Goal: Information Seeking & Learning: Learn about a topic

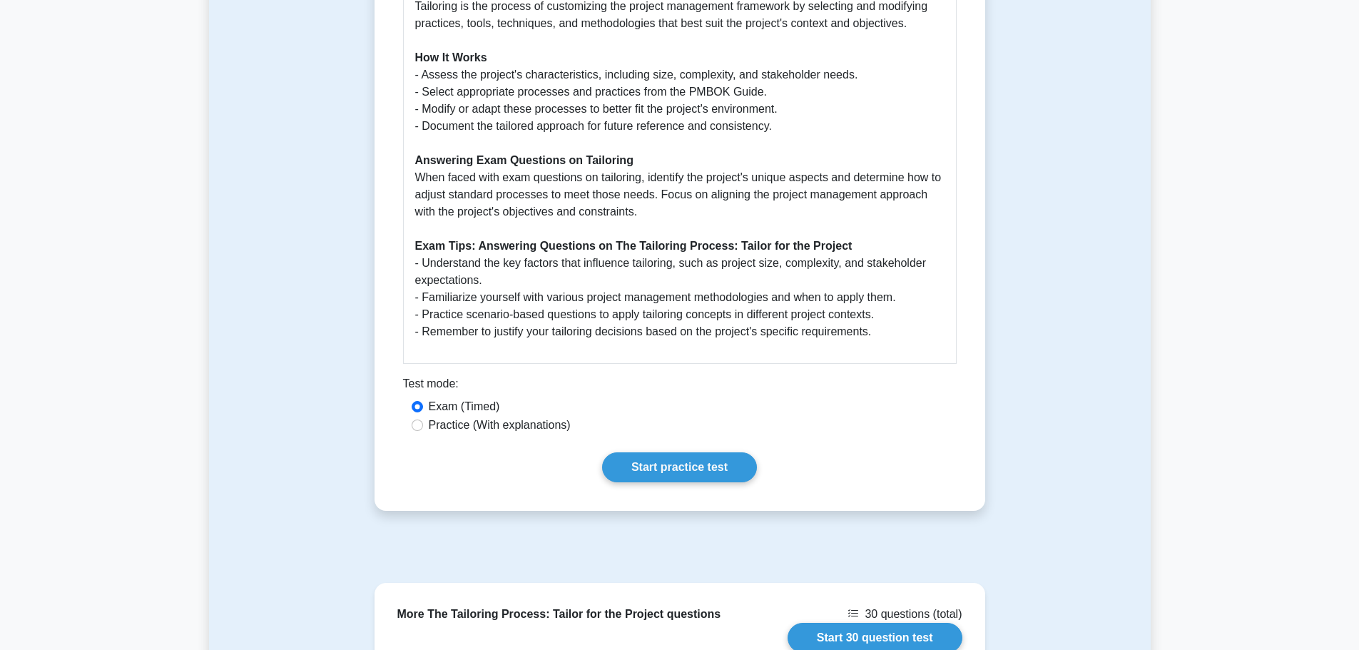
scroll to position [928, 0]
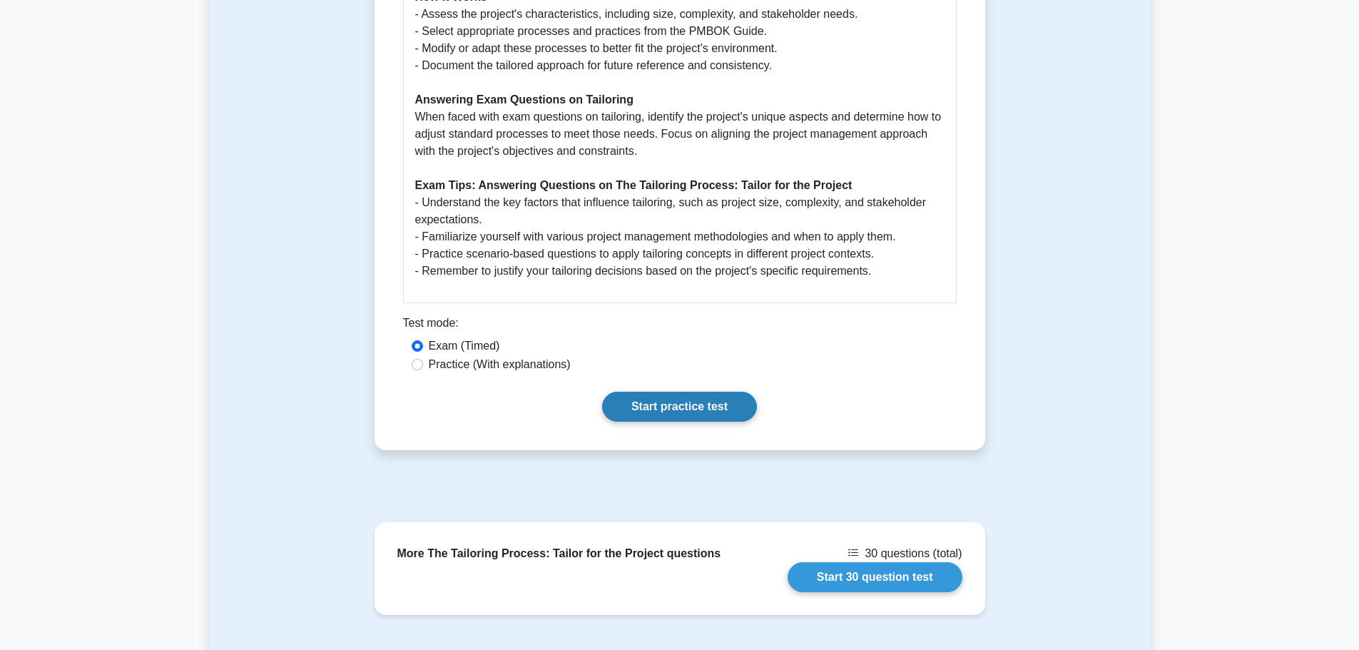
click at [709, 392] on link "Start practice test" at bounding box center [679, 407] width 155 height 30
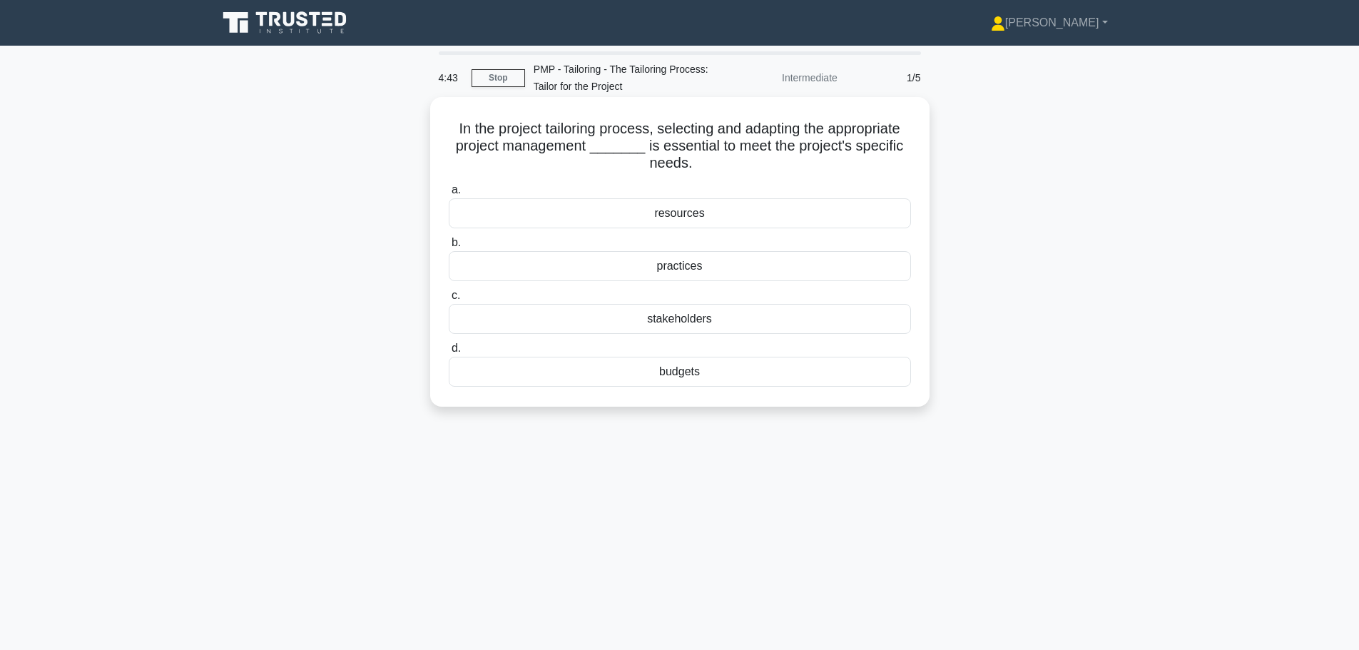
click at [716, 265] on div "practices" at bounding box center [680, 266] width 462 height 30
click at [449, 248] on input "b. practices" at bounding box center [449, 242] width 0 height 9
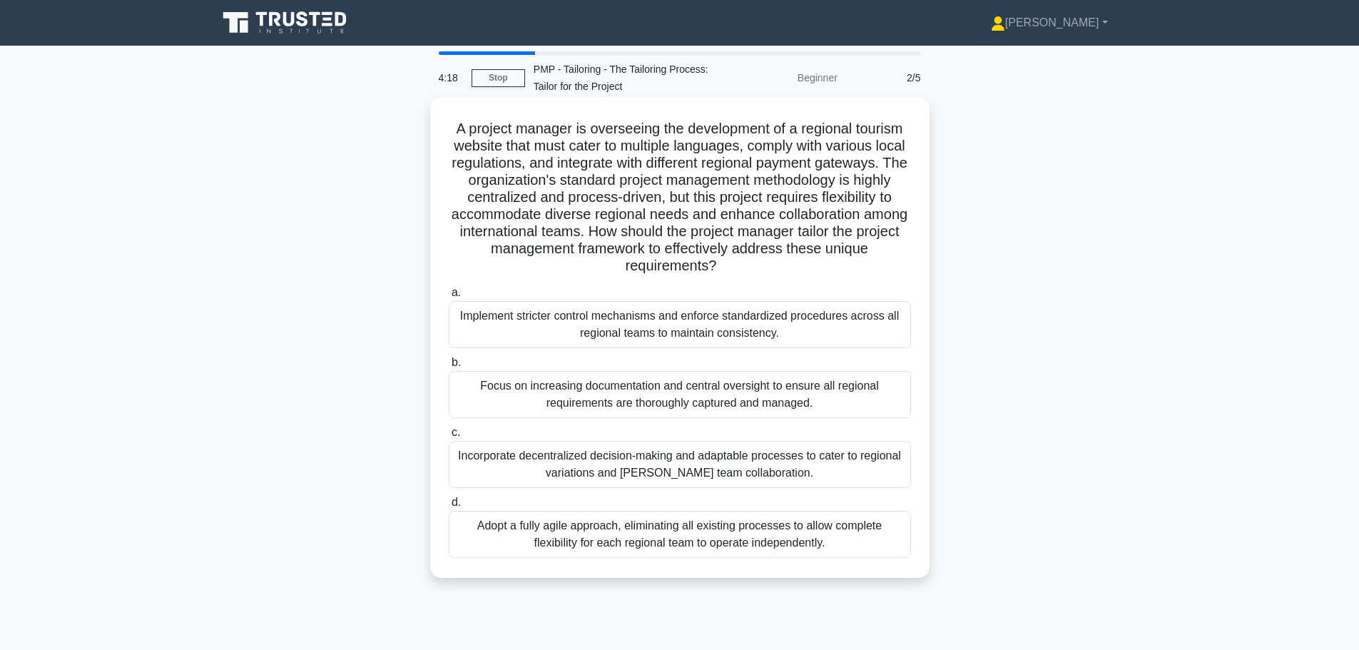
click at [816, 463] on div "Incorporate decentralized decision-making and adaptable processes to cater to r…" at bounding box center [680, 464] width 462 height 47
click at [449, 437] on input "c. Incorporate decentralized decision-making and adaptable processes to cater t…" at bounding box center [449, 432] width 0 height 9
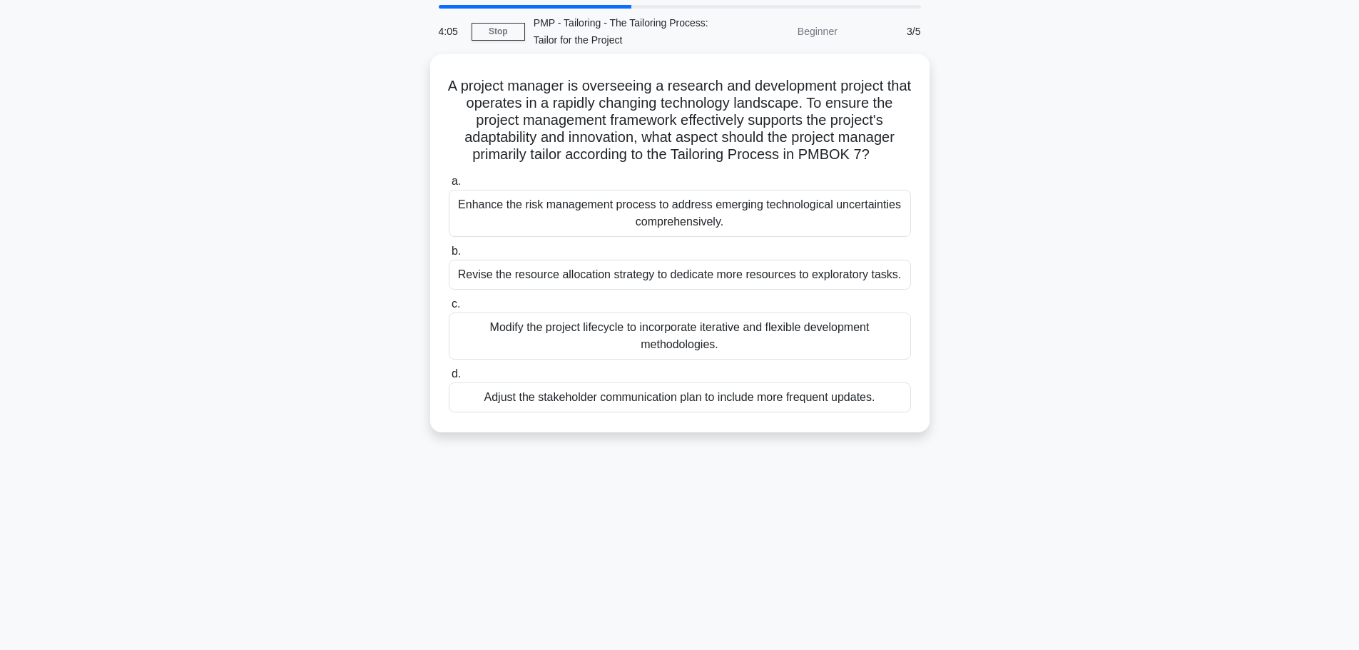
scroll to position [71, 0]
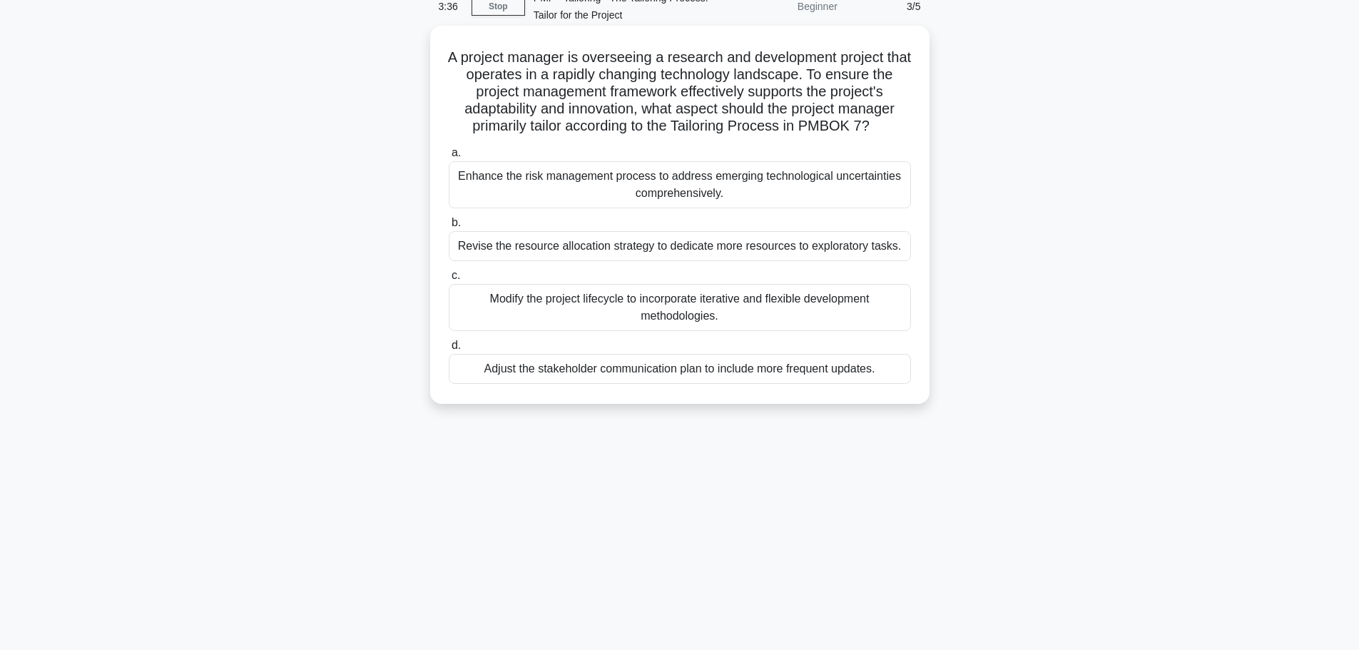
click at [758, 315] on div "Modify the project lifecycle to incorporate iterative and flexible development …" at bounding box center [680, 307] width 462 height 47
click at [449, 280] on input "c. Modify the project lifecycle to incorporate iterative and flexible developme…" at bounding box center [449, 275] width 0 height 9
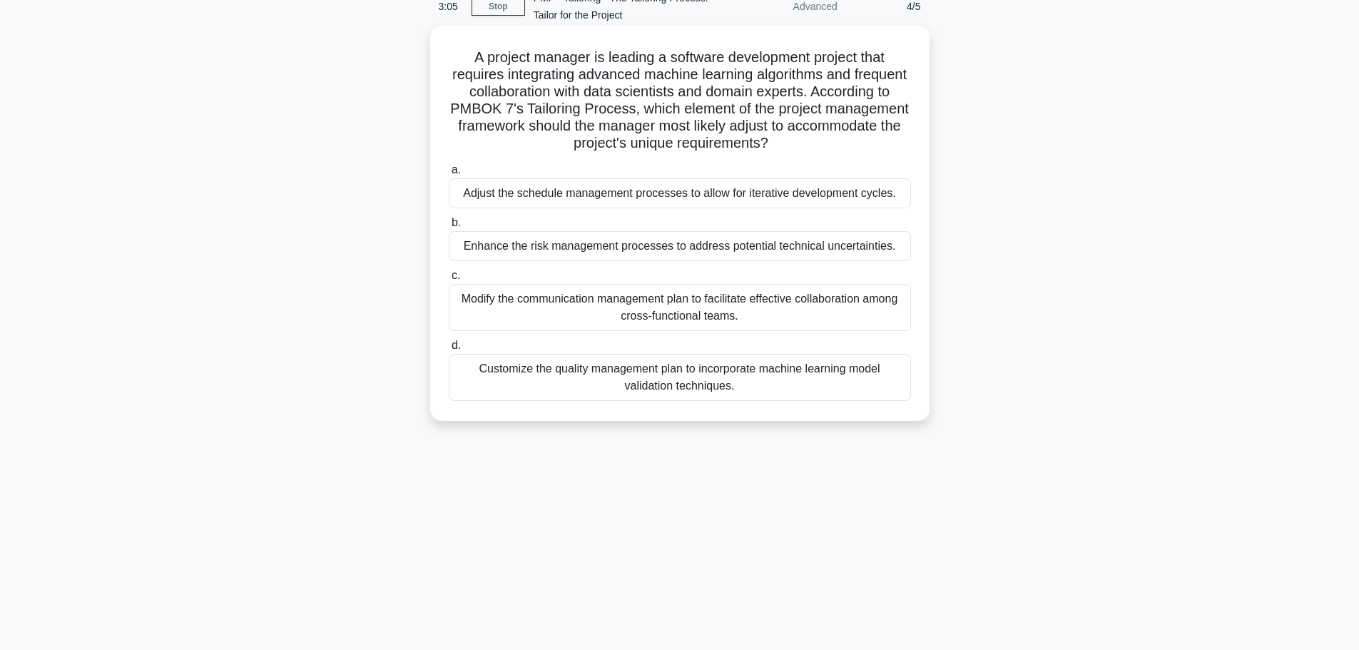
click at [635, 192] on div "Adjust the schedule management processes to allow for iterative development cyc…" at bounding box center [680, 193] width 462 height 30
click at [449, 175] on input "a. Adjust the schedule management processes to allow for iterative development …" at bounding box center [449, 170] width 0 height 9
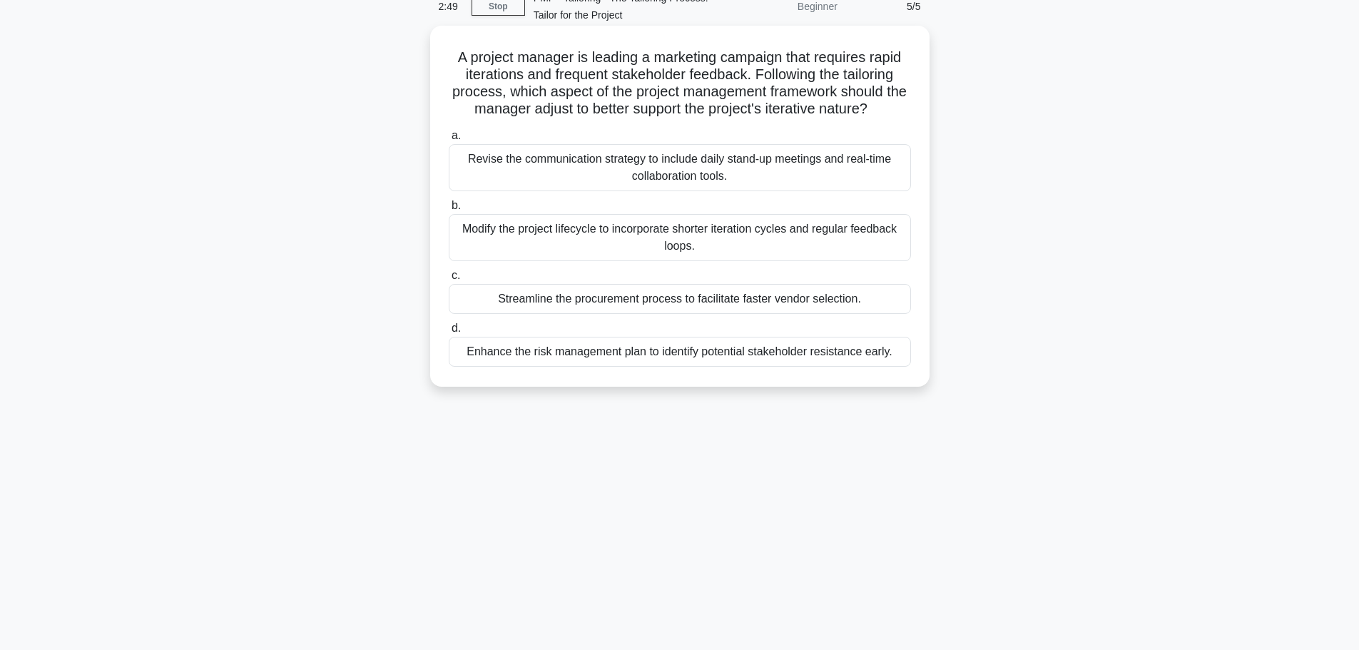
click at [645, 231] on div "Modify the project lifecycle to incorporate shorter iteration cycles and regula…" at bounding box center [680, 237] width 462 height 47
click at [449, 210] on input "b. Modify the project lifecycle to incorporate shorter iteration cycles and reg…" at bounding box center [449, 205] width 0 height 9
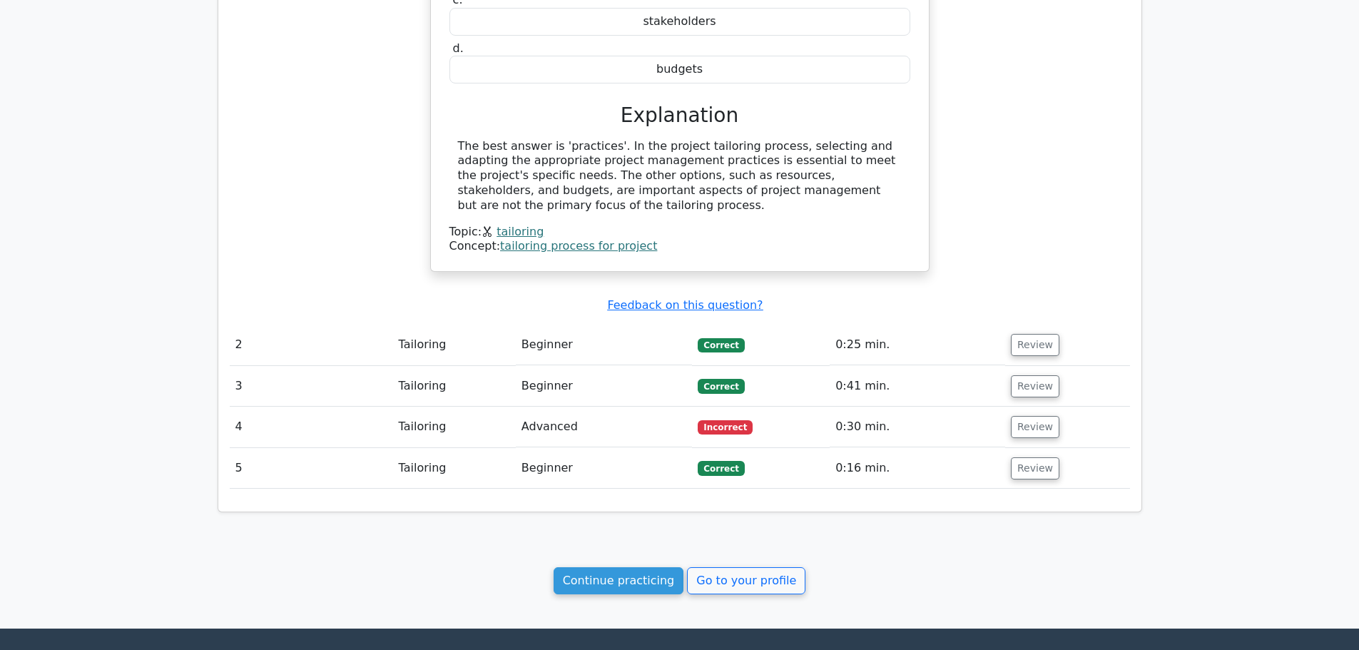
scroll to position [1097, 0]
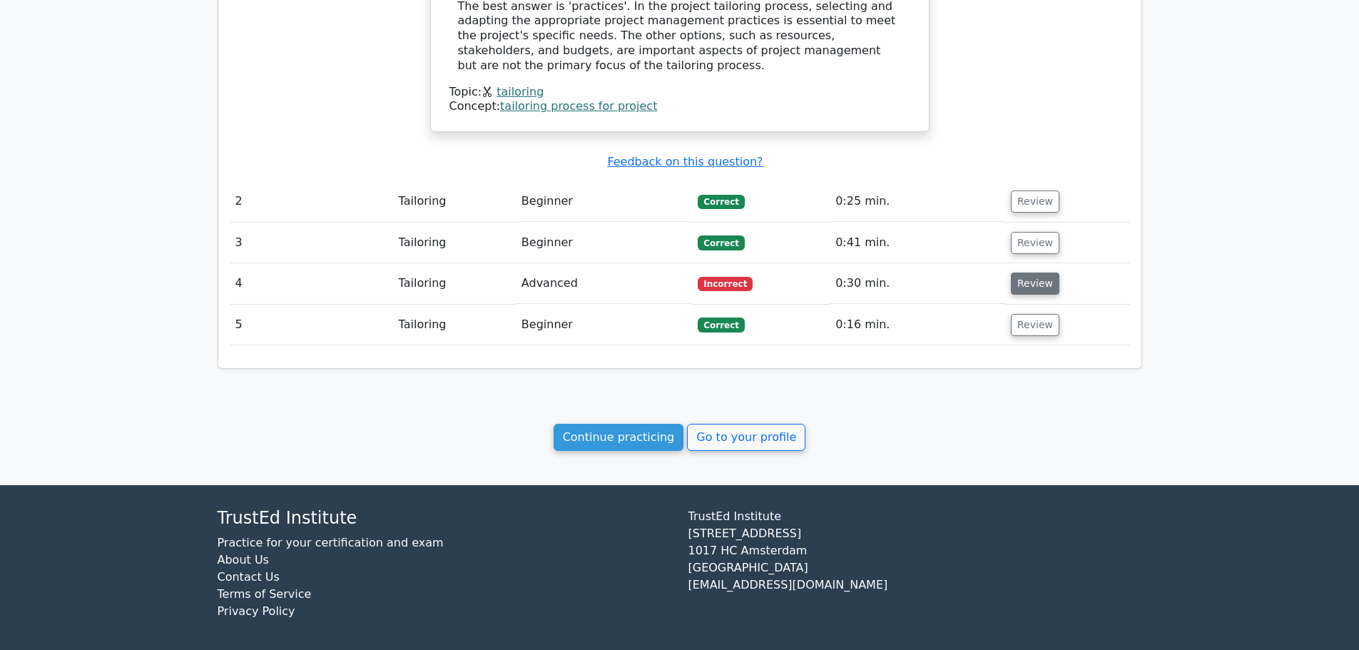
drag, startPoint x: 1037, startPoint y: 265, endPoint x: 1020, endPoint y: 265, distance: 17.1
click at [1036, 273] on button "Review" at bounding box center [1035, 284] width 49 height 22
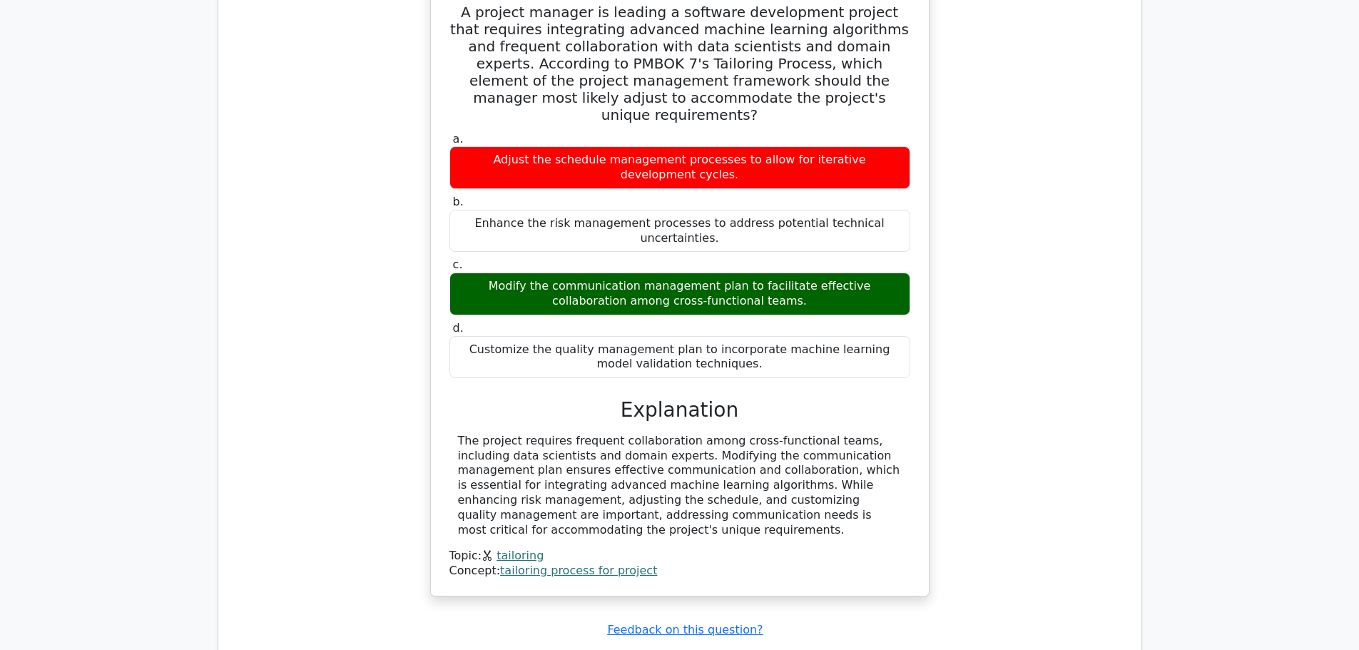
scroll to position [1574, 0]
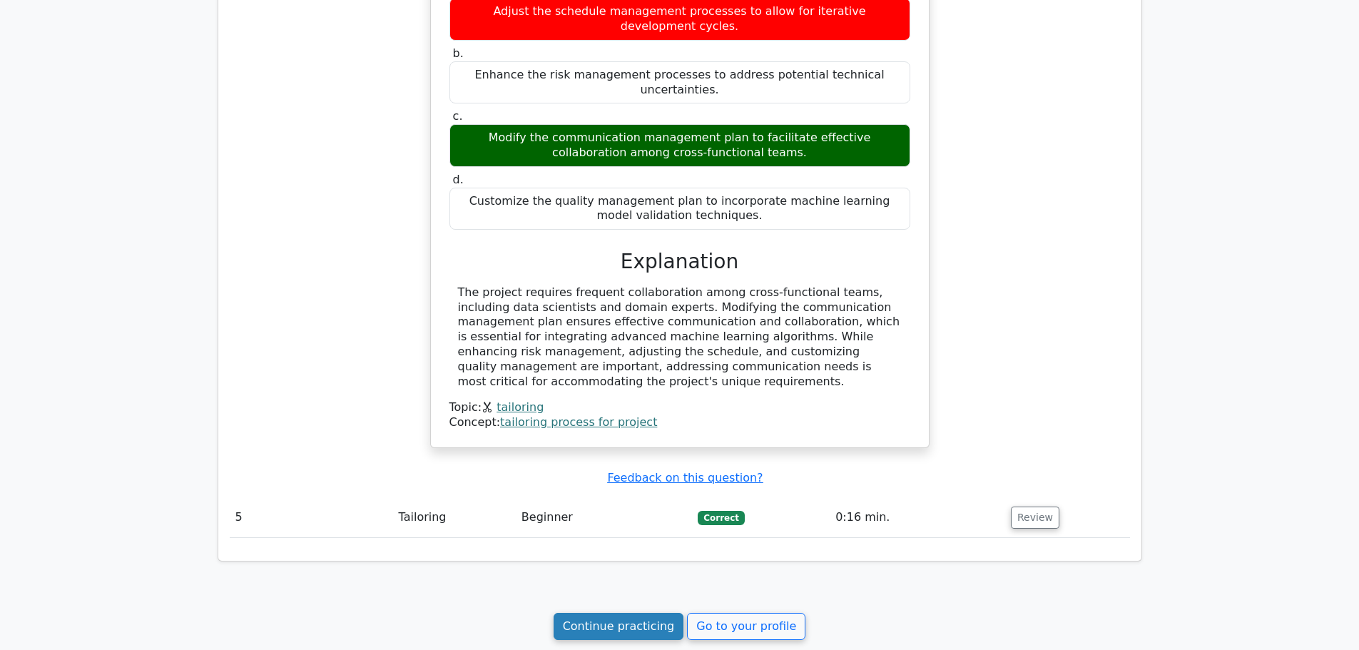
click at [661, 613] on link "Continue practicing" at bounding box center [619, 626] width 131 height 27
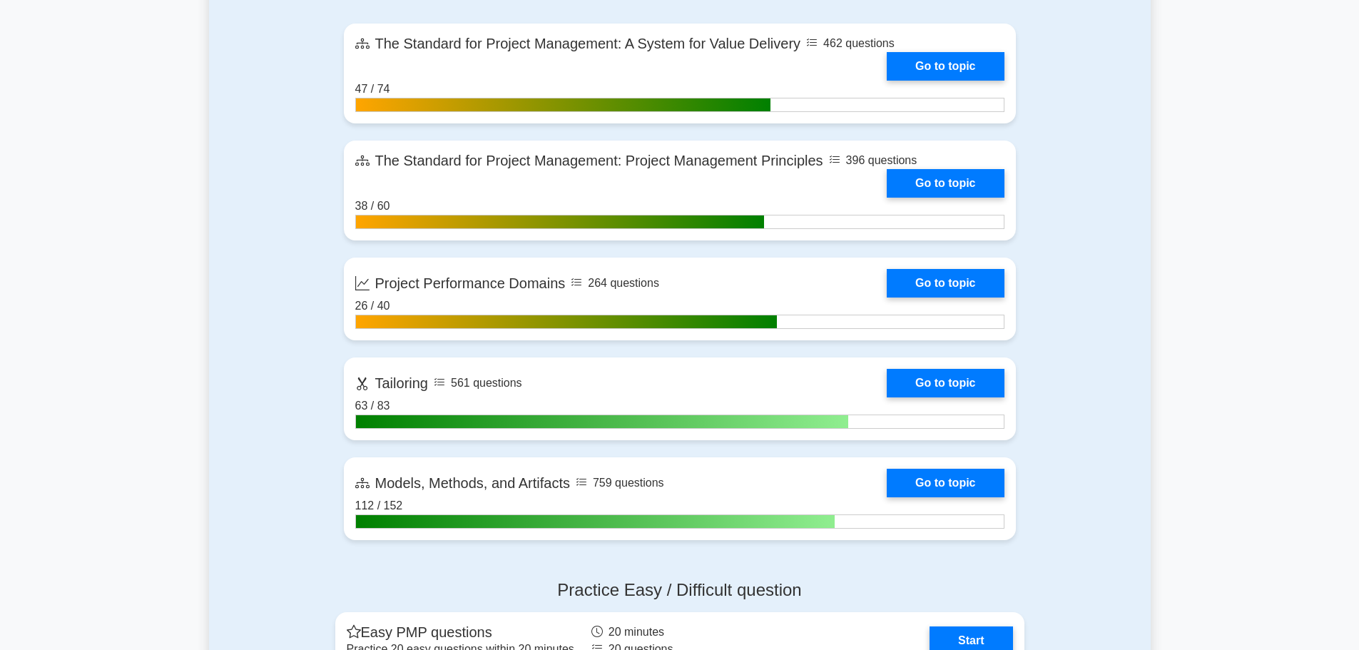
scroll to position [636, 0]
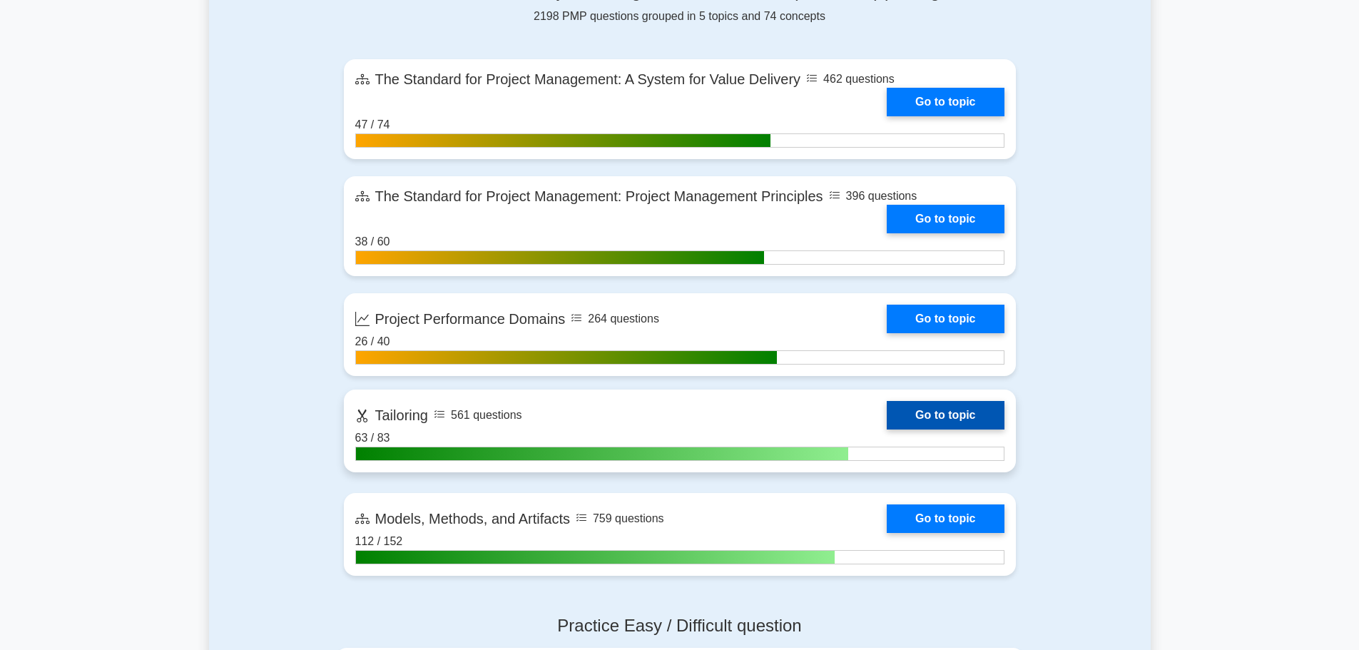
click at [947, 415] on link "Go to topic" at bounding box center [945, 415] width 117 height 29
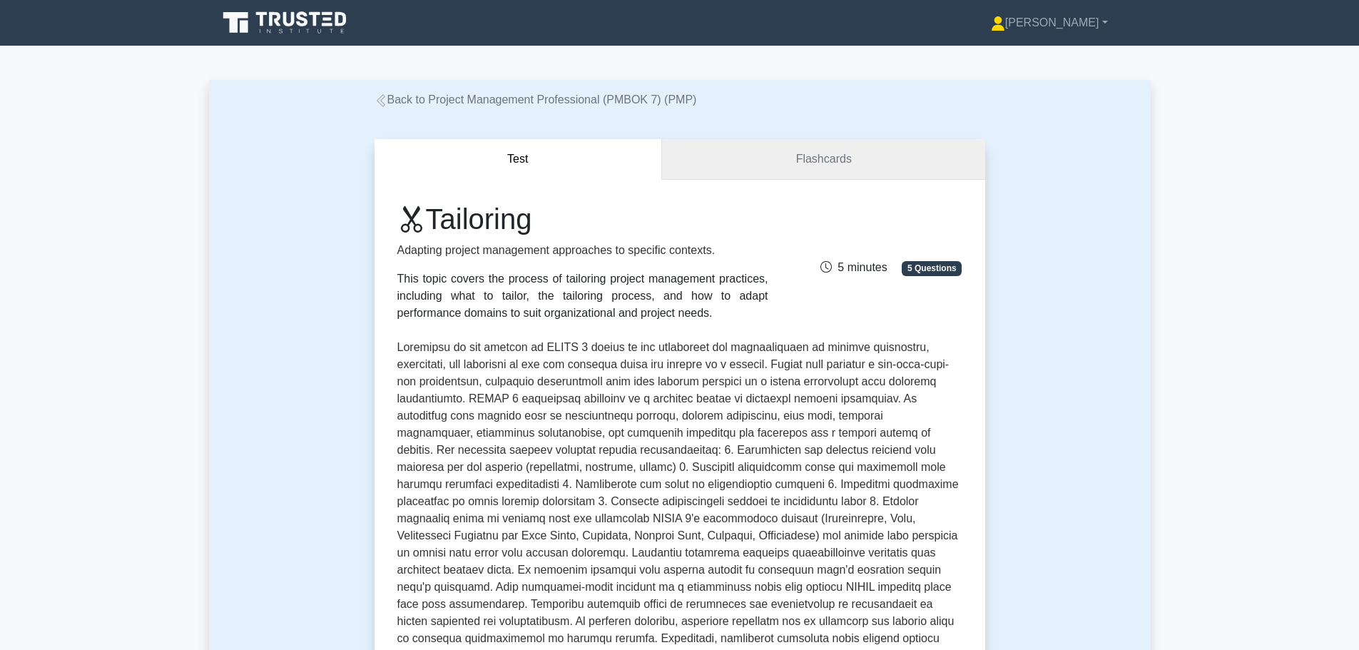
click at [843, 166] on link "Flashcards" at bounding box center [823, 159] width 323 height 41
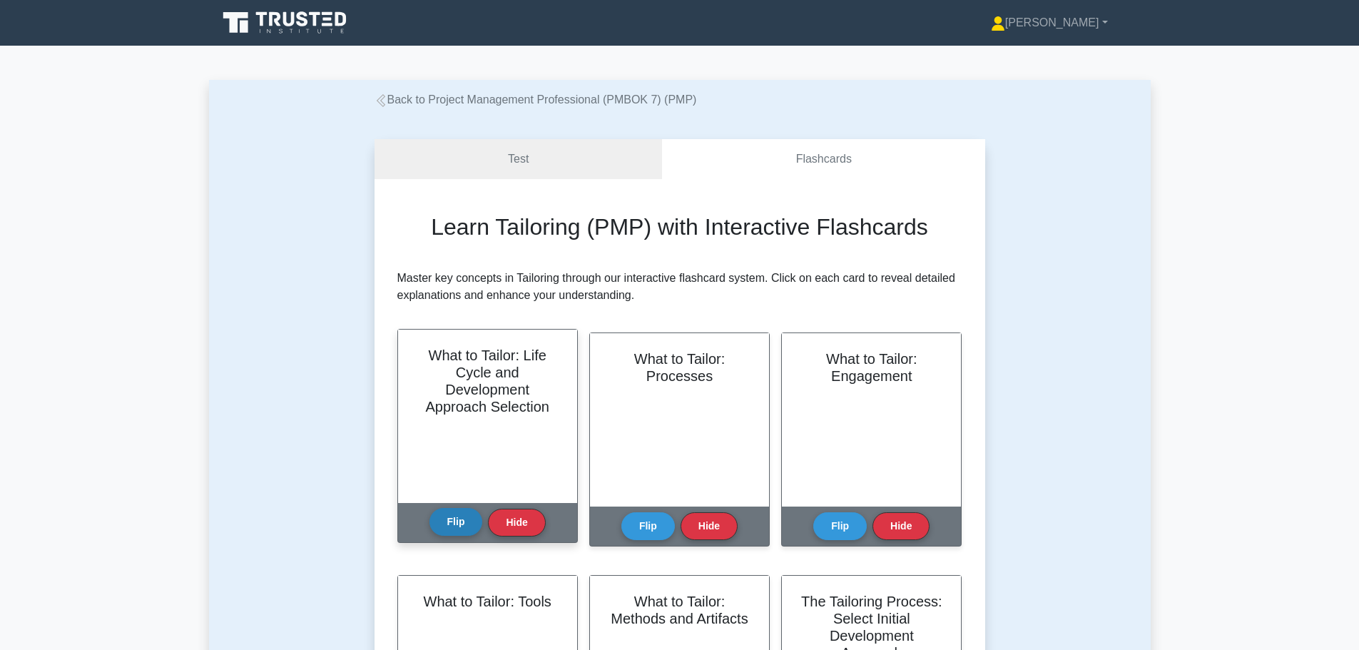
click at [466, 527] on button "Flip" at bounding box center [457, 522] width 54 height 28
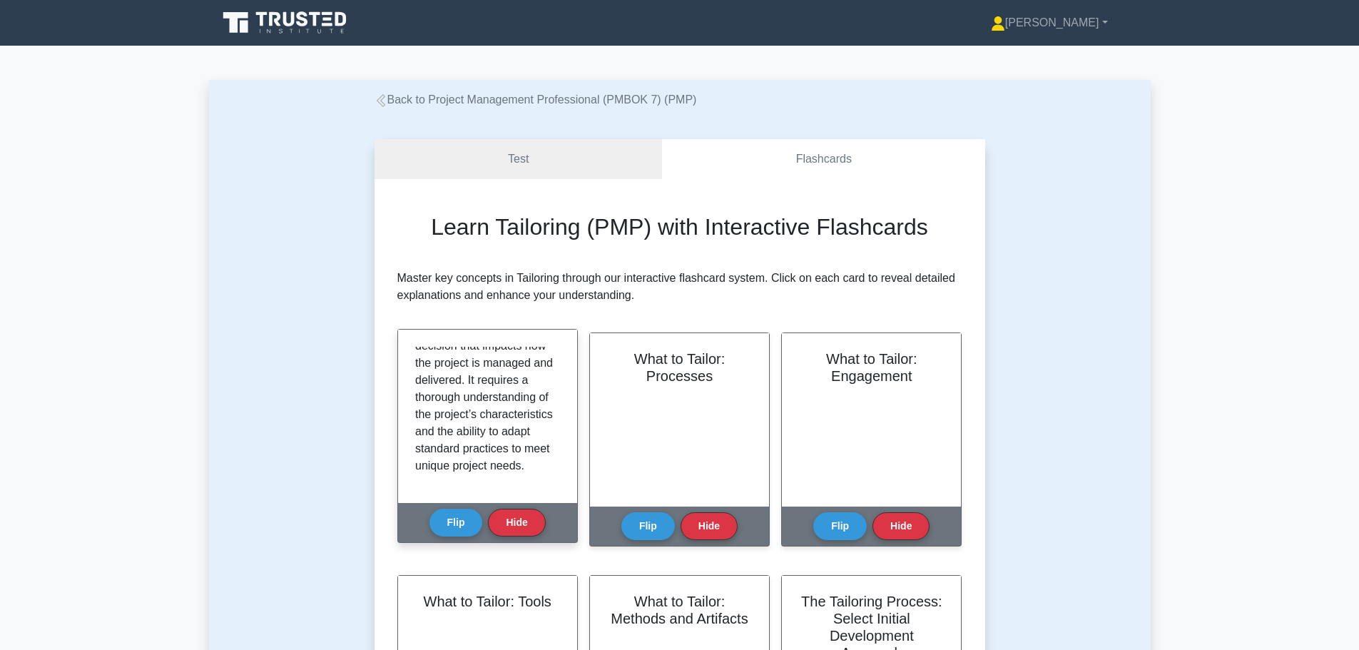
scroll to position [1539, 0]
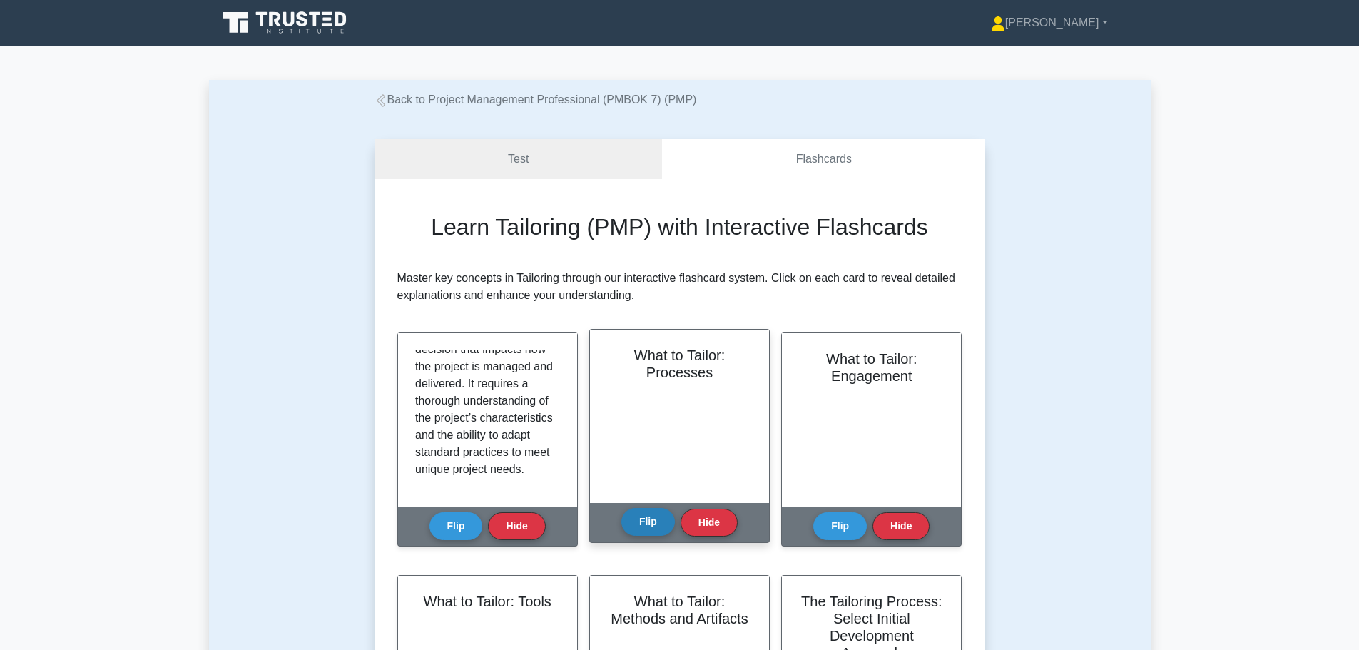
click at [646, 524] on button "Flip" at bounding box center [648, 522] width 54 height 28
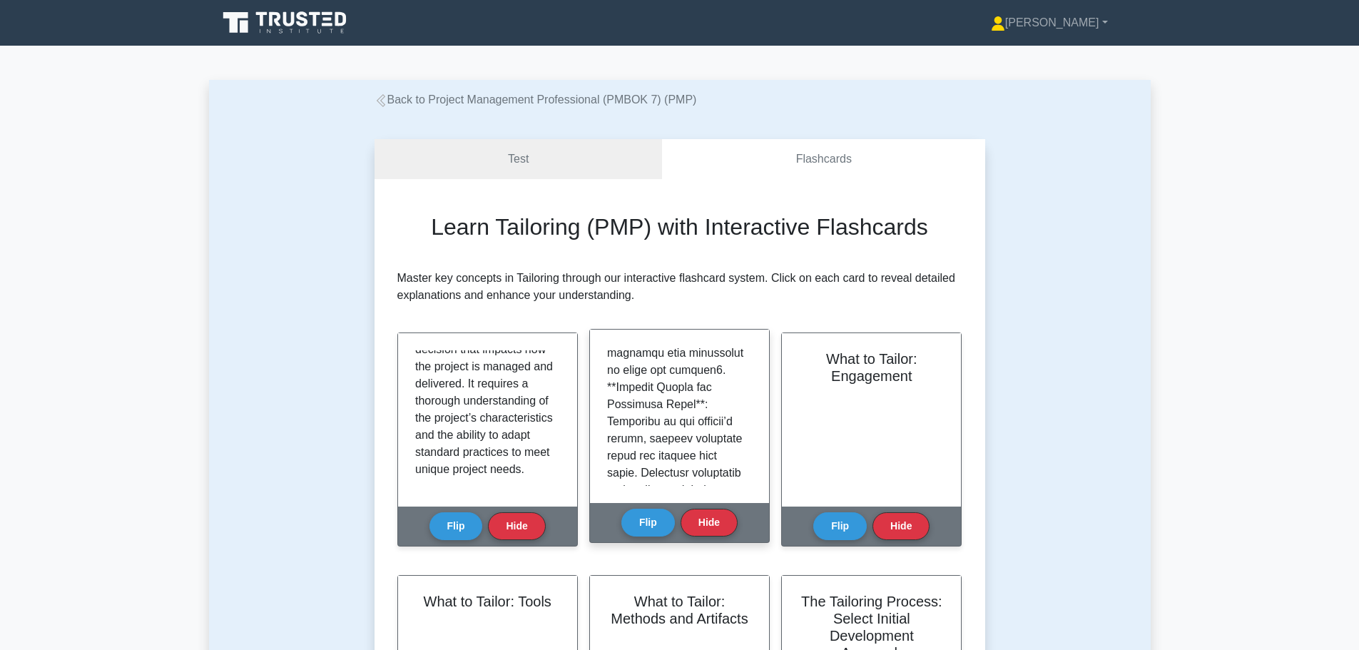
scroll to position [428, 0]
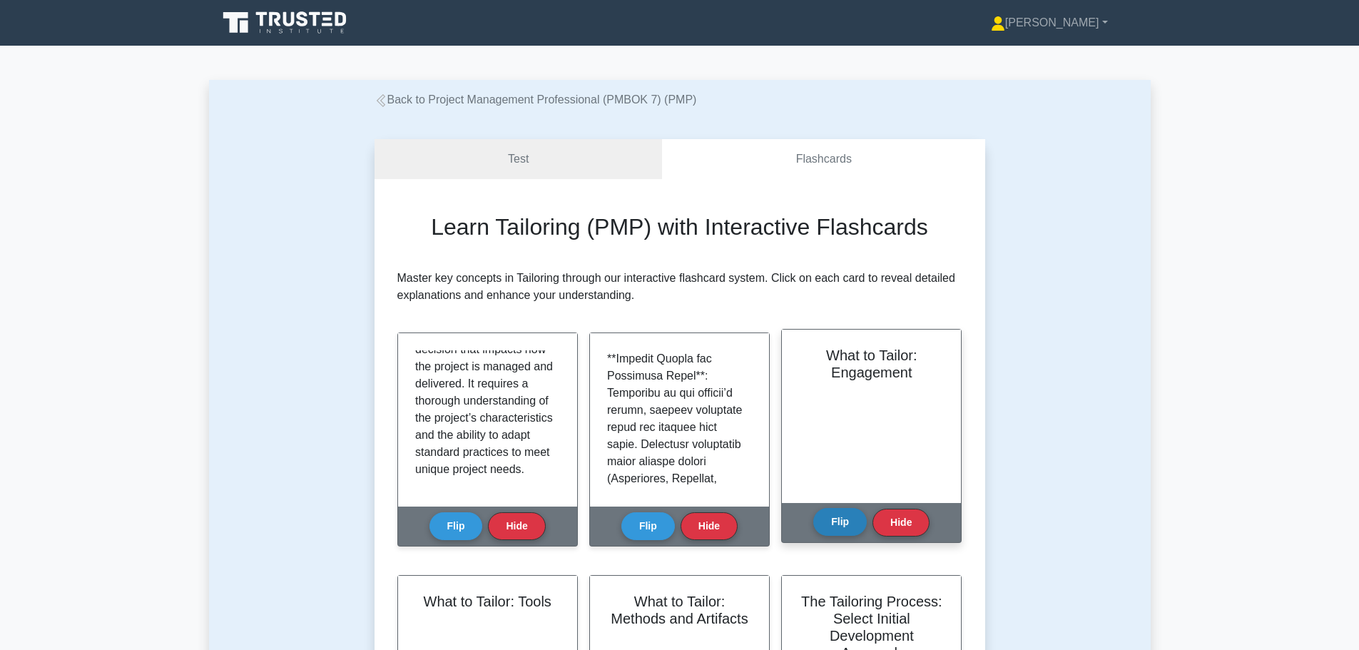
click at [843, 526] on button "Flip" at bounding box center [840, 522] width 54 height 28
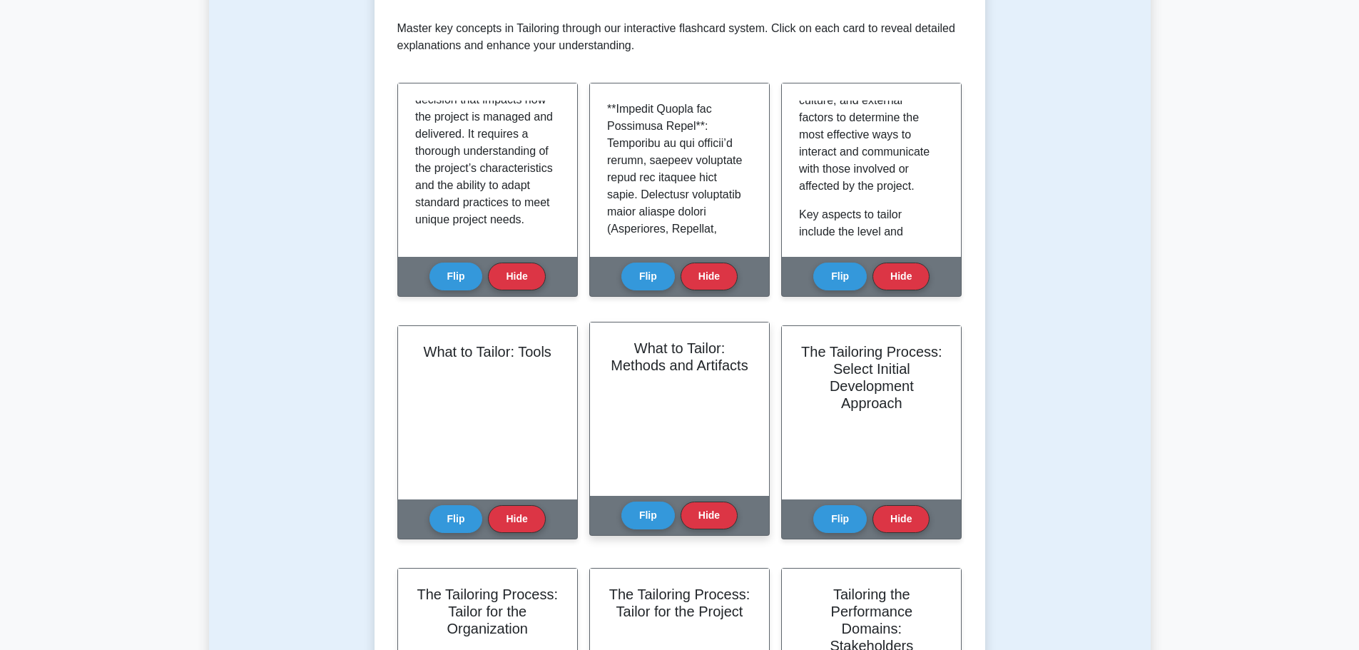
scroll to position [285, 0]
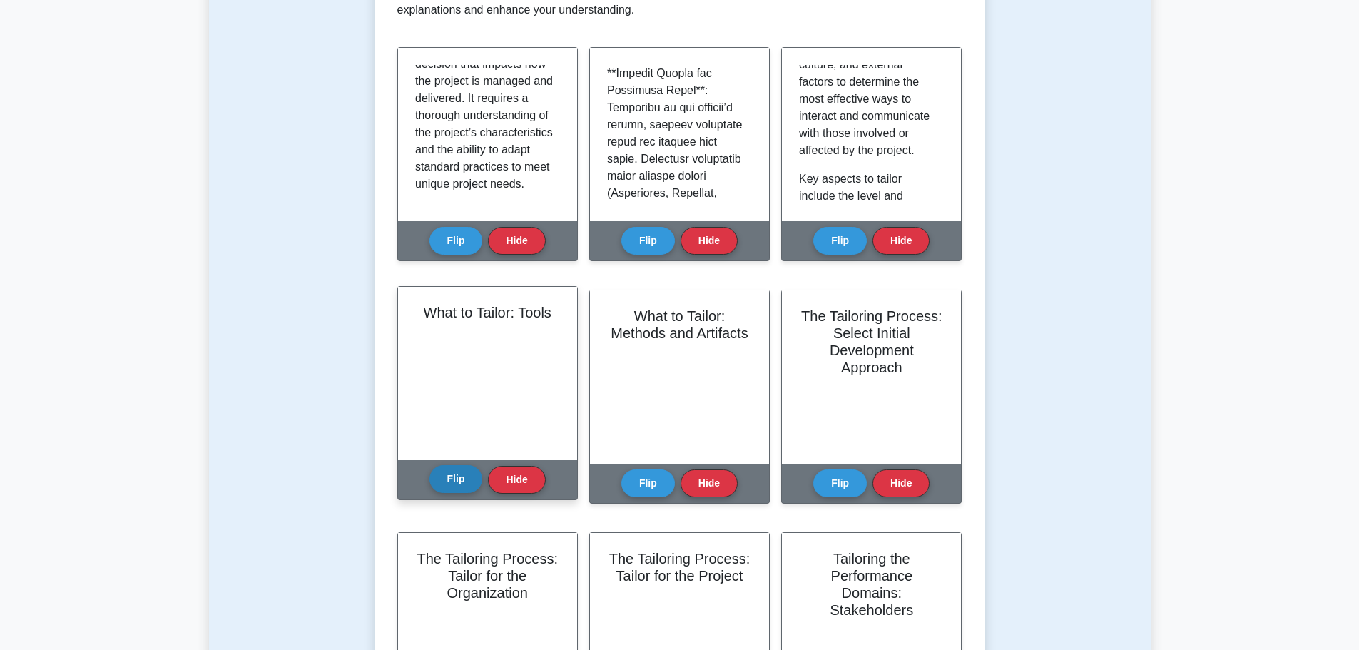
click at [461, 482] on button "Flip" at bounding box center [457, 479] width 54 height 28
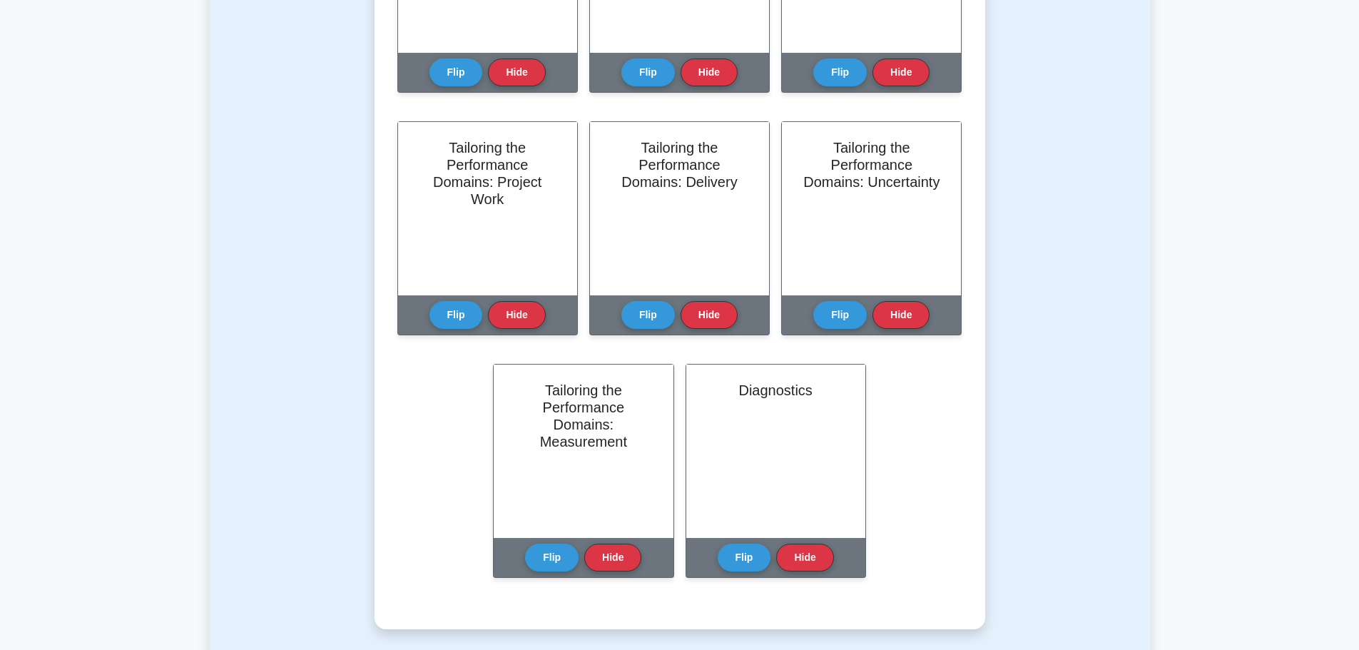
scroll to position [1213, 0]
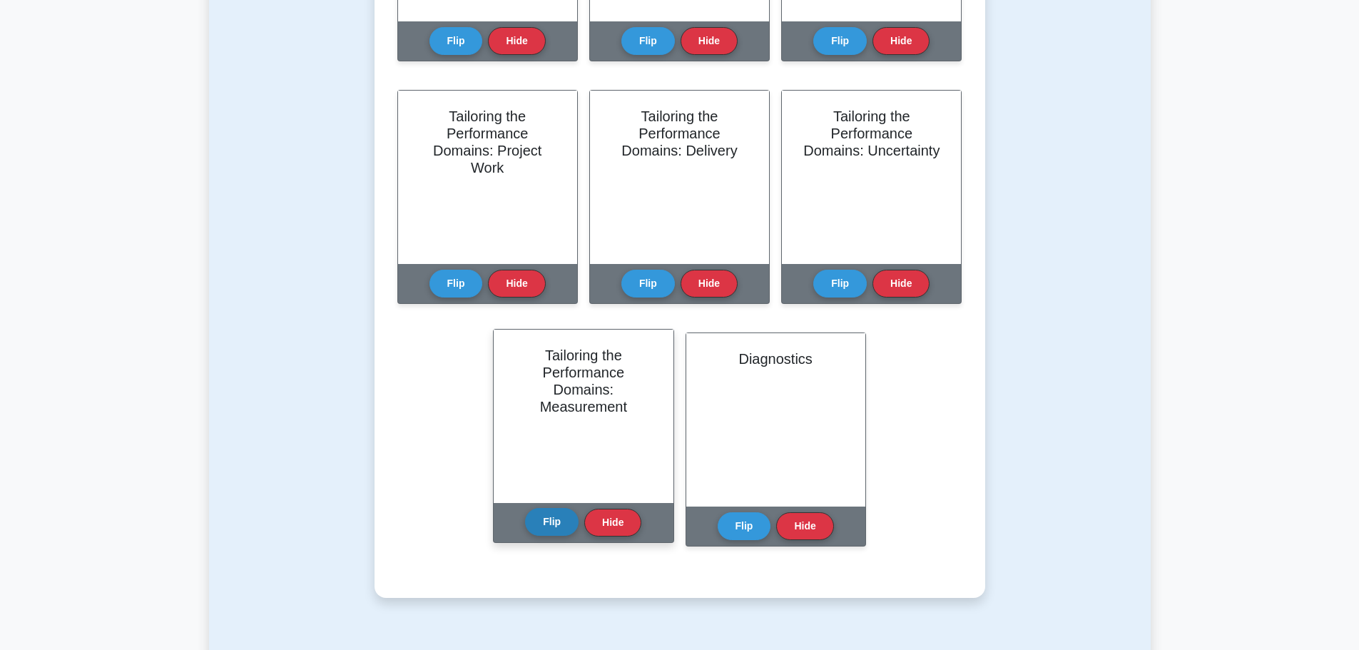
click at [561, 529] on button "Flip" at bounding box center [552, 522] width 54 height 28
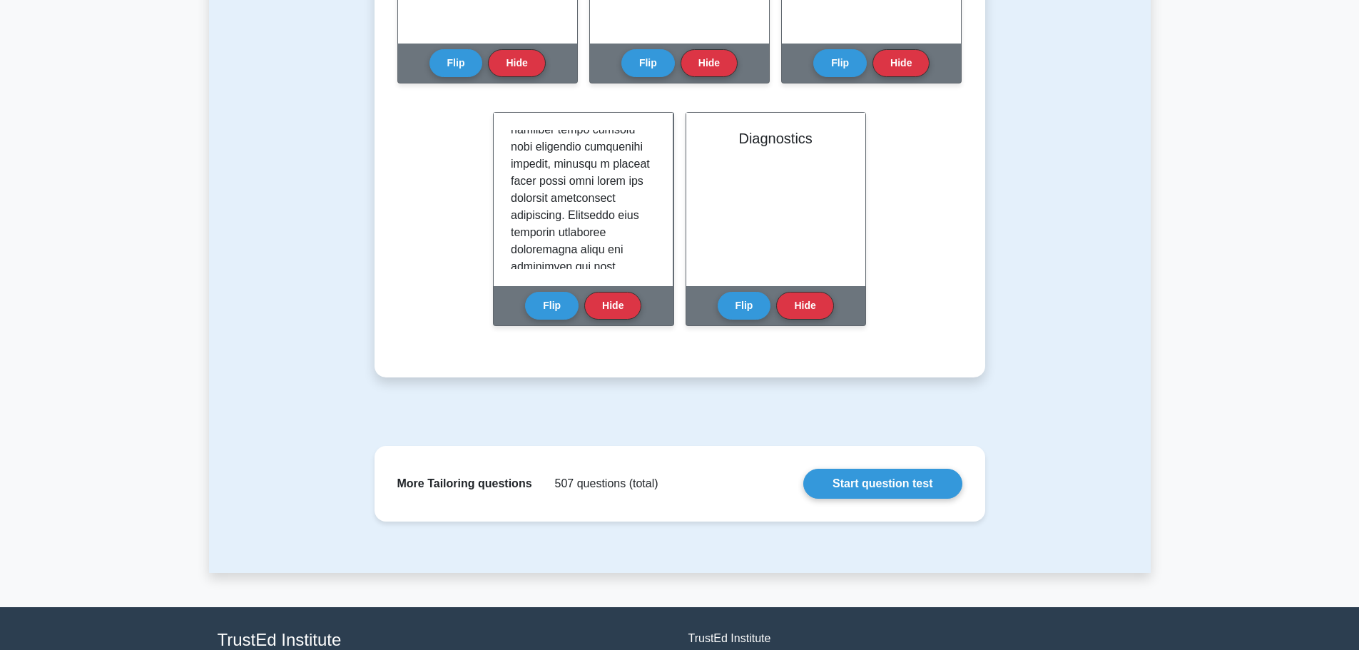
scroll to position [1552, 0]
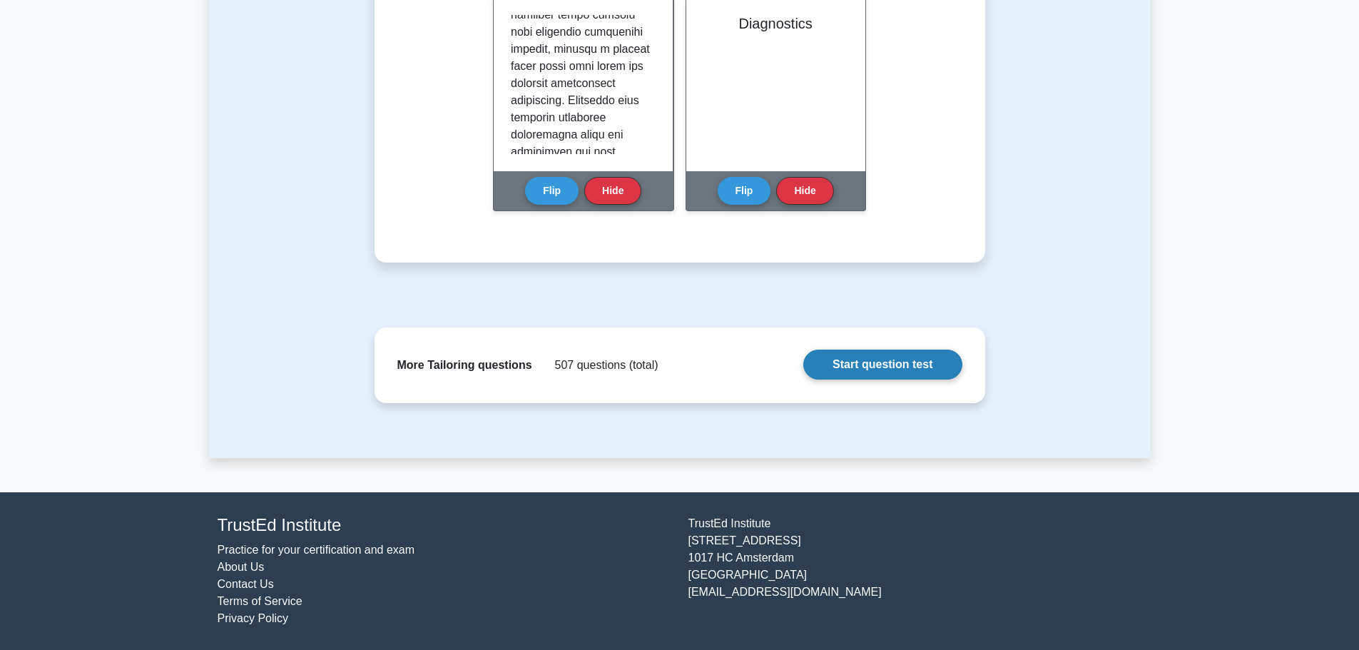
click at [910, 362] on link "Start question test" at bounding box center [882, 365] width 158 height 30
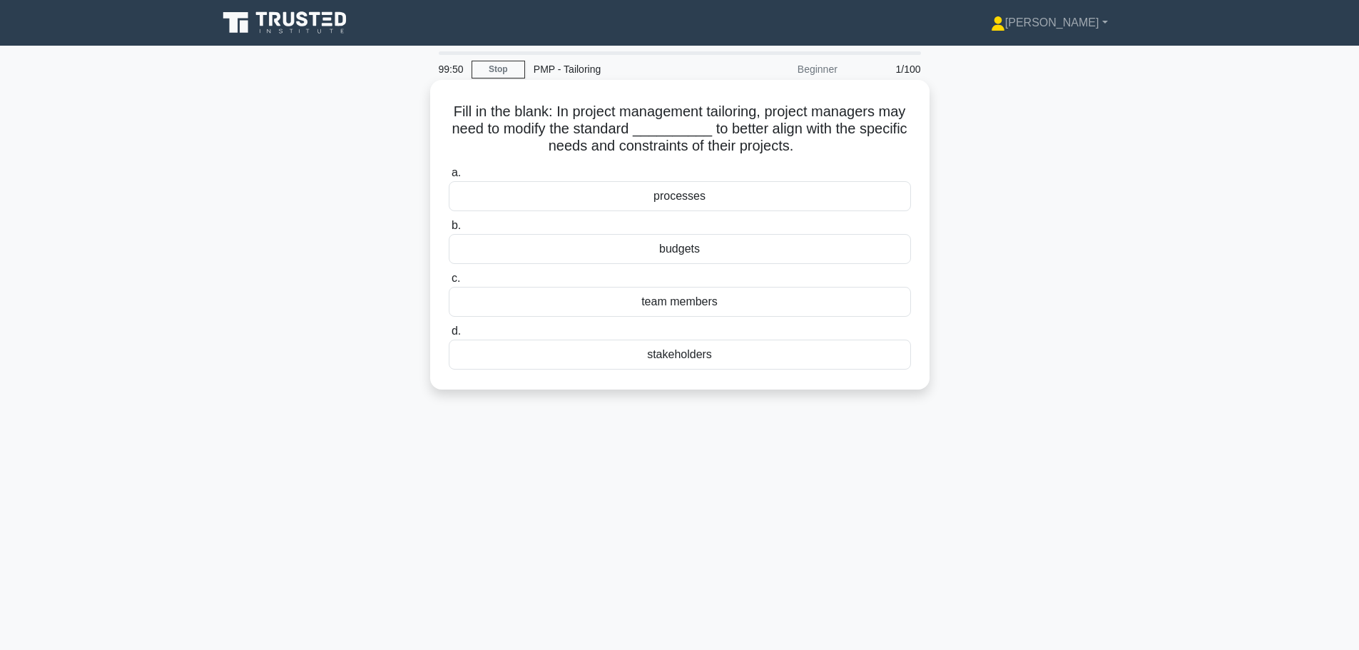
click at [595, 199] on div "processes" at bounding box center [680, 196] width 462 height 30
click at [449, 178] on input "a. processes" at bounding box center [449, 172] width 0 height 9
click at [613, 244] on div "Adaptive" at bounding box center [680, 249] width 462 height 30
click at [449, 230] on input "b. Adaptive" at bounding box center [449, 225] width 0 height 9
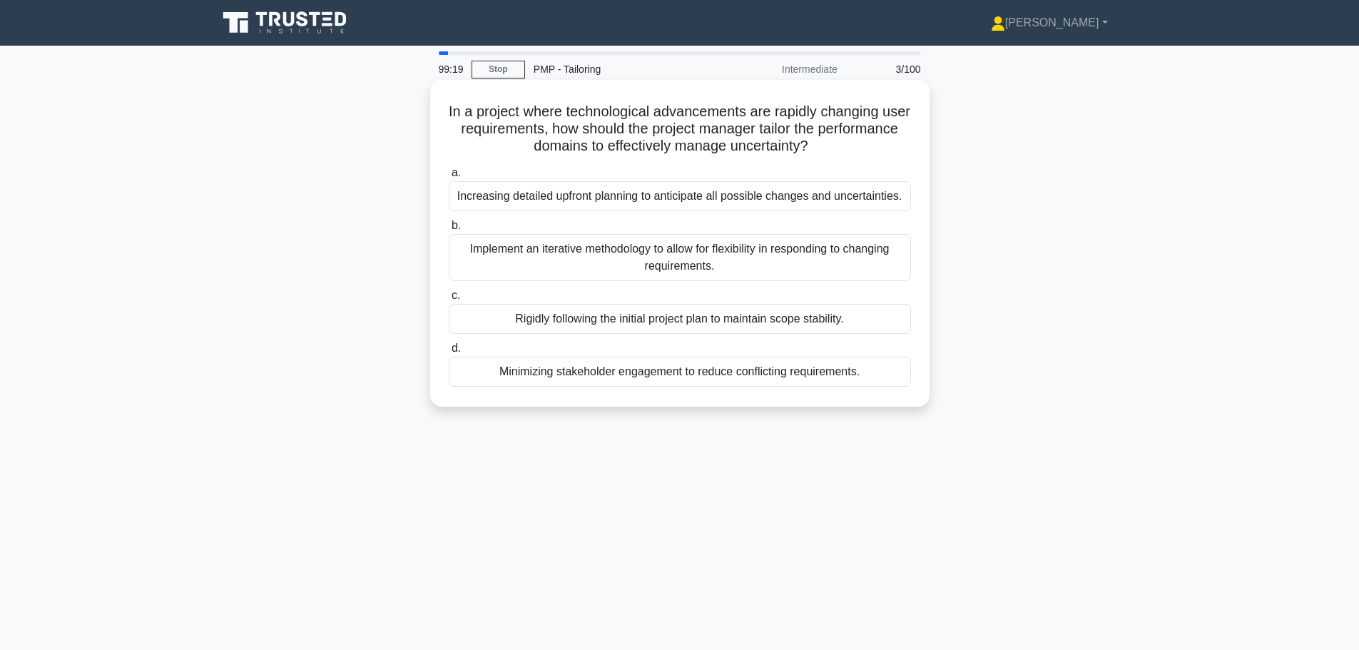
click at [606, 245] on div "Implement an iterative methodology to allow for flexibility in responding to ch…" at bounding box center [680, 257] width 462 height 47
click at [449, 230] on input "b. Implement an iterative methodology to allow for flexibility in responding to…" at bounding box center [449, 225] width 0 height 9
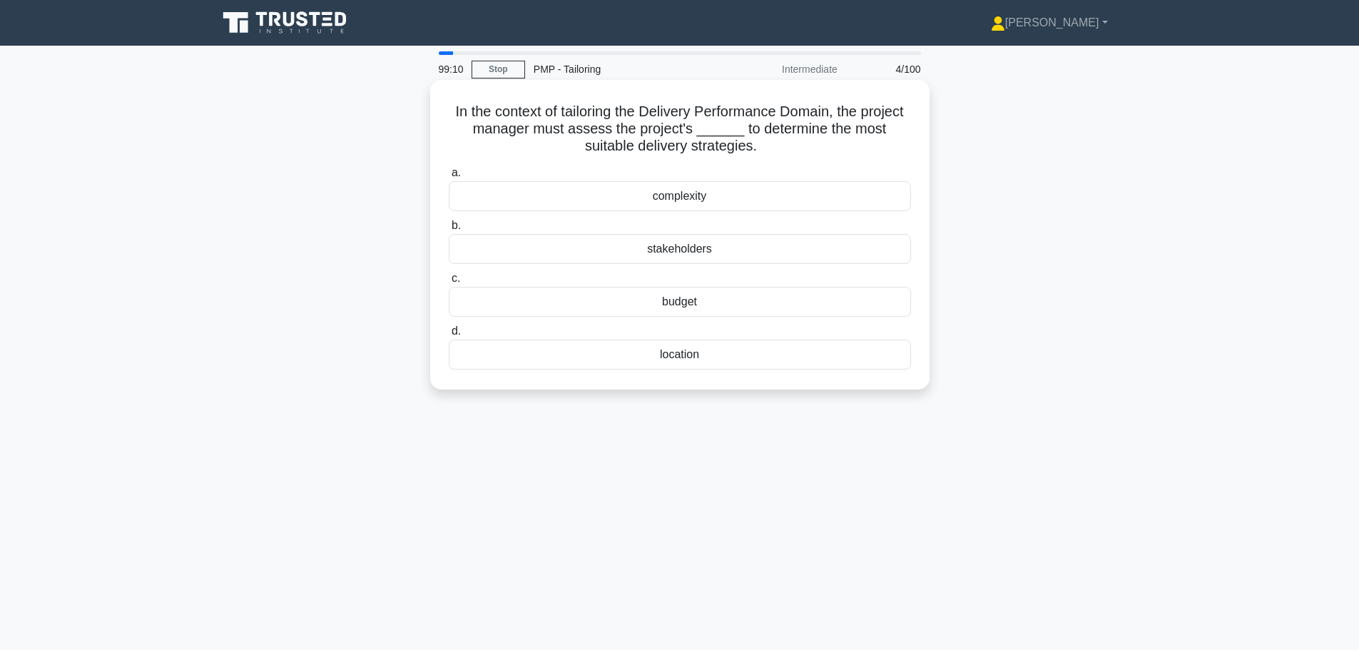
click at [714, 195] on div "complexity" at bounding box center [680, 196] width 462 height 30
click at [449, 178] on input "a. complexity" at bounding box center [449, 172] width 0 height 9
click at [692, 247] on div "skills and competencies" at bounding box center [680, 249] width 462 height 30
click at [449, 230] on input "b. skills and competencies" at bounding box center [449, 225] width 0 height 9
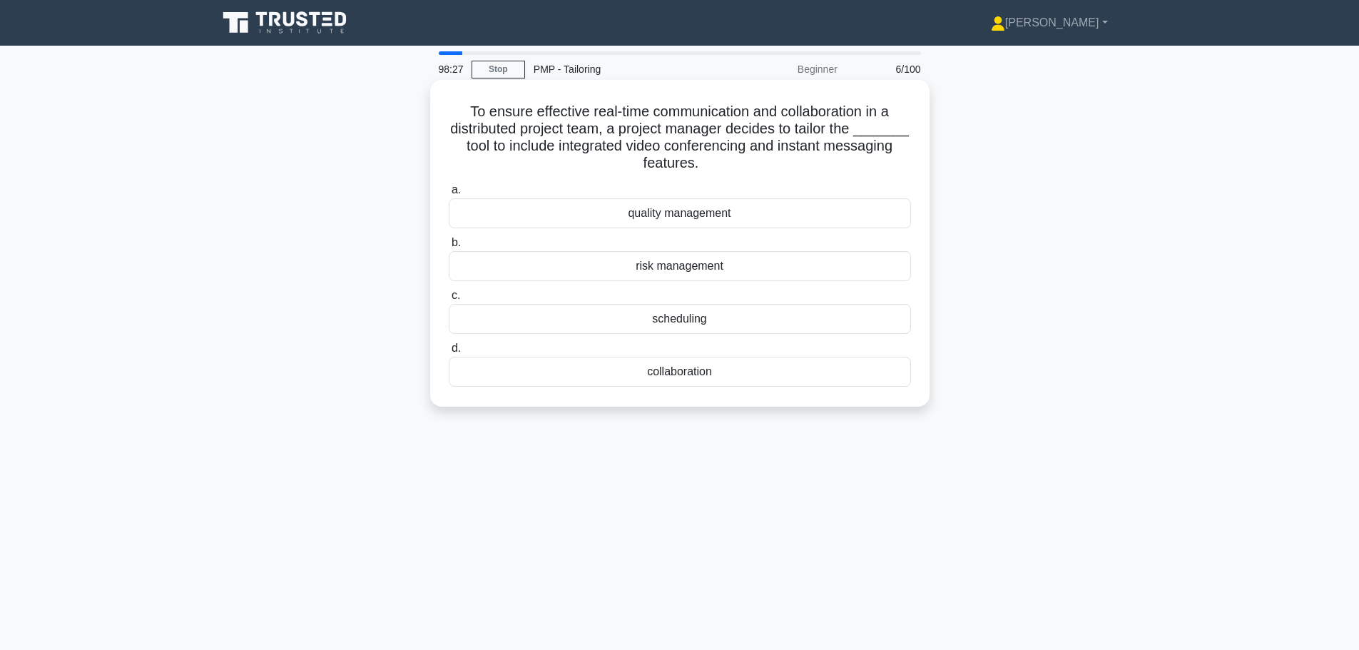
click at [663, 373] on div "collaboration" at bounding box center [680, 372] width 462 height 30
click at [449, 353] on input "d. collaboration" at bounding box center [449, 348] width 0 height 9
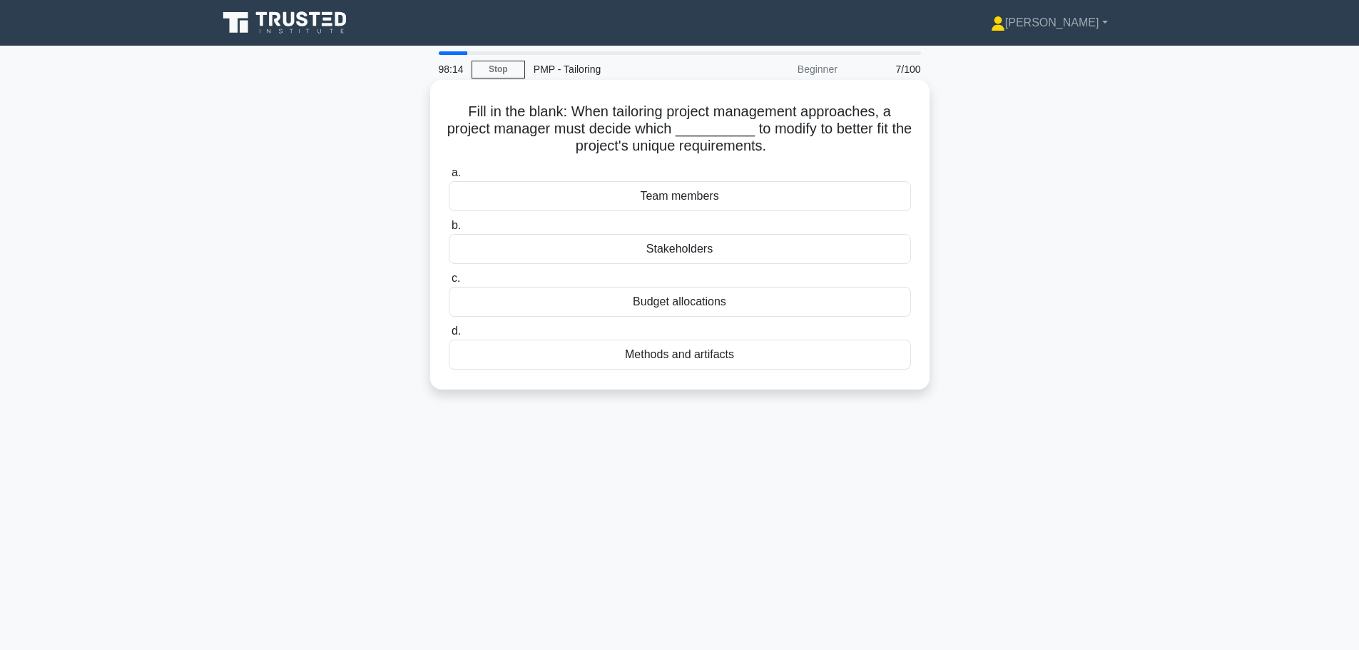
click at [628, 362] on div "Methods and artifacts" at bounding box center [680, 355] width 462 height 30
click at [449, 336] on input "d. Methods and artifacts" at bounding box center [449, 331] width 0 height 9
click at [535, 304] on div "Benchmarking" at bounding box center [680, 302] width 462 height 30
click at [449, 283] on input "c. Benchmarking" at bounding box center [449, 278] width 0 height 9
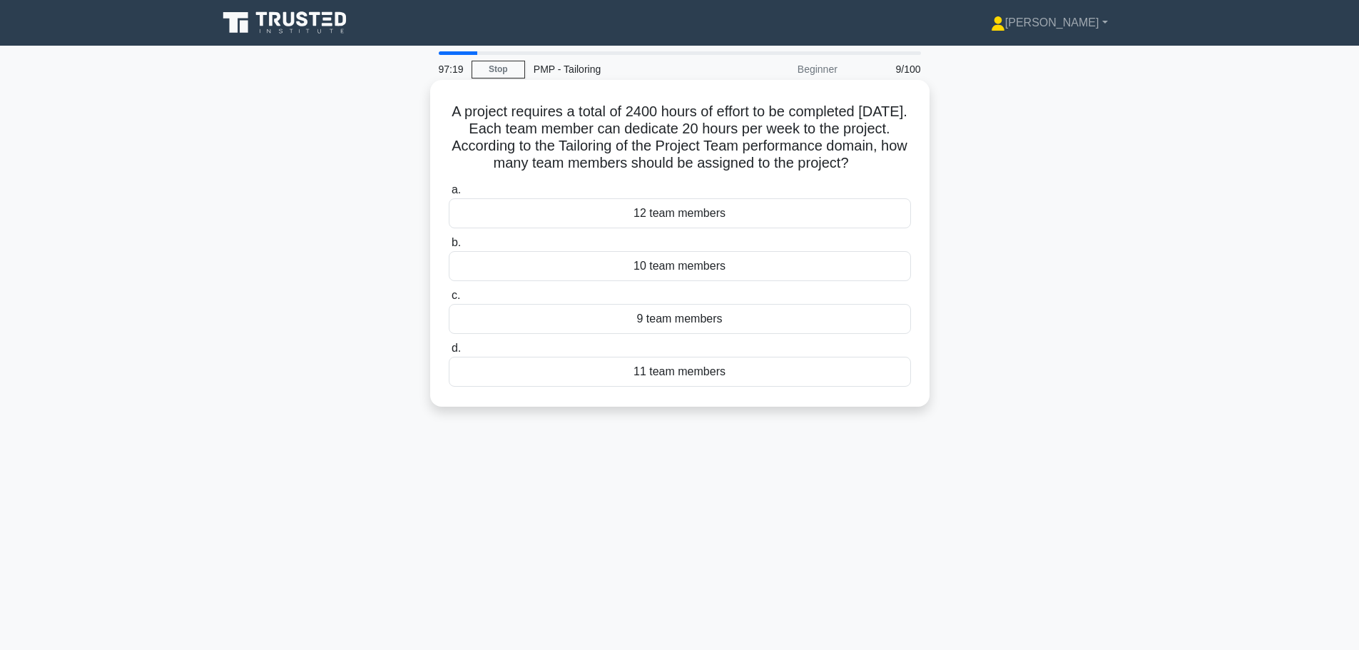
click at [552, 273] on div "10 team members" at bounding box center [680, 266] width 462 height 30
click at [449, 248] on input "b. 10 team members" at bounding box center [449, 242] width 0 height 9
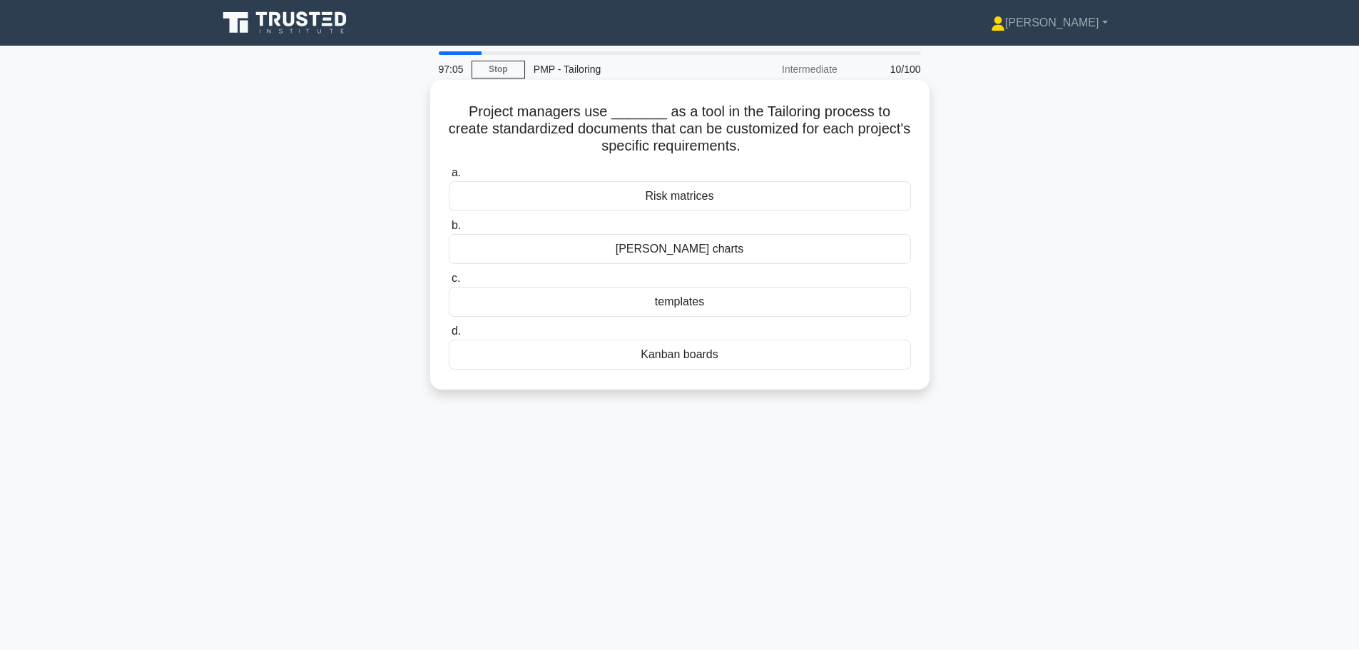
click at [614, 306] on div "templates" at bounding box center [680, 302] width 462 height 30
click at [449, 283] on input "c. templates" at bounding box center [449, 278] width 0 height 9
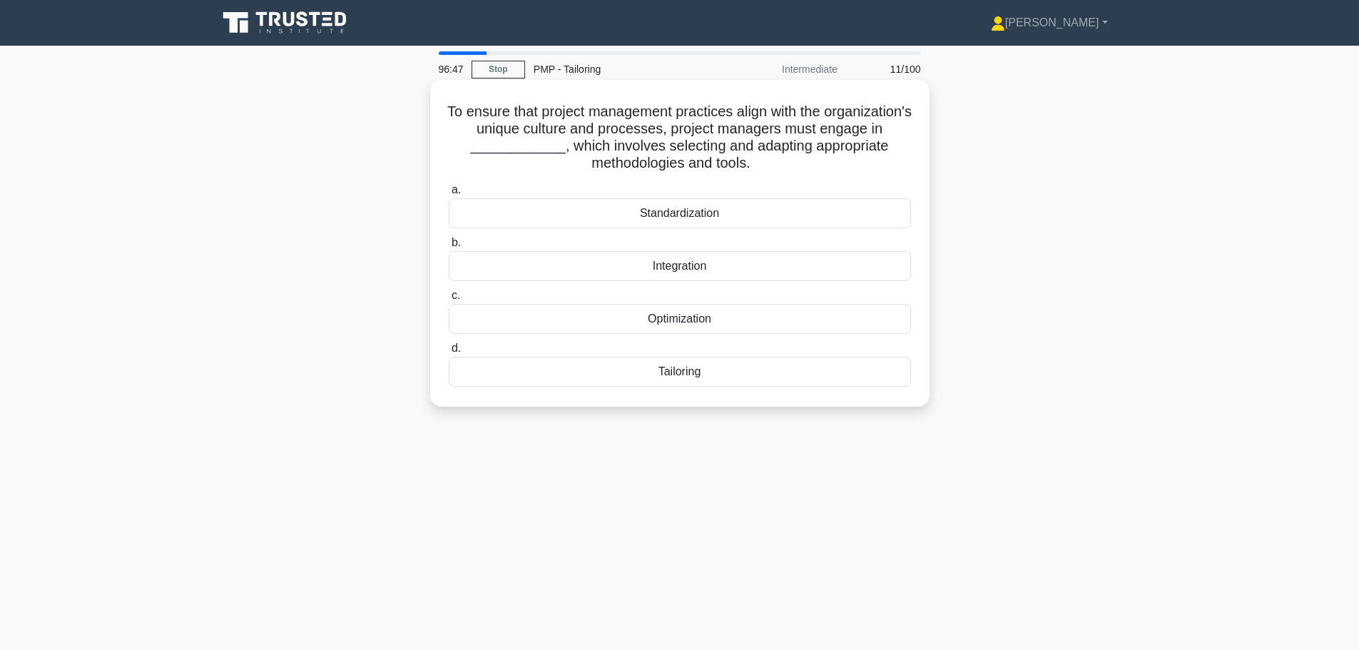
click at [658, 377] on div "Tailoring" at bounding box center [680, 372] width 462 height 30
click at [691, 377] on div "Tailoring" at bounding box center [680, 372] width 462 height 30
click at [449, 353] on input "d. Tailoring" at bounding box center [449, 348] width 0 height 9
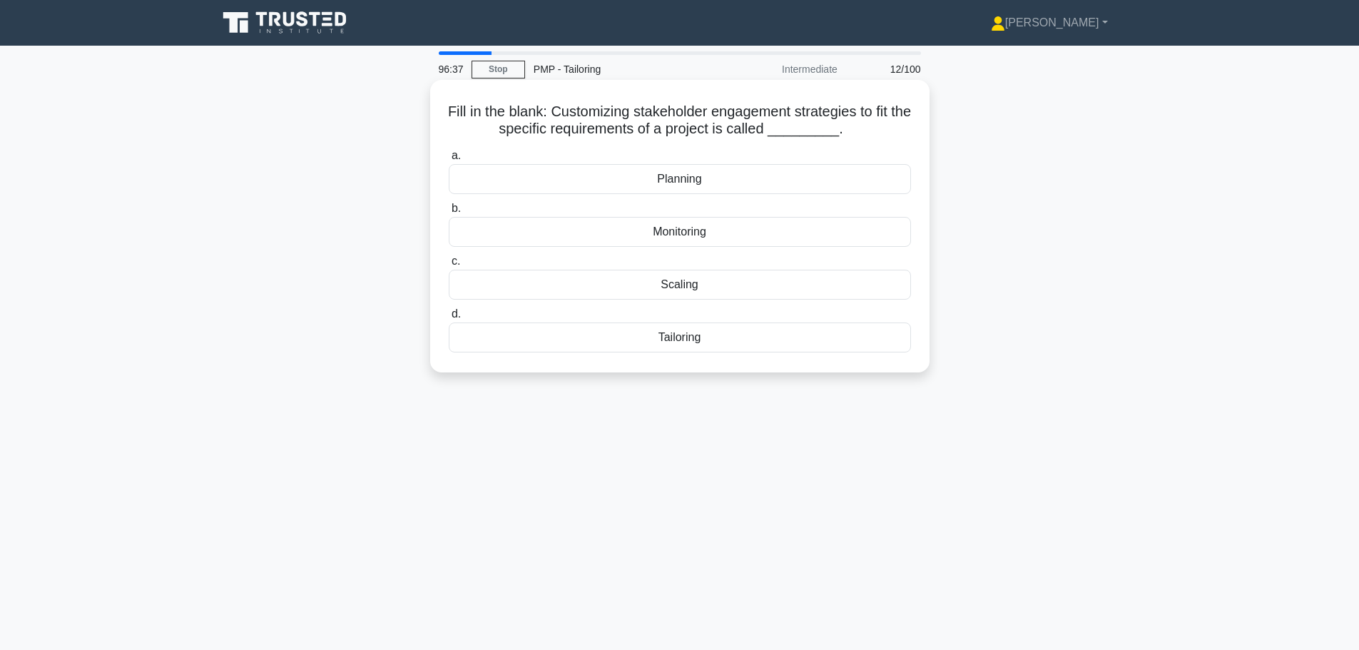
drag, startPoint x: 604, startPoint y: 345, endPoint x: 596, endPoint y: 343, distance: 8.8
click at [596, 343] on div "Tailoring" at bounding box center [680, 338] width 462 height 30
click at [449, 319] on input "d. Tailoring" at bounding box center [449, 314] width 0 height 9
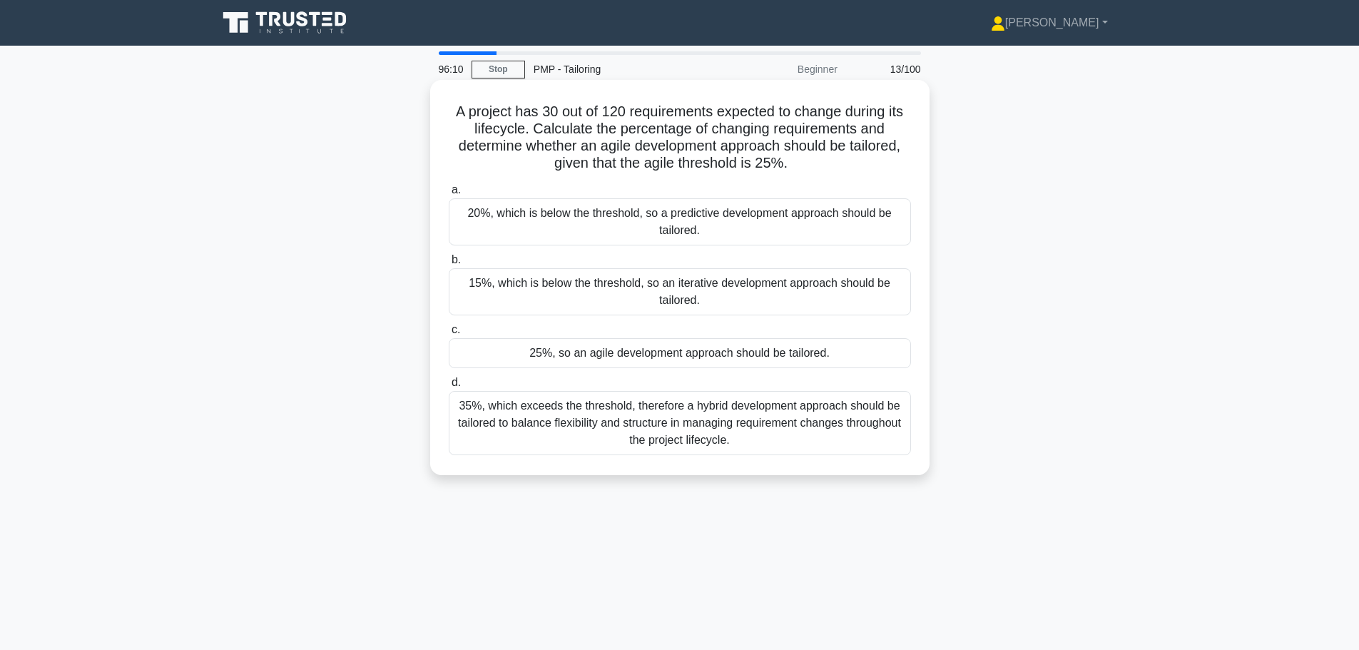
click at [610, 355] on div "25%, so an agile development approach should be tailored." at bounding box center [680, 353] width 462 height 30
click at [449, 335] on input "c. 25%, so an agile development approach should be tailored." at bounding box center [449, 329] width 0 height 9
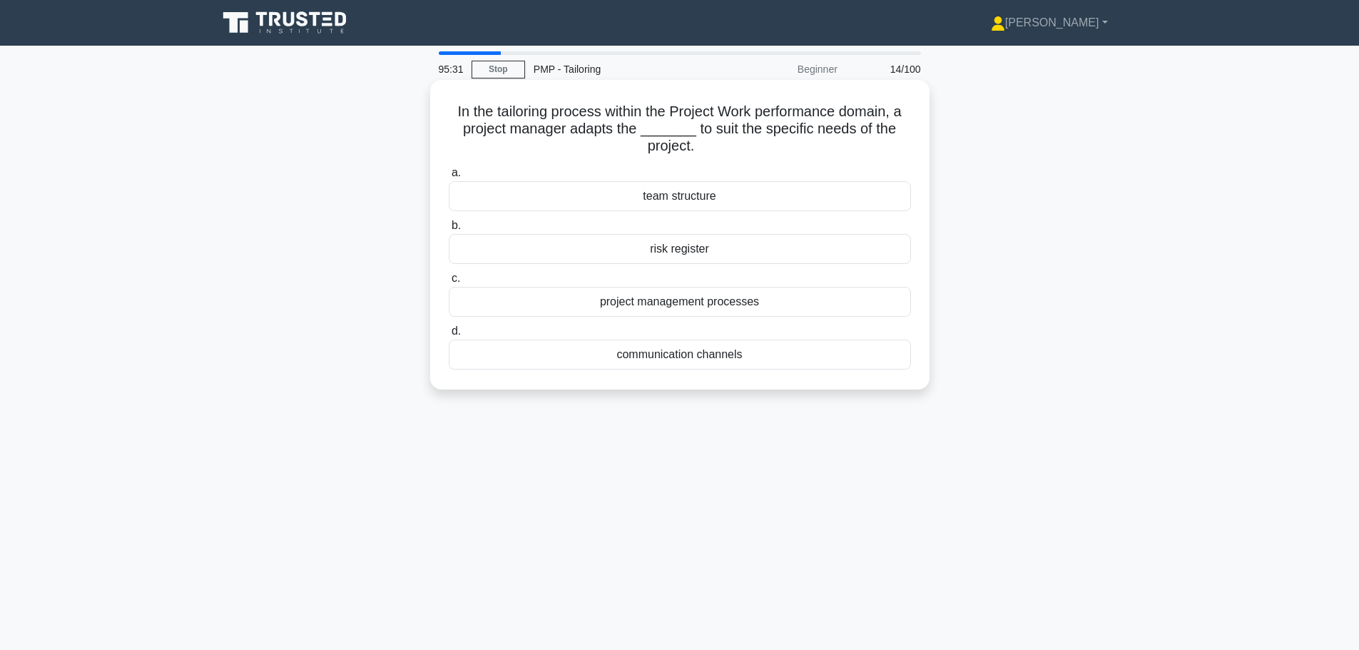
click at [691, 309] on div "project management processes" at bounding box center [680, 302] width 462 height 30
click at [449, 283] on input "c. project management processes" at bounding box center [449, 278] width 0 height 9
click at [669, 353] on div "Tailoring" at bounding box center [680, 355] width 462 height 30
click at [449, 336] on input "d. Tailoring" at bounding box center [449, 331] width 0 height 9
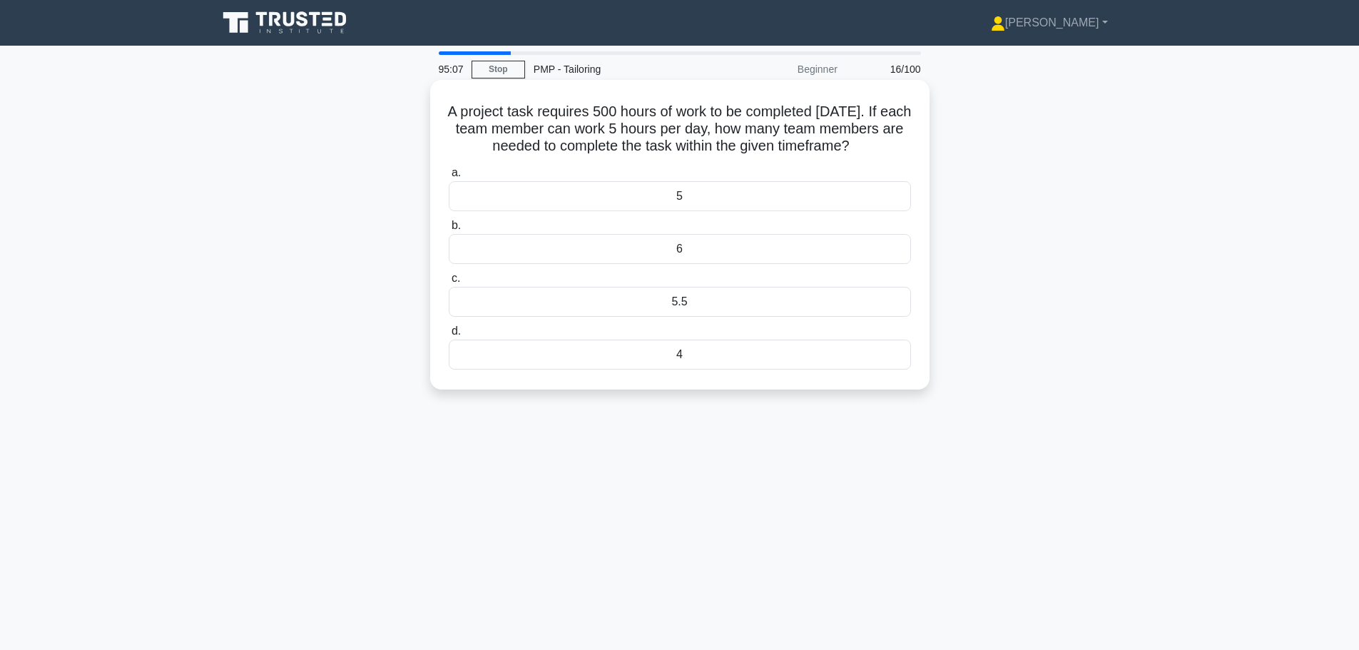
click at [672, 211] on div "5" at bounding box center [680, 196] width 462 height 30
click at [449, 178] on input "a. 5" at bounding box center [449, 172] width 0 height 9
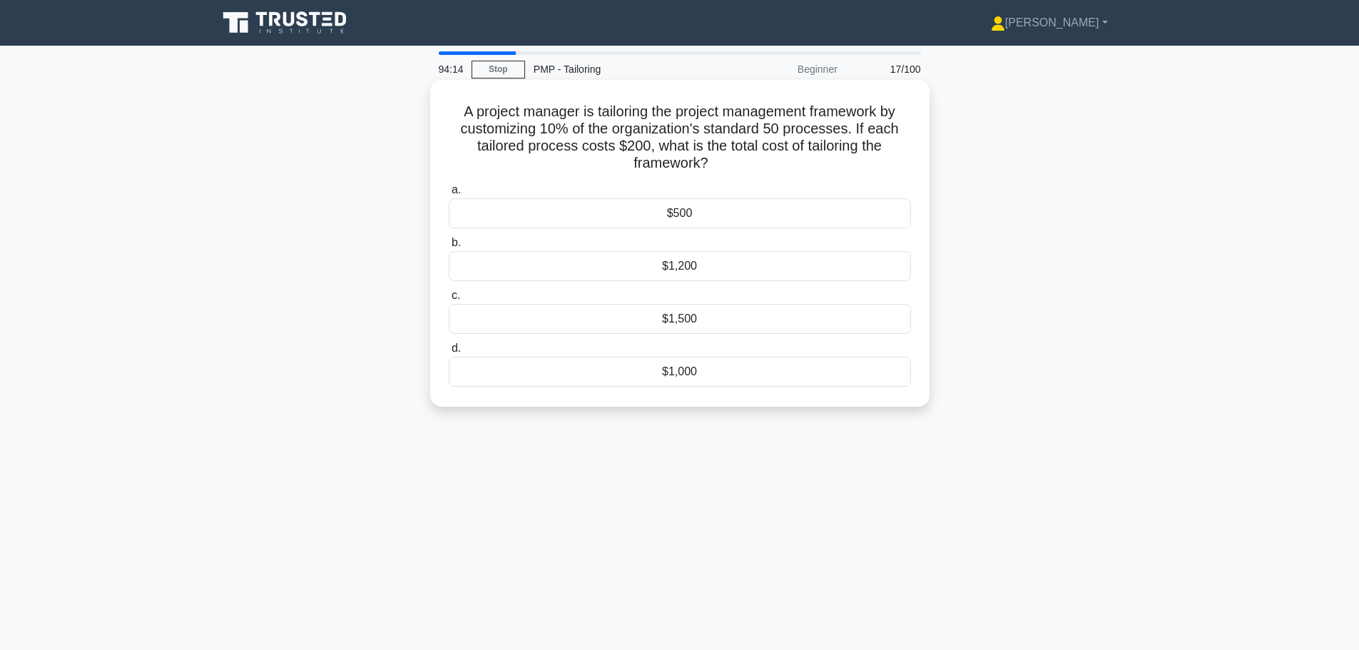
click at [648, 375] on div "$1,000" at bounding box center [680, 372] width 462 height 30
click at [449, 353] on input "d. $1,000" at bounding box center [449, 348] width 0 height 9
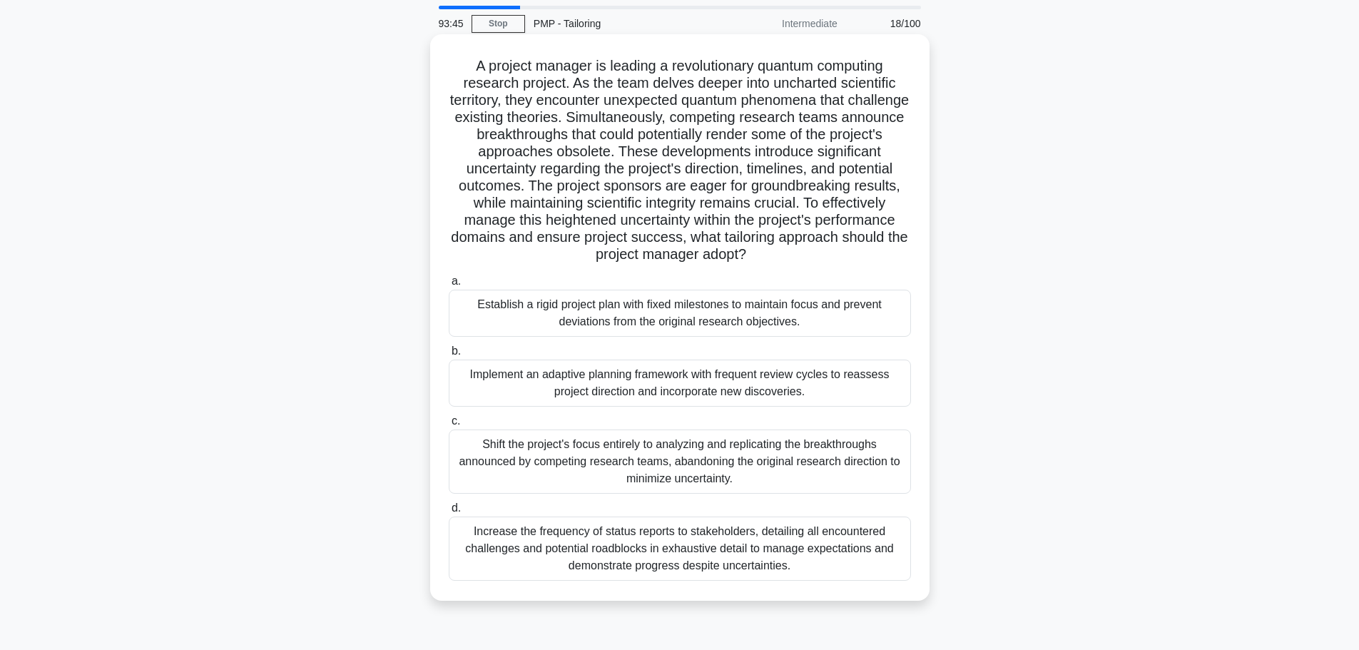
scroll to position [71, 0]
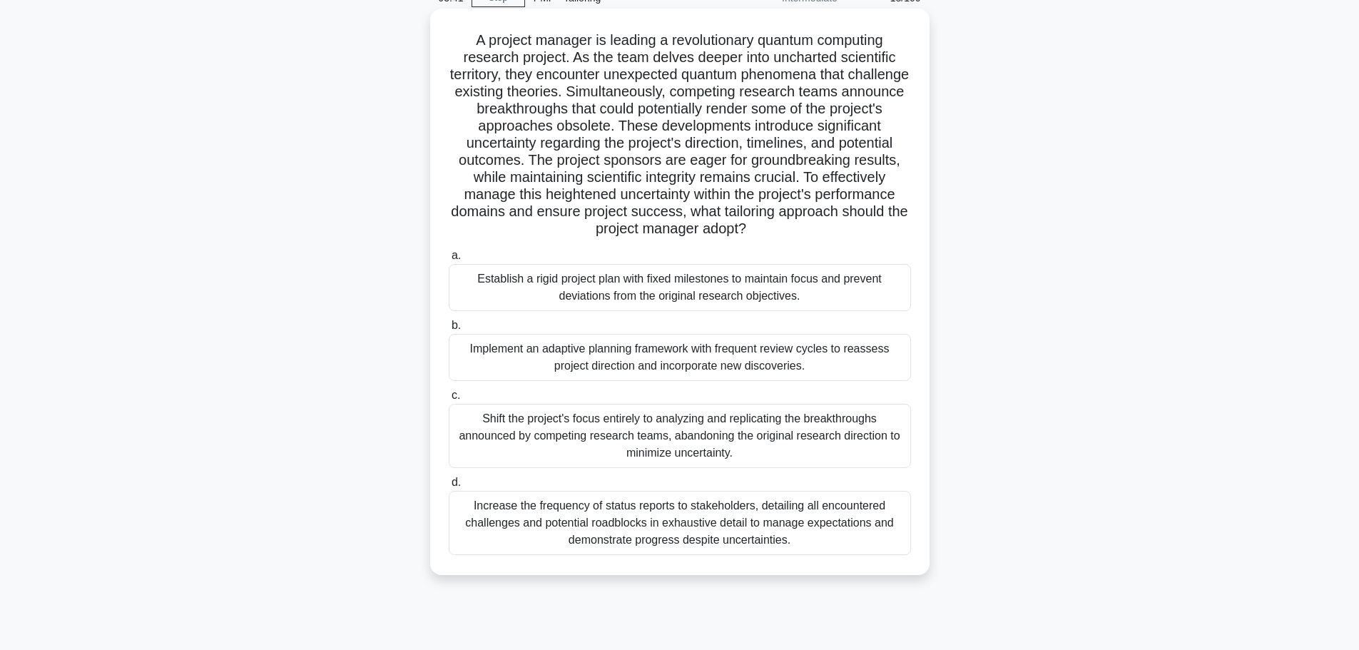
click at [578, 366] on div "Implement an adaptive planning framework with frequent review cycles to reasses…" at bounding box center [680, 357] width 462 height 47
click at [449, 330] on input "b. Implement an adaptive planning framework with frequent review cycles to reas…" at bounding box center [449, 325] width 0 height 9
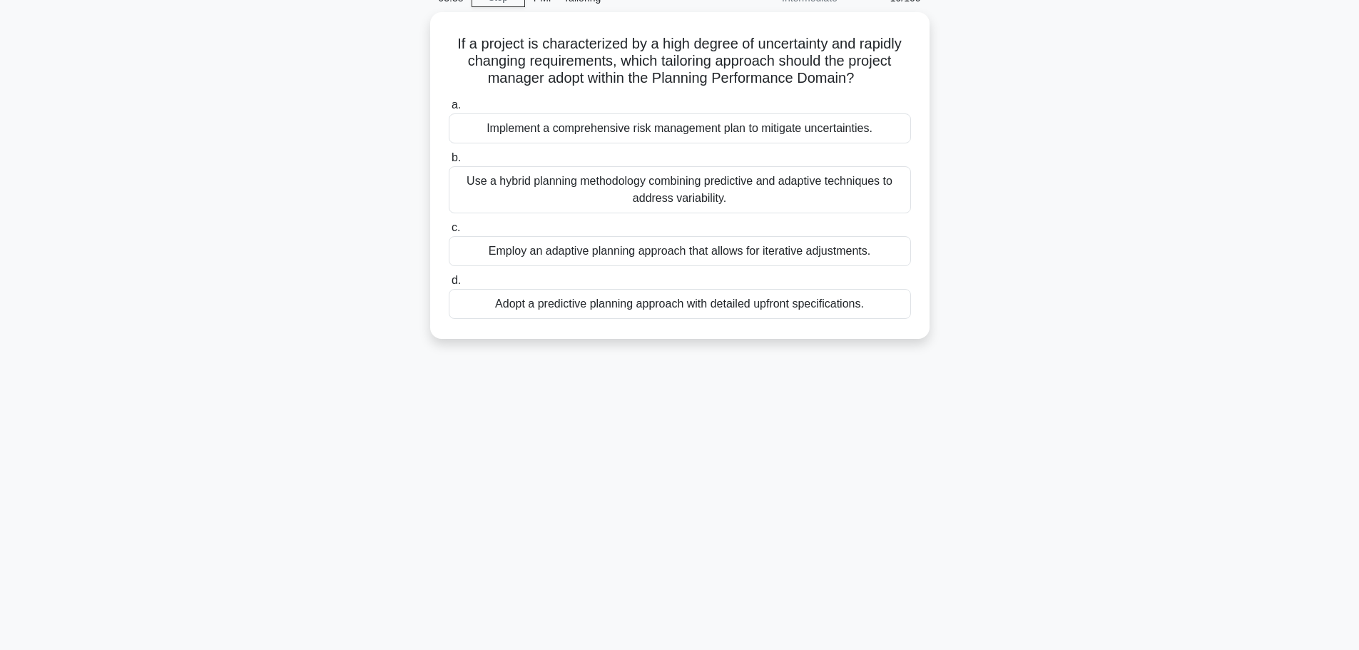
scroll to position [0, 0]
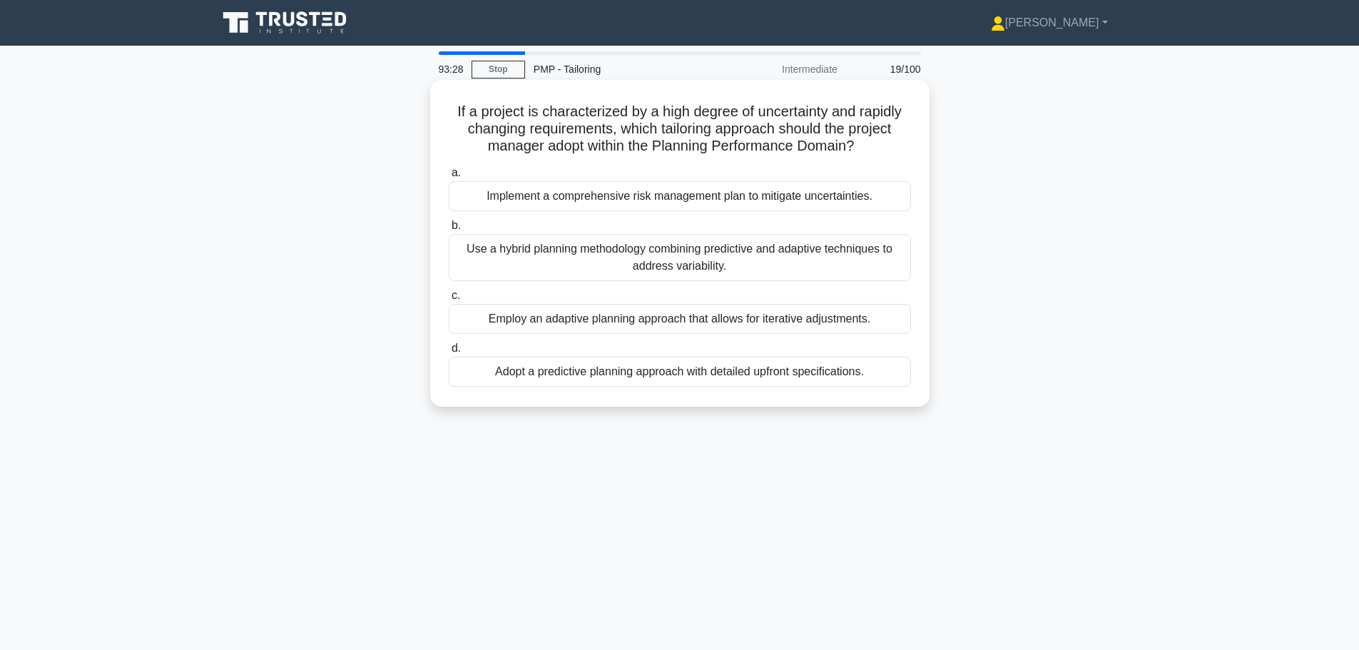
click at [587, 309] on div "Employ an adaptive planning approach that allows for iterative adjustments." at bounding box center [680, 319] width 462 height 30
click at [449, 300] on input "c. Employ an adaptive planning approach that allows for iterative adjustments." at bounding box center [449, 295] width 0 height 9
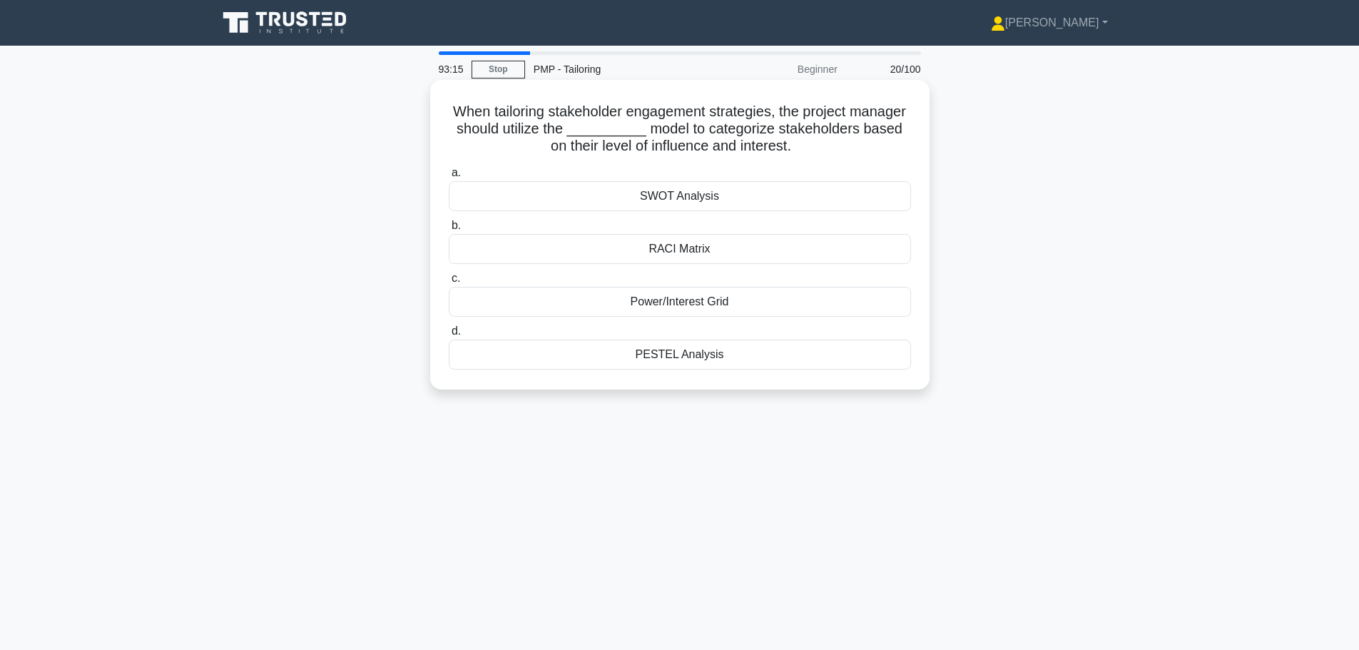
click at [644, 305] on div "Power/Interest Grid" at bounding box center [680, 302] width 462 height 30
click at [449, 283] on input "c. Power/Interest Grid" at bounding box center [449, 278] width 0 height 9
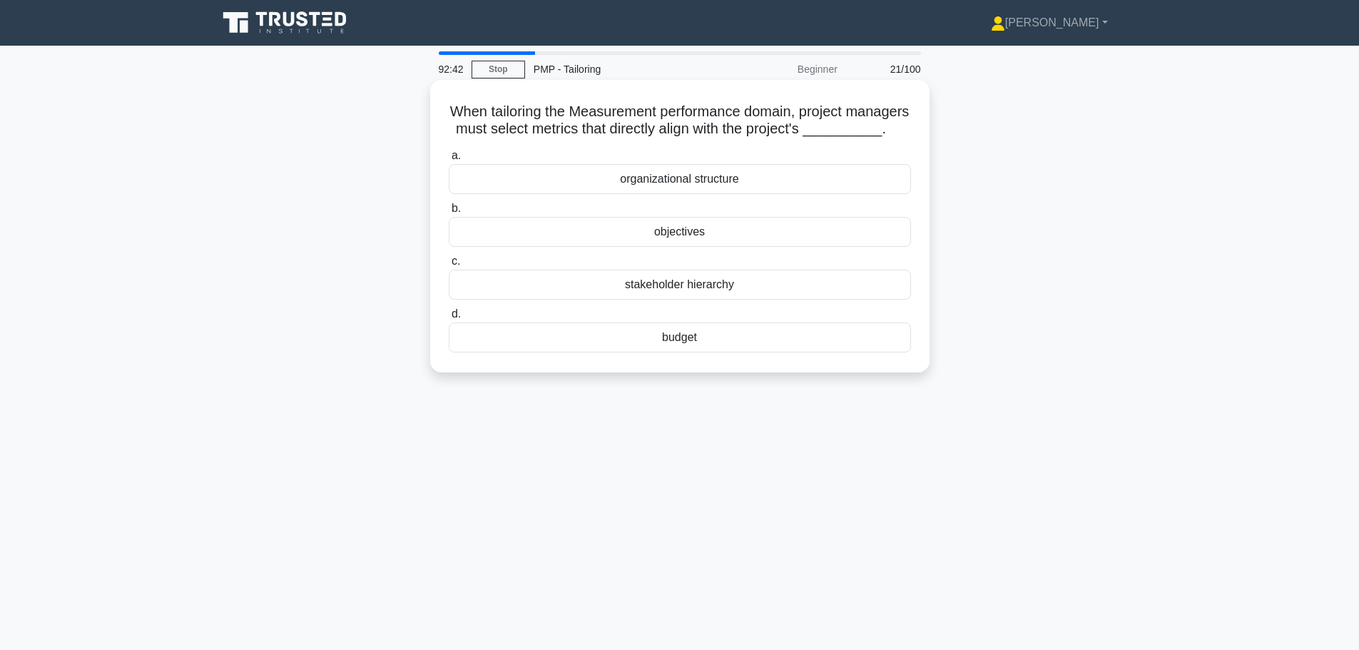
click at [649, 247] on div "objectives" at bounding box center [680, 232] width 462 height 30
click at [449, 213] on input "b. objectives" at bounding box center [449, 208] width 0 height 9
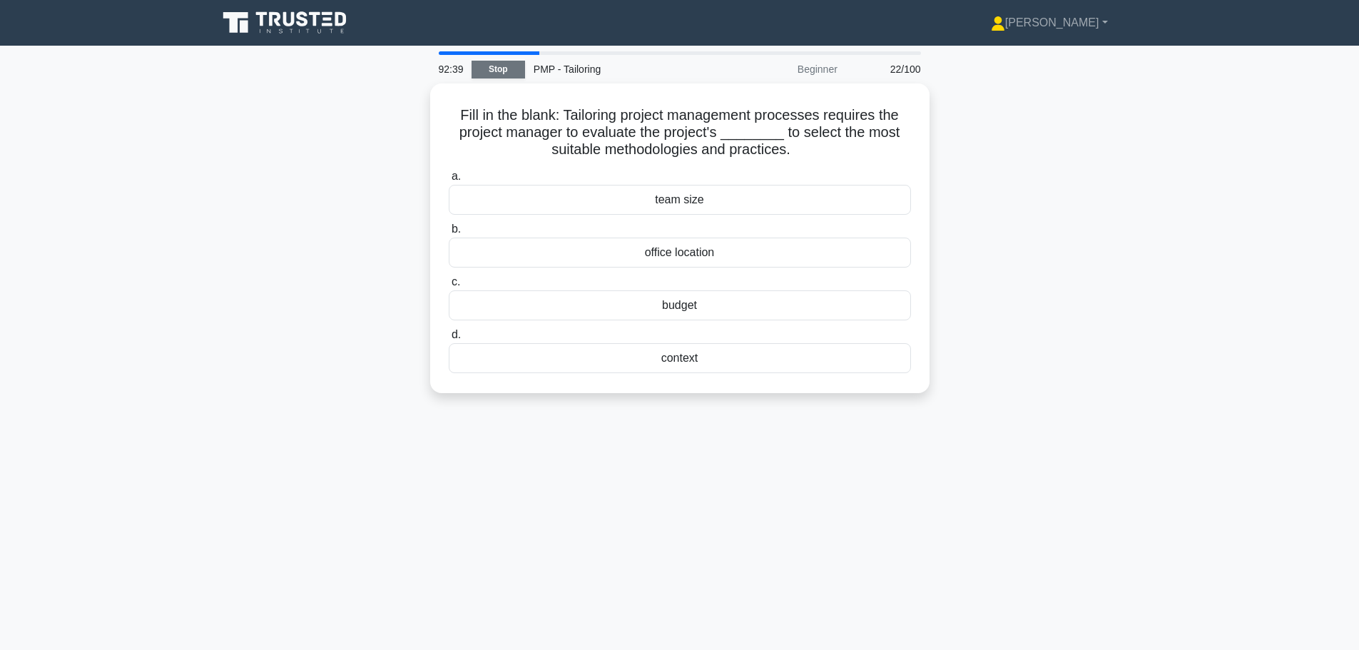
click at [510, 74] on link "Stop" at bounding box center [499, 70] width 54 height 18
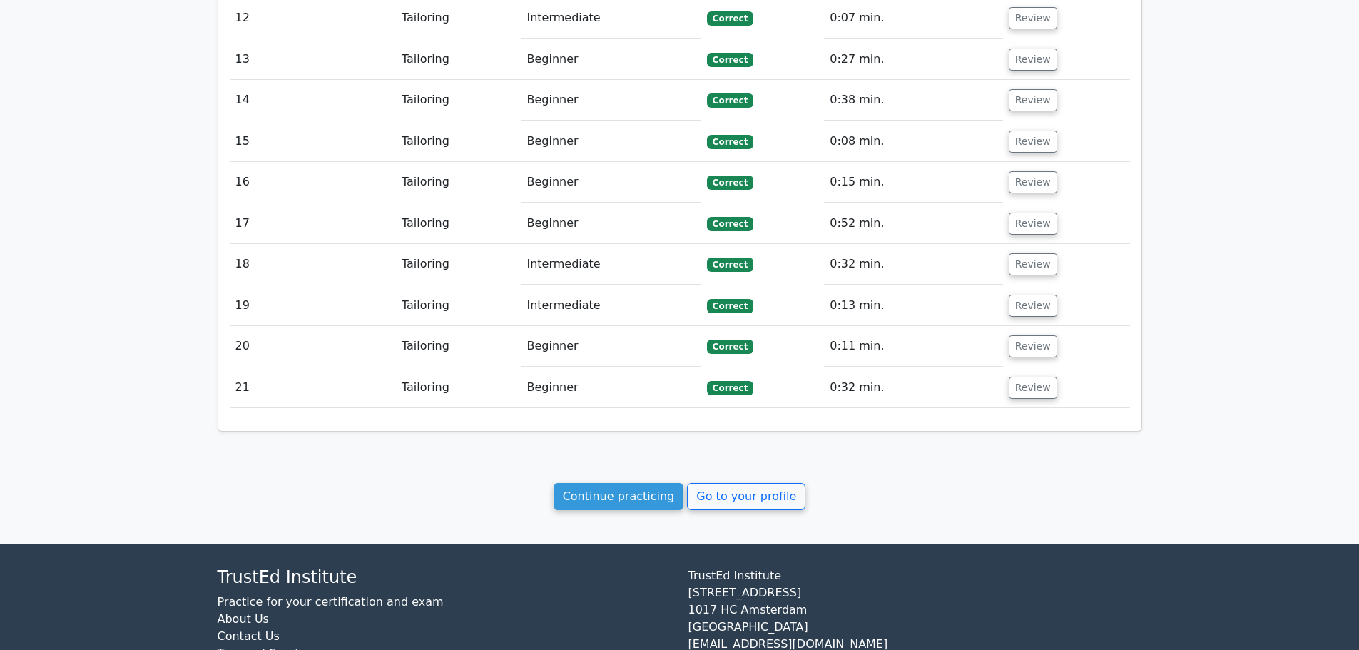
scroll to position [1828, 0]
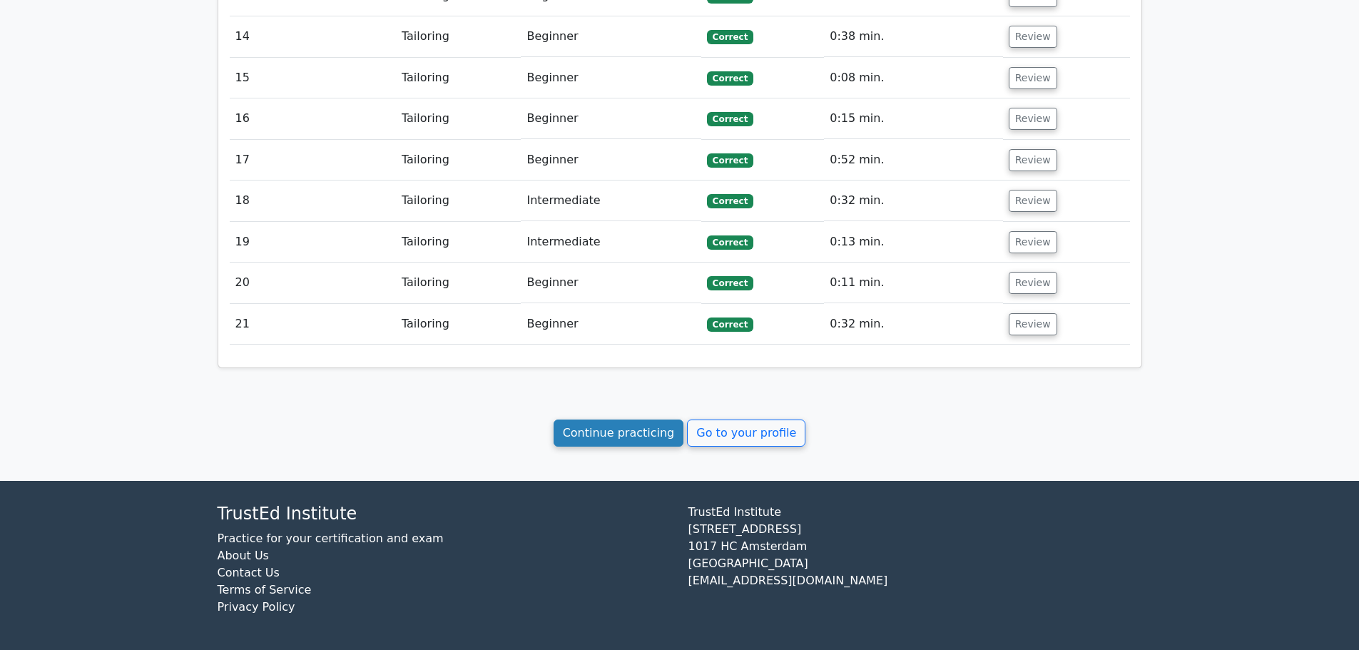
click at [636, 430] on link "Continue practicing" at bounding box center [619, 433] width 131 height 27
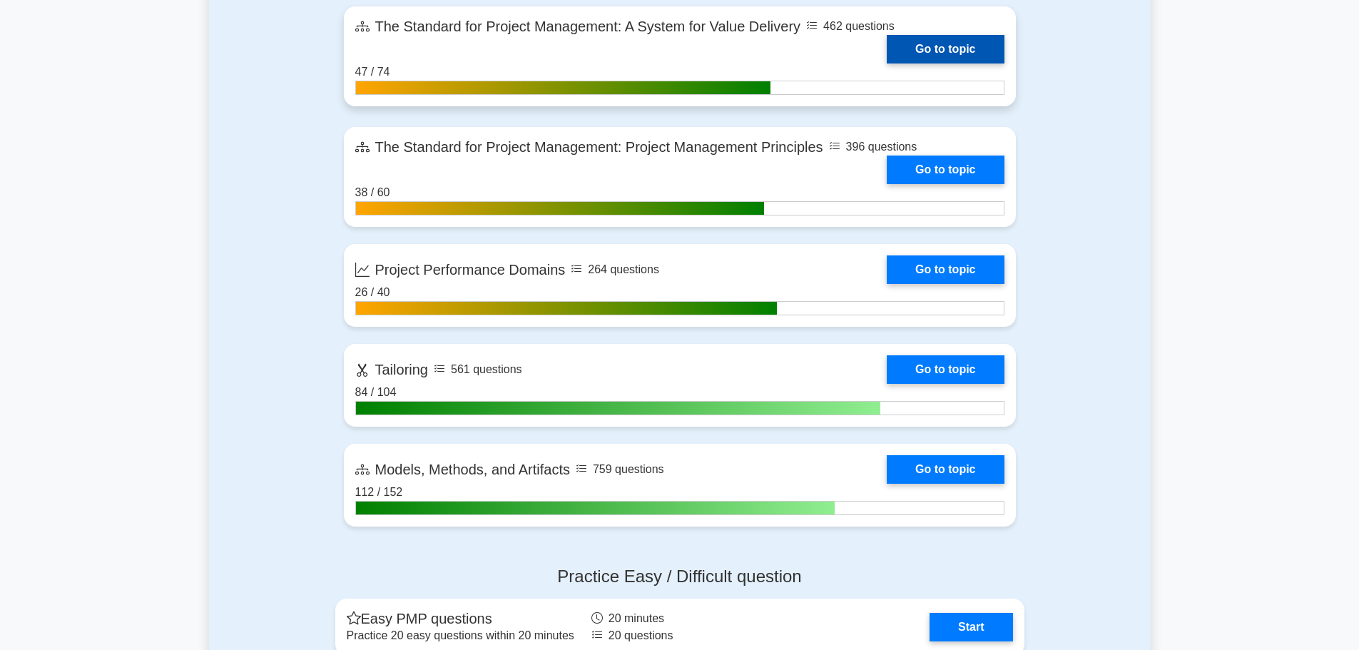
scroll to position [714, 0]
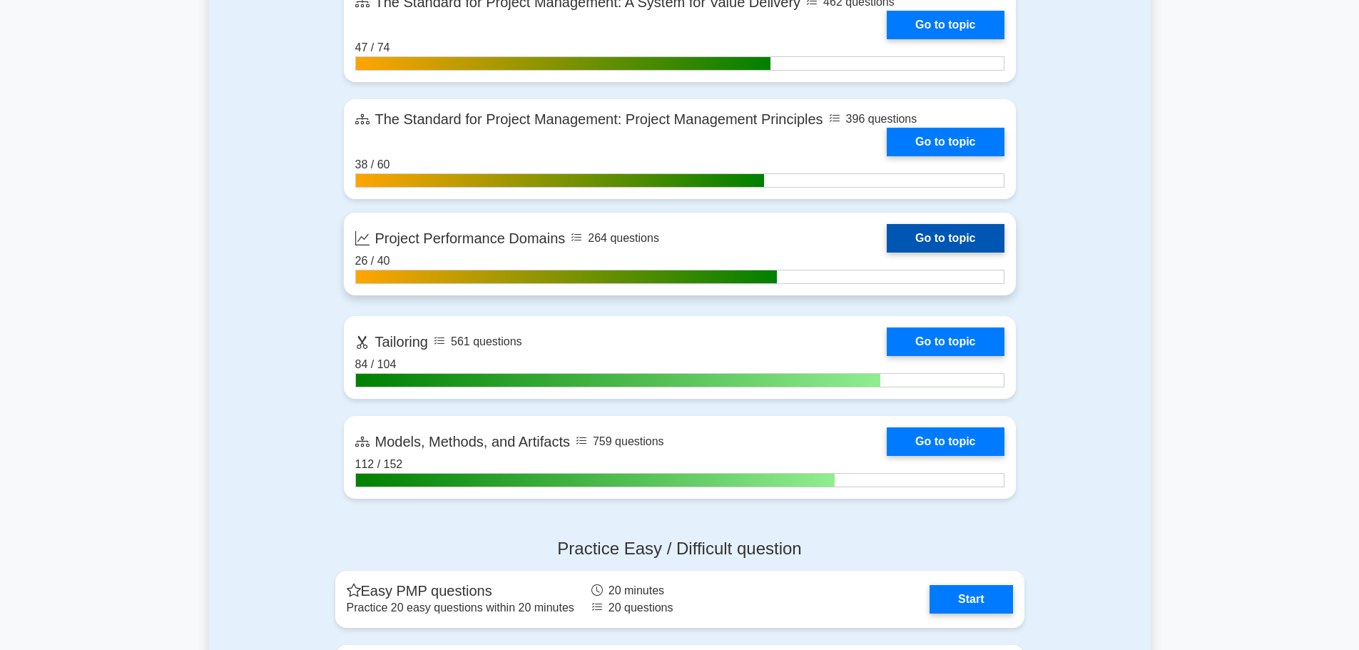
click at [954, 239] on link "Go to topic" at bounding box center [945, 238] width 117 height 29
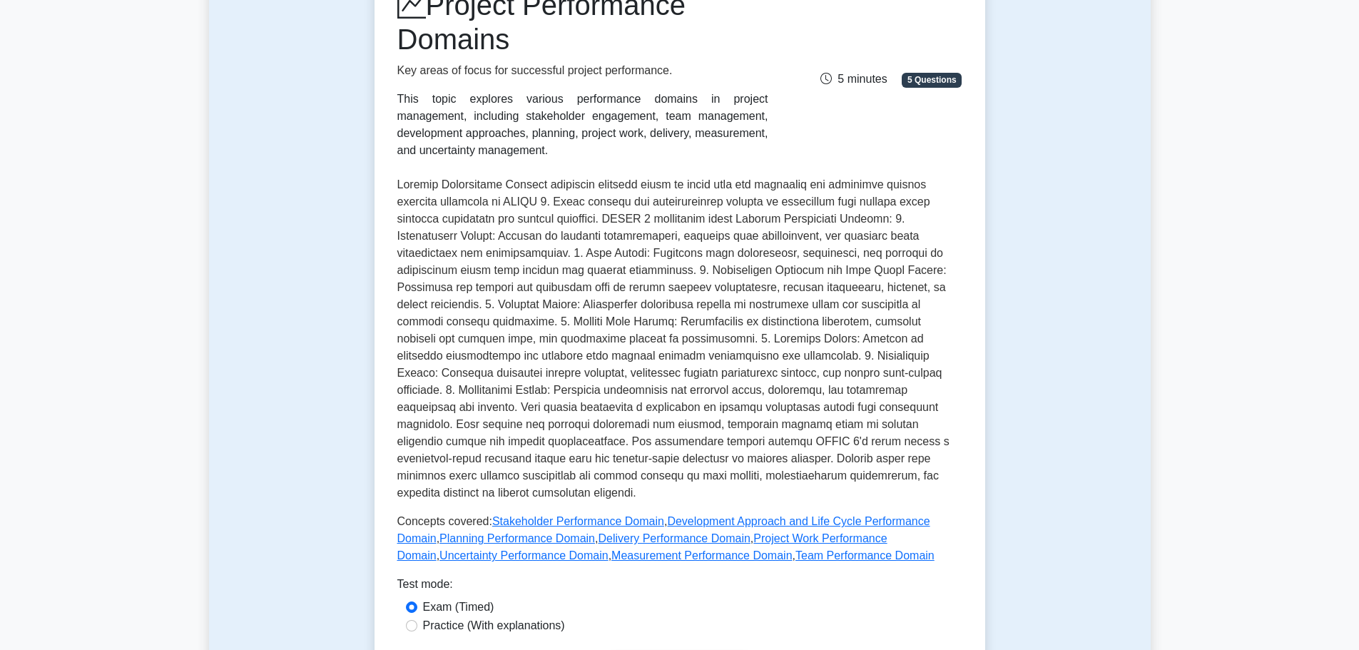
scroll to position [428, 0]
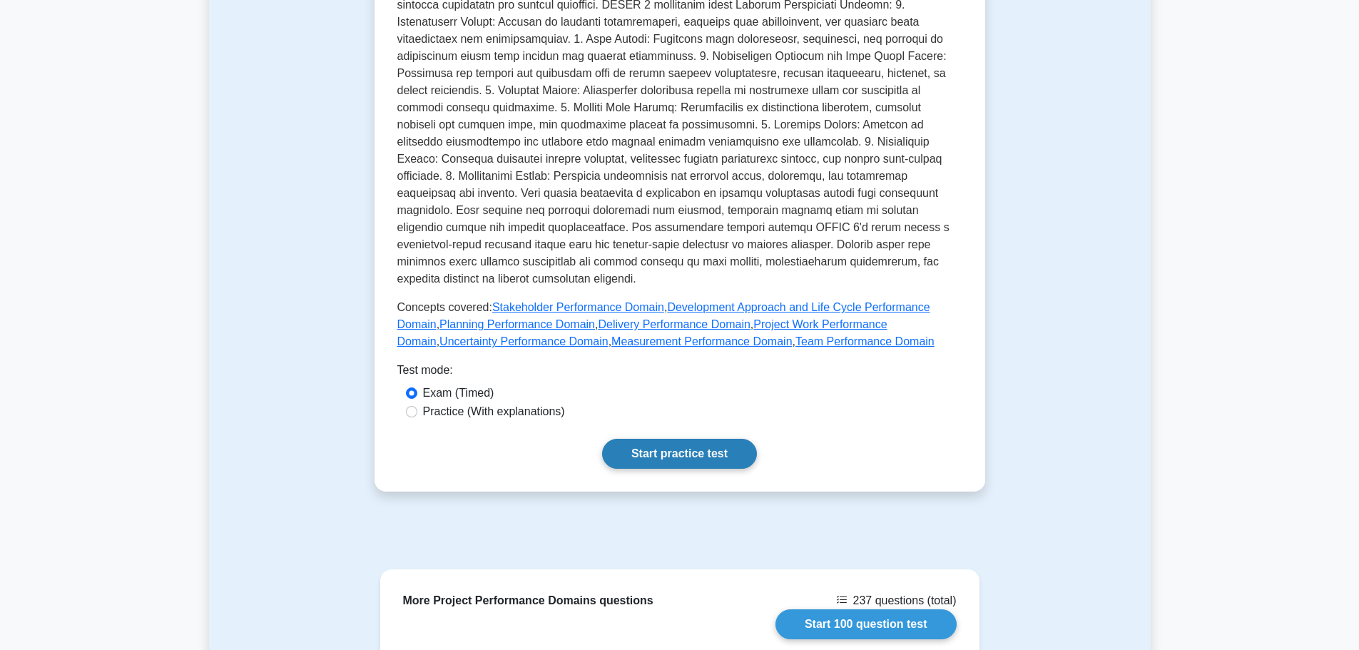
click at [617, 442] on link "Start practice test" at bounding box center [679, 454] width 155 height 30
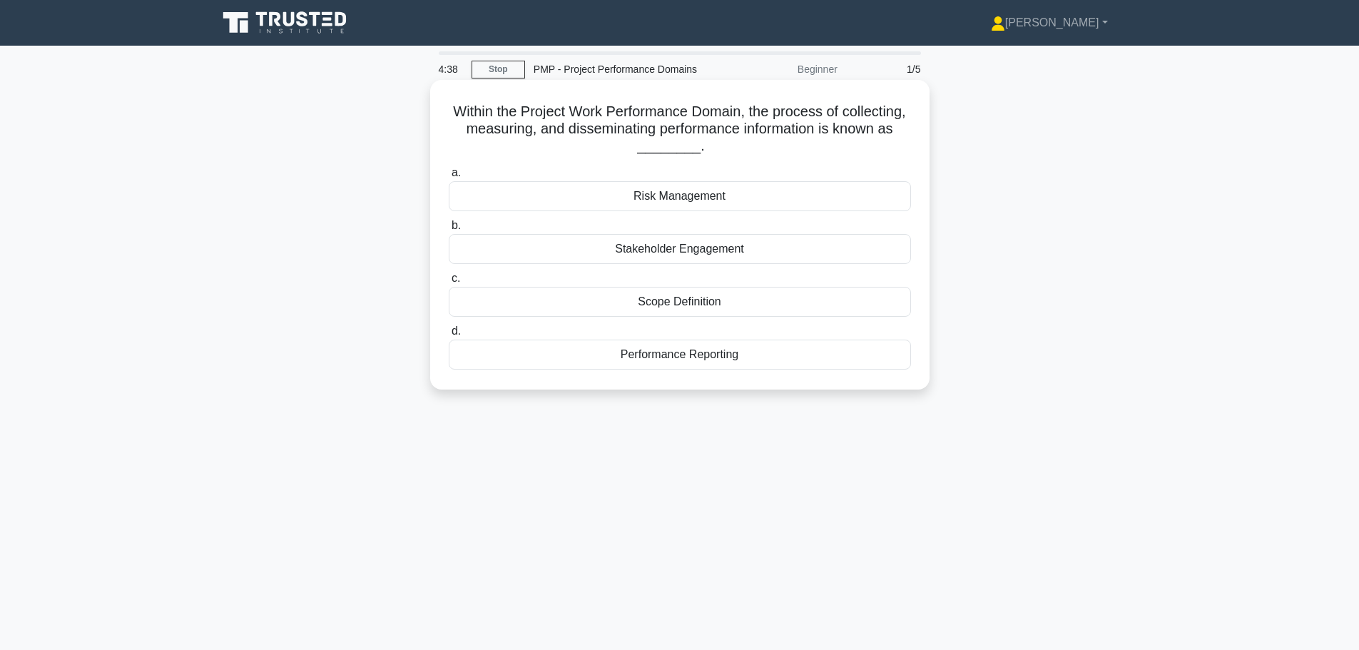
click at [639, 352] on div "Performance Reporting" at bounding box center [680, 355] width 462 height 30
click at [449, 336] on input "d. Performance Reporting" at bounding box center [449, 331] width 0 height 9
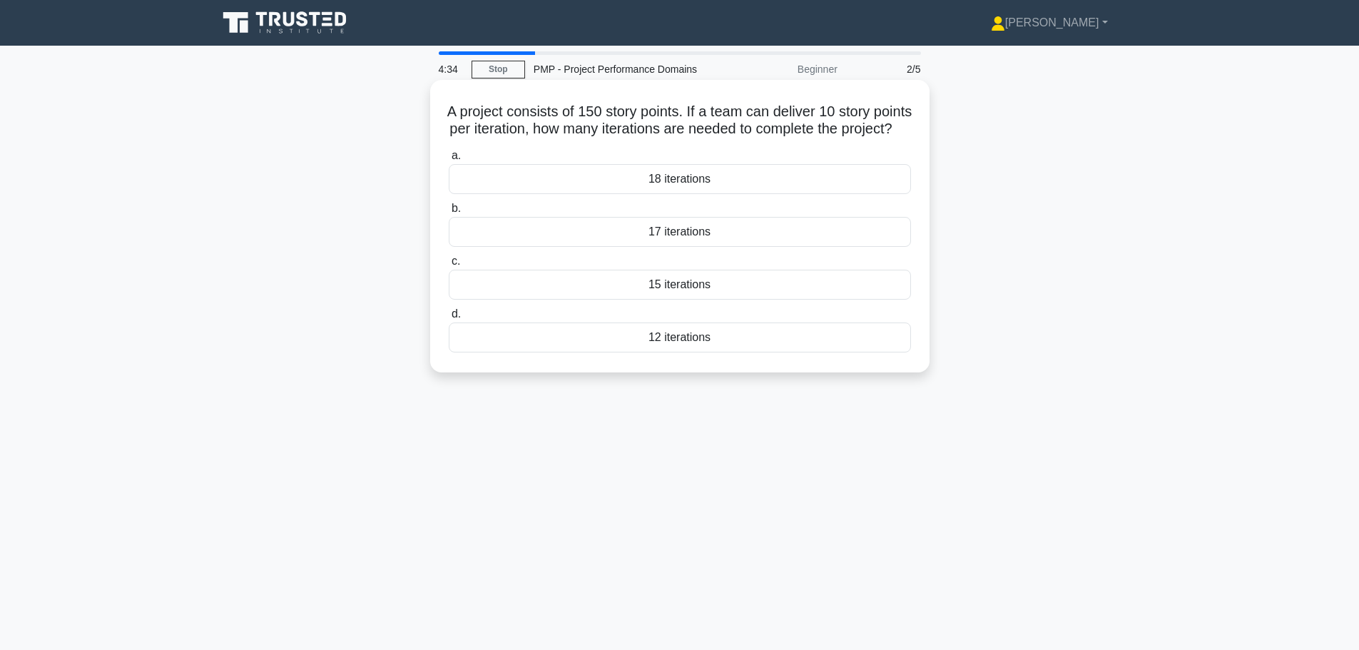
click at [555, 300] on div "15 iterations" at bounding box center [680, 285] width 462 height 30
click at [449, 266] on input "c. 15 iterations" at bounding box center [449, 261] width 0 height 9
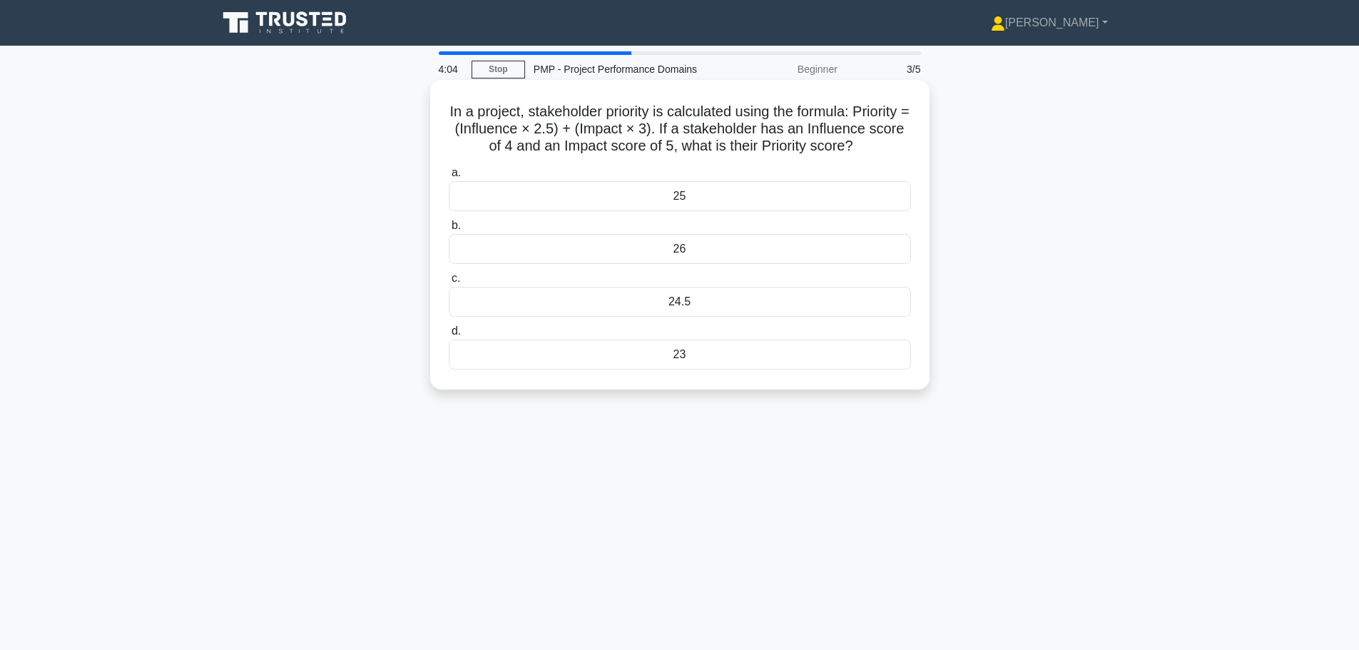
click at [629, 203] on div "25" at bounding box center [680, 196] width 462 height 30
click at [449, 178] on input "a. 25" at bounding box center [449, 172] width 0 height 9
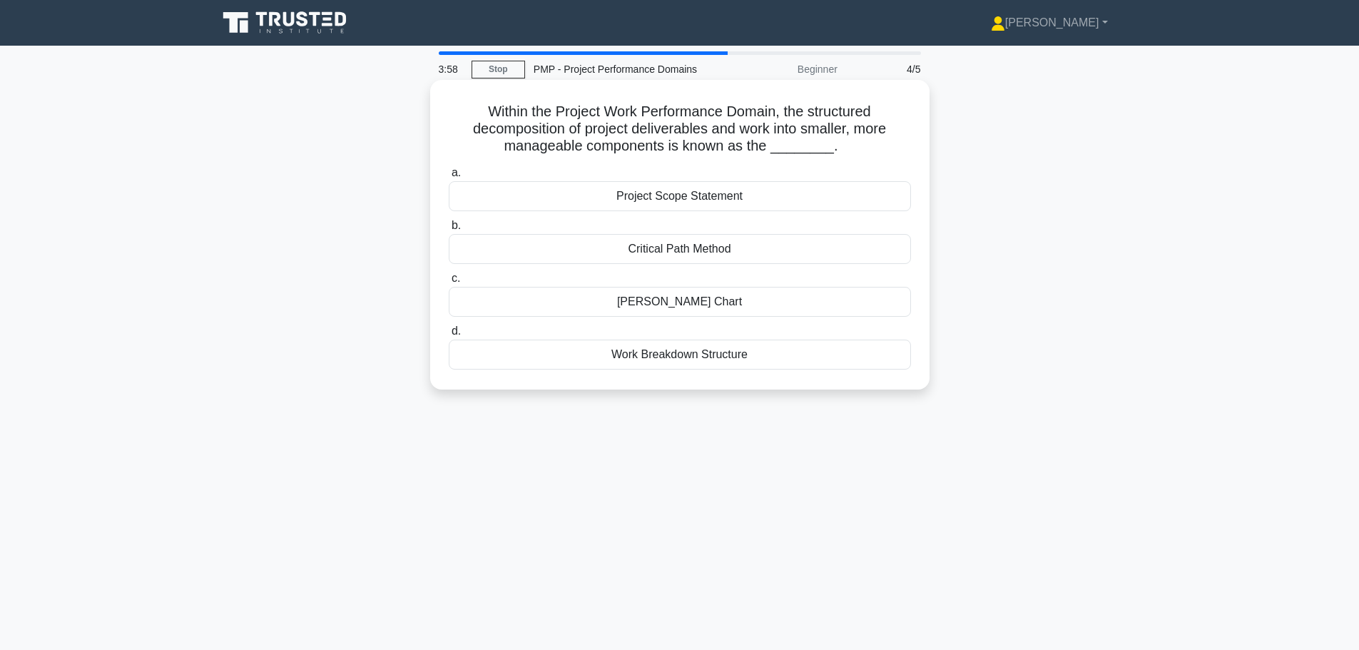
click at [676, 350] on div "Work Breakdown Structure" at bounding box center [680, 355] width 462 height 30
click at [449, 336] on input "d. Work Breakdown Structure" at bounding box center [449, 331] width 0 height 9
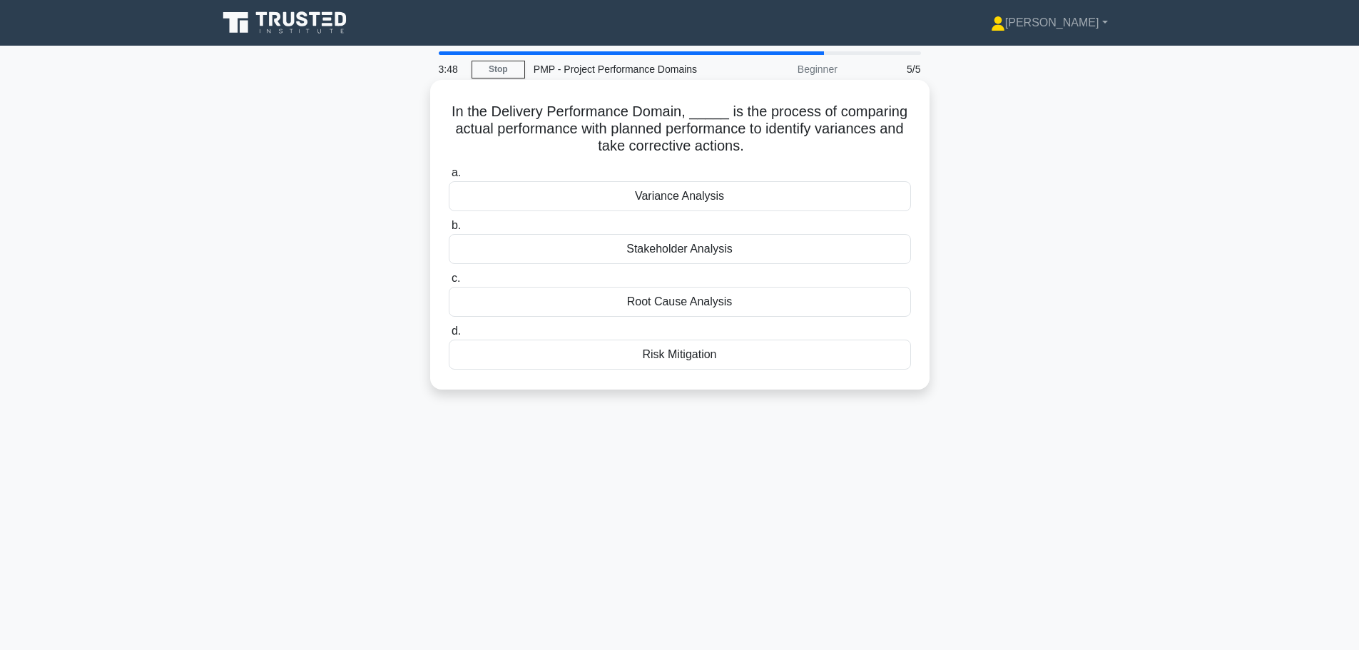
click at [616, 203] on div "Variance Analysis" at bounding box center [680, 196] width 462 height 30
click at [449, 178] on input "a. Variance Analysis" at bounding box center [449, 172] width 0 height 9
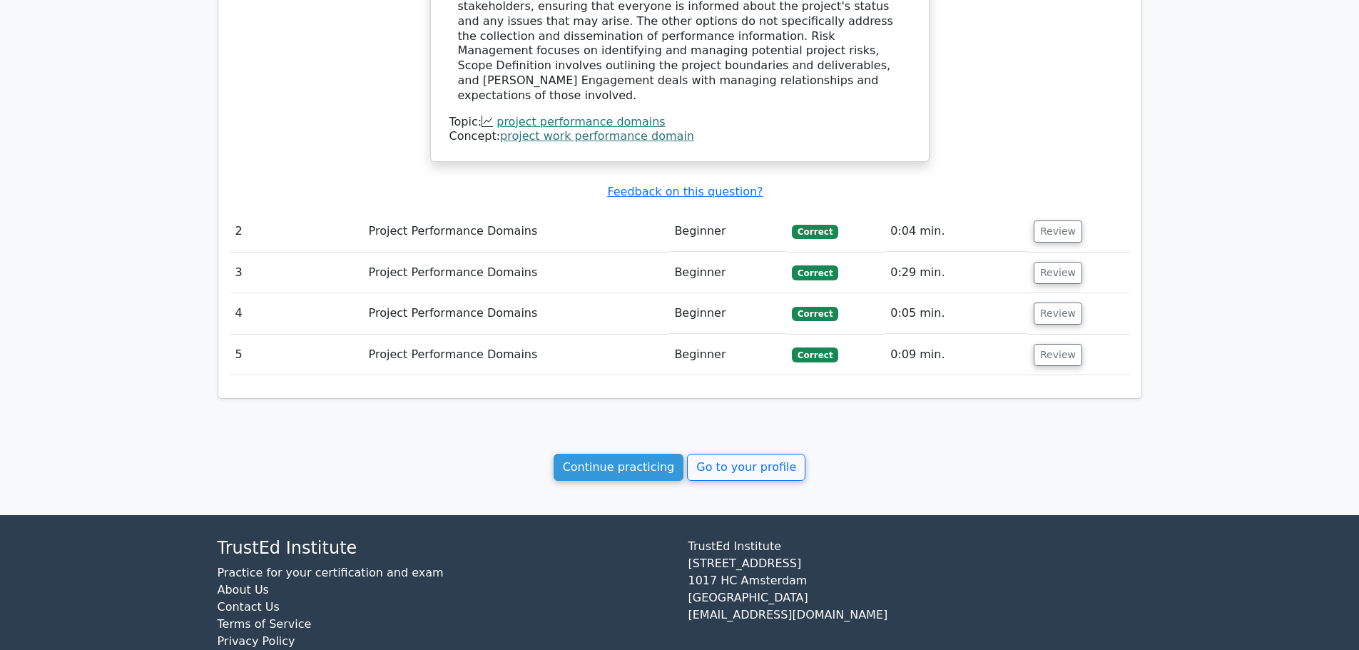
scroll to position [1157, 0]
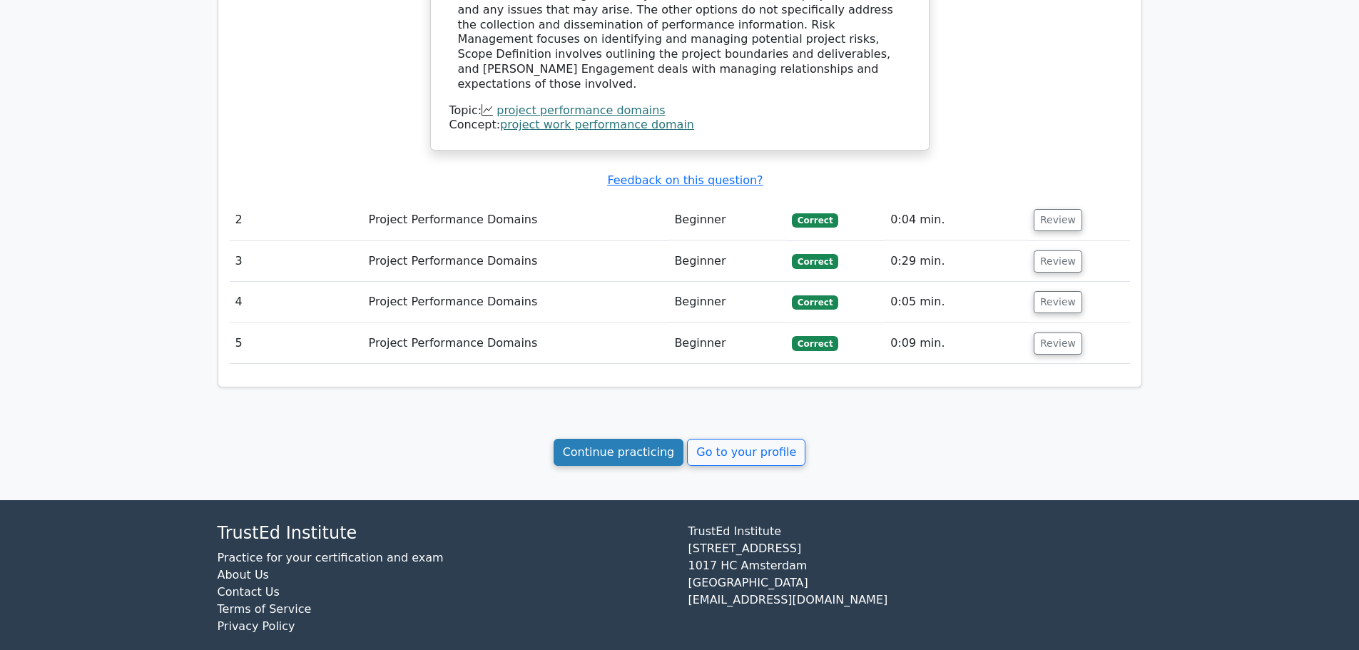
click at [641, 439] on link "Continue practicing" at bounding box center [619, 452] width 131 height 27
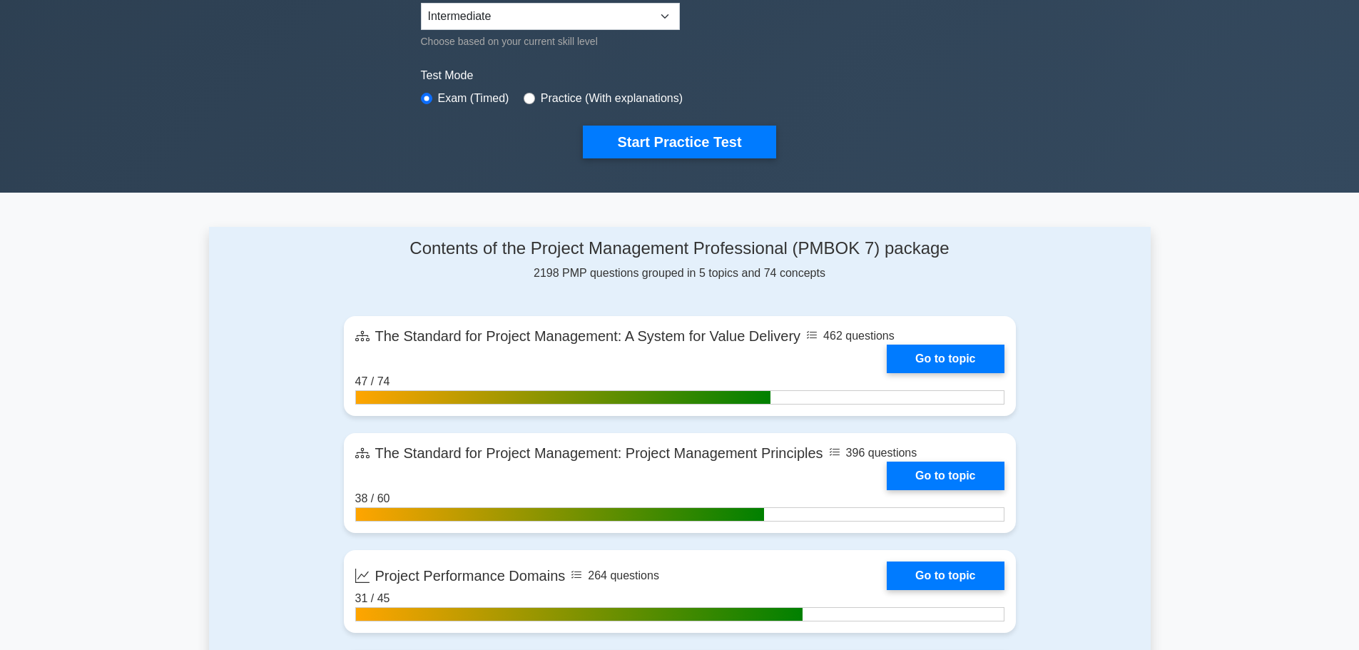
scroll to position [642, 0]
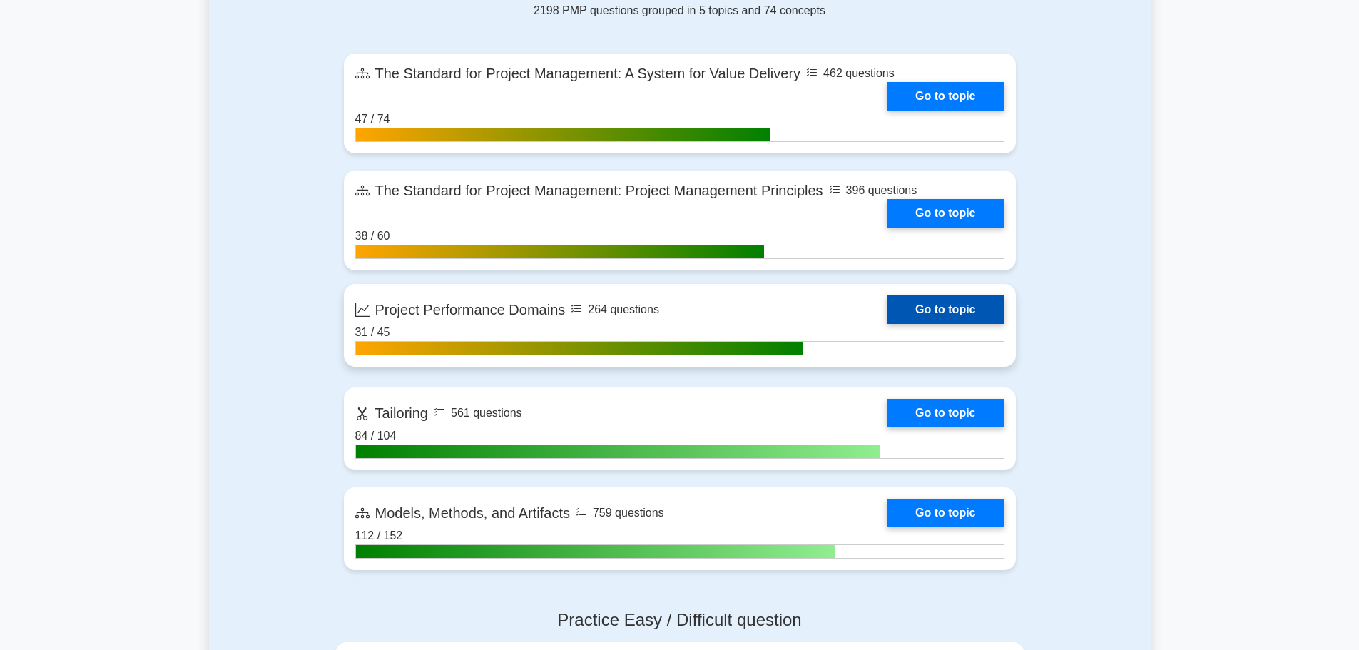
click at [887, 314] on link "Go to topic" at bounding box center [945, 309] width 117 height 29
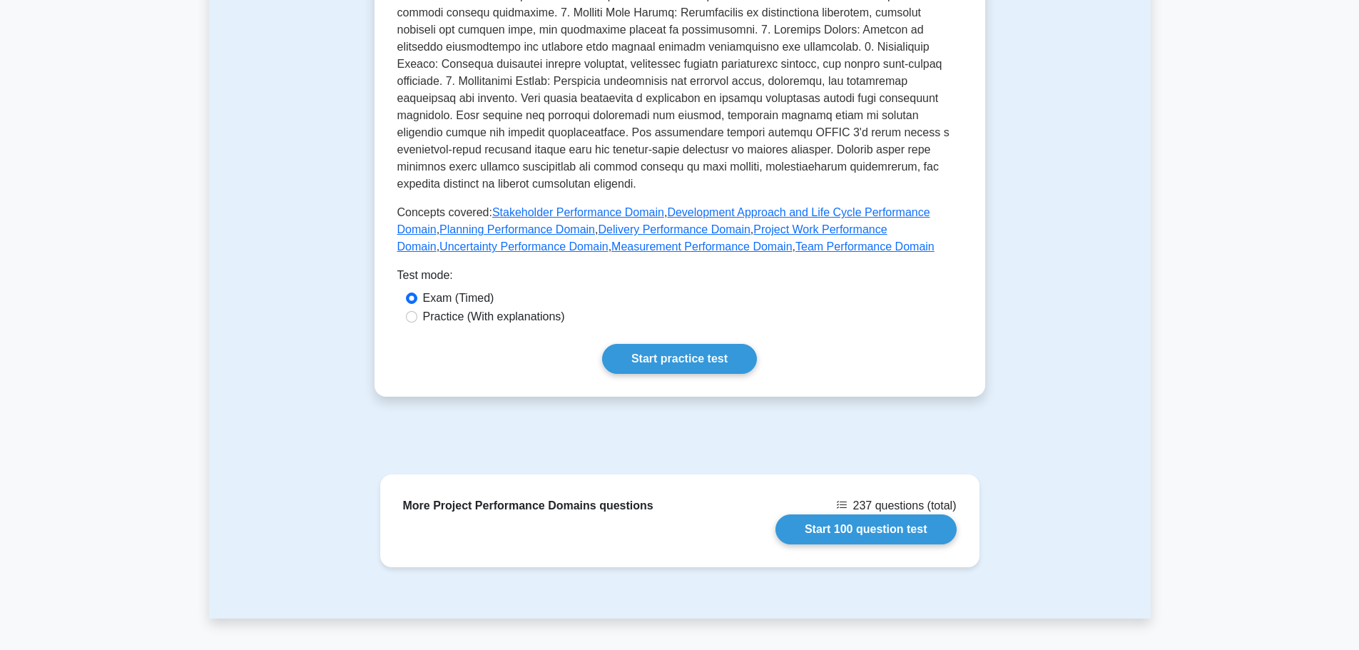
scroll to position [666, 0]
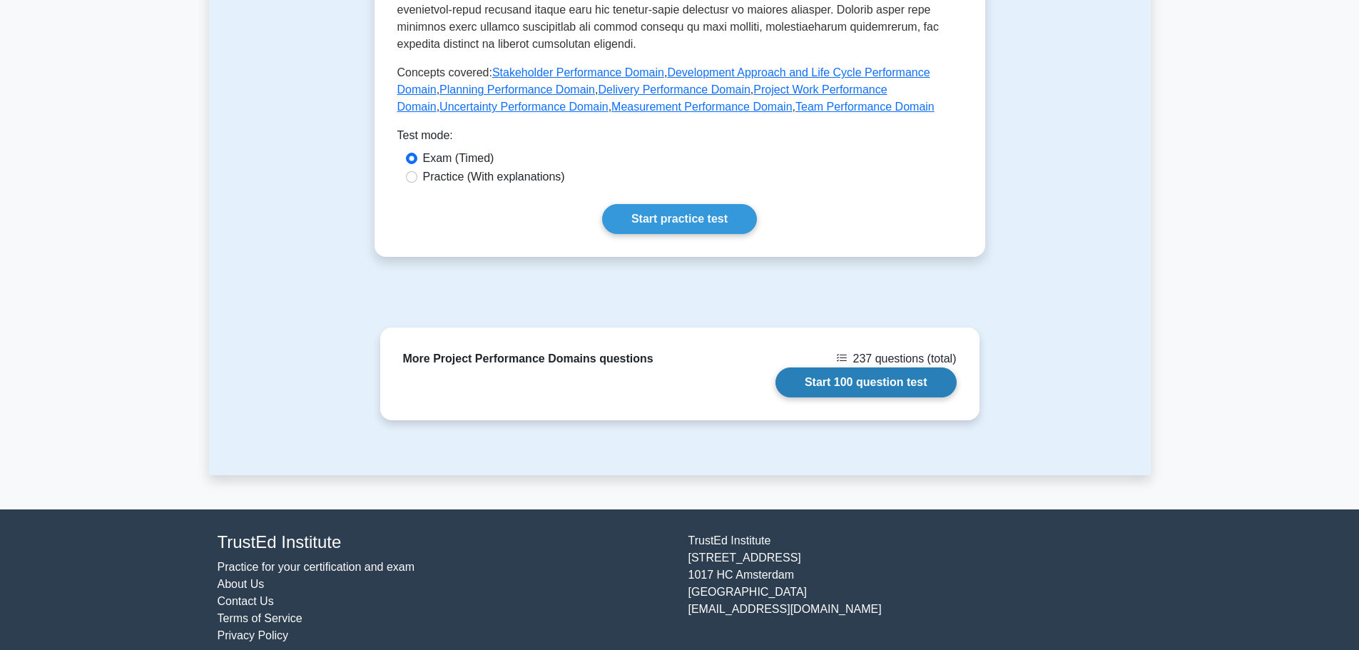
click at [826, 367] on link "Start 100 question test" at bounding box center [866, 382] width 181 height 30
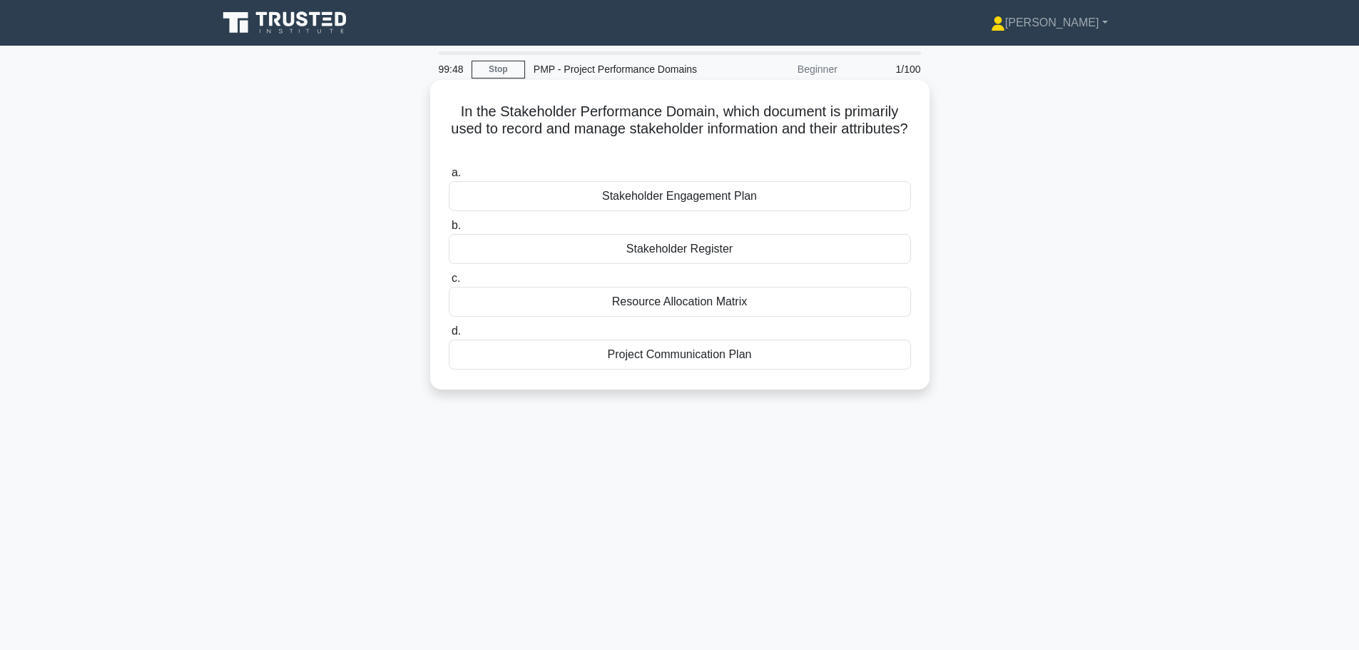
click at [719, 248] on div "Stakeholder Register" at bounding box center [680, 249] width 462 height 30
click at [449, 230] on input "b. Stakeholder Register" at bounding box center [449, 225] width 0 height 9
click at [746, 308] on div "Contingency Planning" at bounding box center [680, 302] width 462 height 30
click at [449, 283] on input "c. Contingency Planning" at bounding box center [449, 278] width 0 height 9
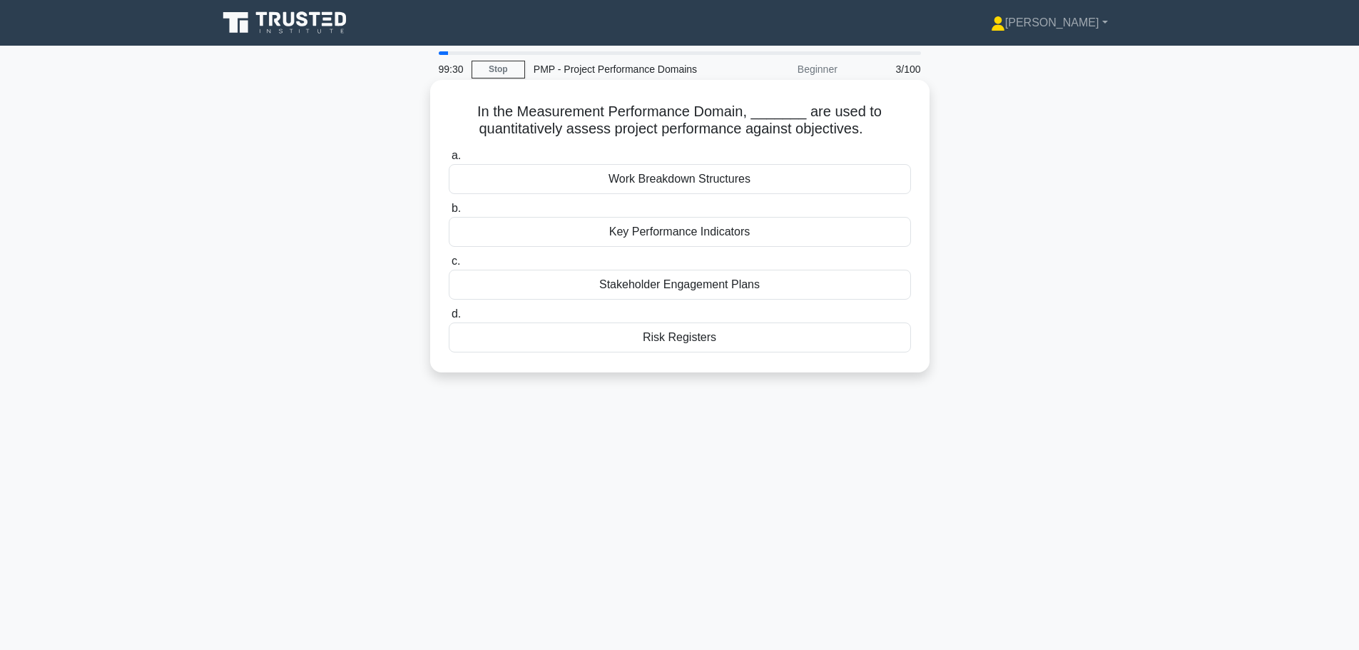
click at [736, 233] on div "Key Performance Indicators" at bounding box center [680, 232] width 462 height 30
click at [449, 213] on input "b. Key Performance Indicators" at bounding box center [449, 208] width 0 height 9
click at [742, 228] on div "Work Breakdown Structure (WBS)" at bounding box center [680, 232] width 462 height 30
click at [449, 213] on input "b. Work Breakdown Structure (WBS)" at bounding box center [449, 208] width 0 height 9
click at [757, 240] on div "3 defects per 1000 lines of code" at bounding box center [680, 232] width 462 height 30
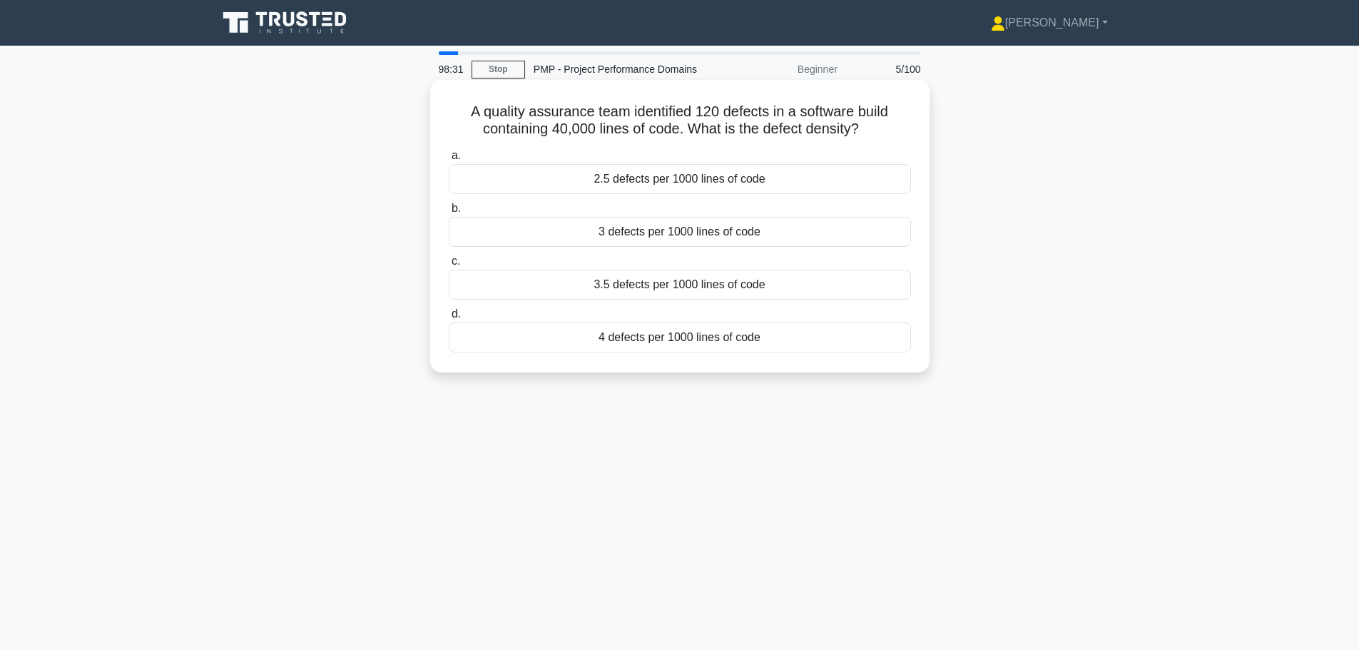
click at [449, 213] on input "b. 3 defects per 1000 lines of code" at bounding box center [449, 208] width 0 height 9
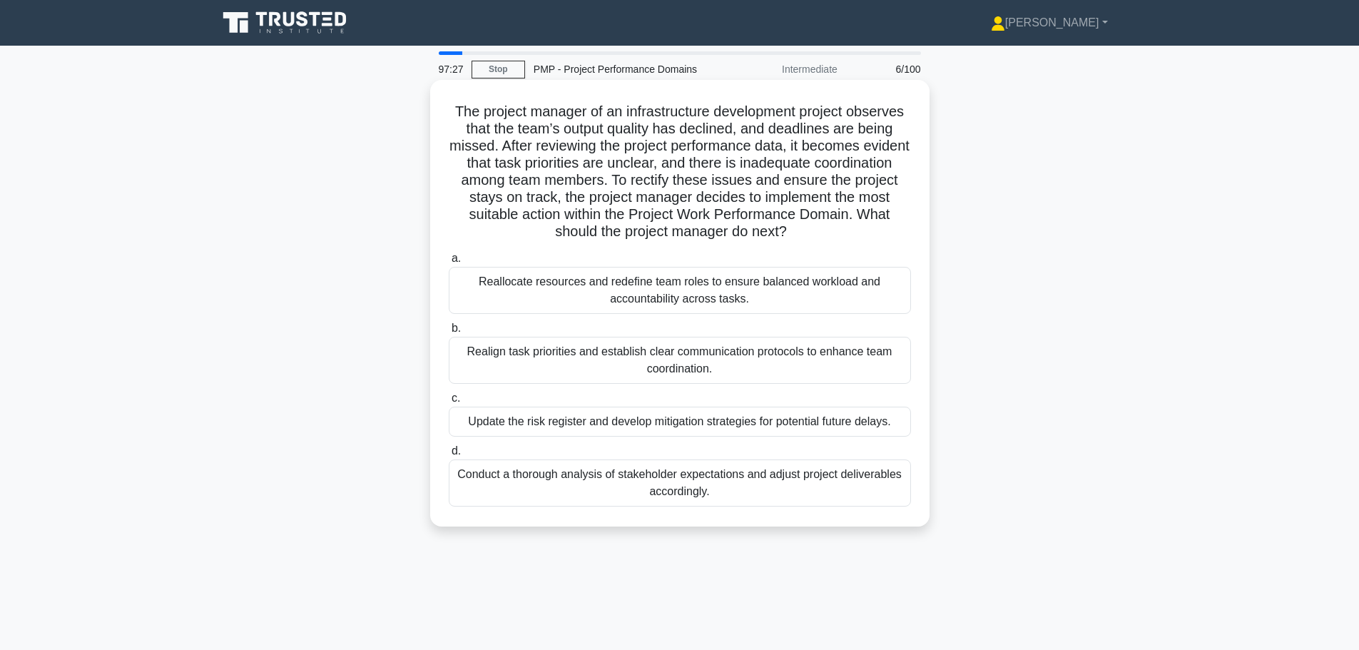
click at [685, 368] on div "Realign task priorities and establish clear communication protocols to enhance …" at bounding box center [680, 360] width 462 height 47
click at [449, 333] on input "b. Realign task priorities and establish clear communication protocols to enhan…" at bounding box center [449, 328] width 0 height 9
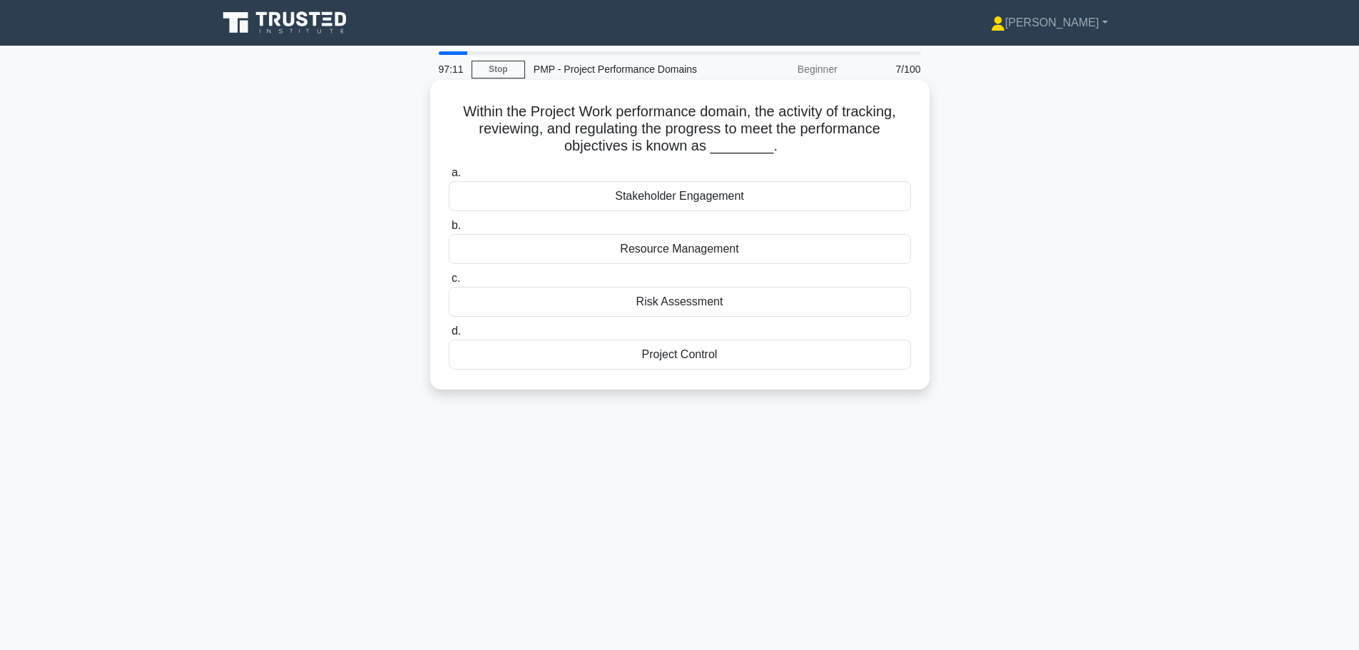
click at [677, 245] on div "Resource Management" at bounding box center [680, 249] width 462 height 30
click at [449, 230] on input "b. Resource Management" at bounding box center [449, 225] width 0 height 9
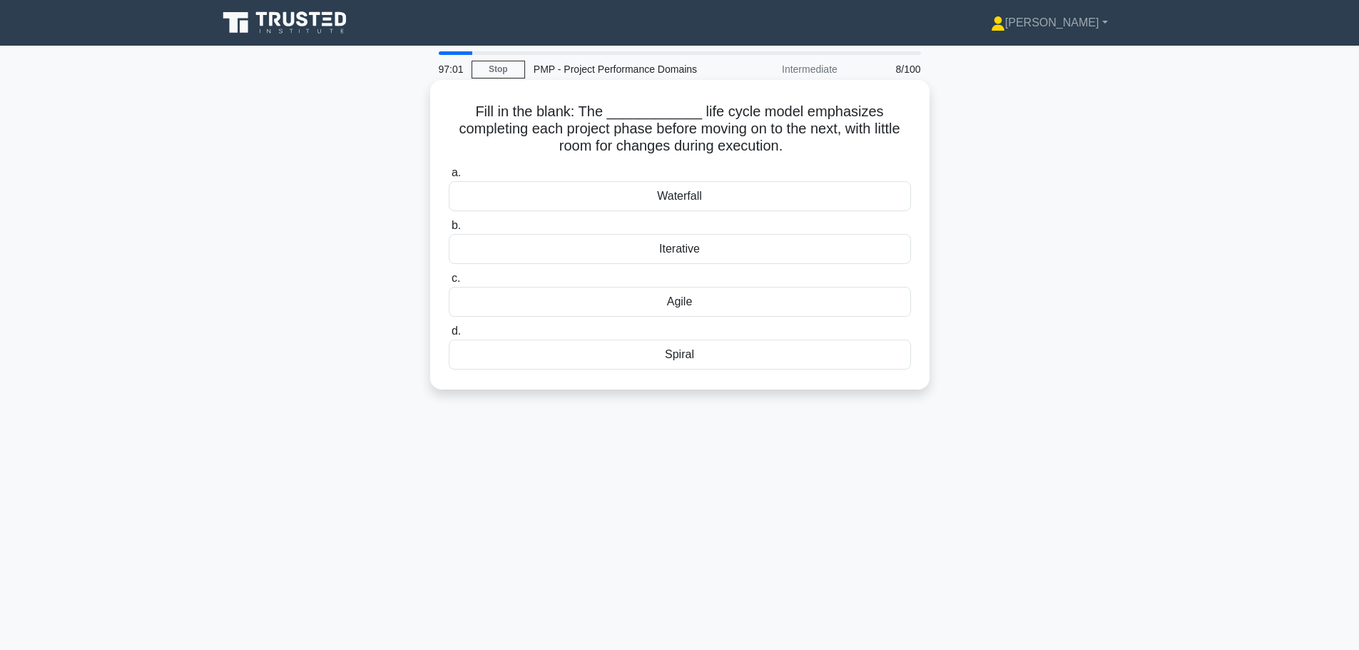
click at [631, 190] on div "Waterfall" at bounding box center [680, 196] width 462 height 30
click at [449, 178] on input "a. Waterfall" at bounding box center [449, 172] width 0 height 9
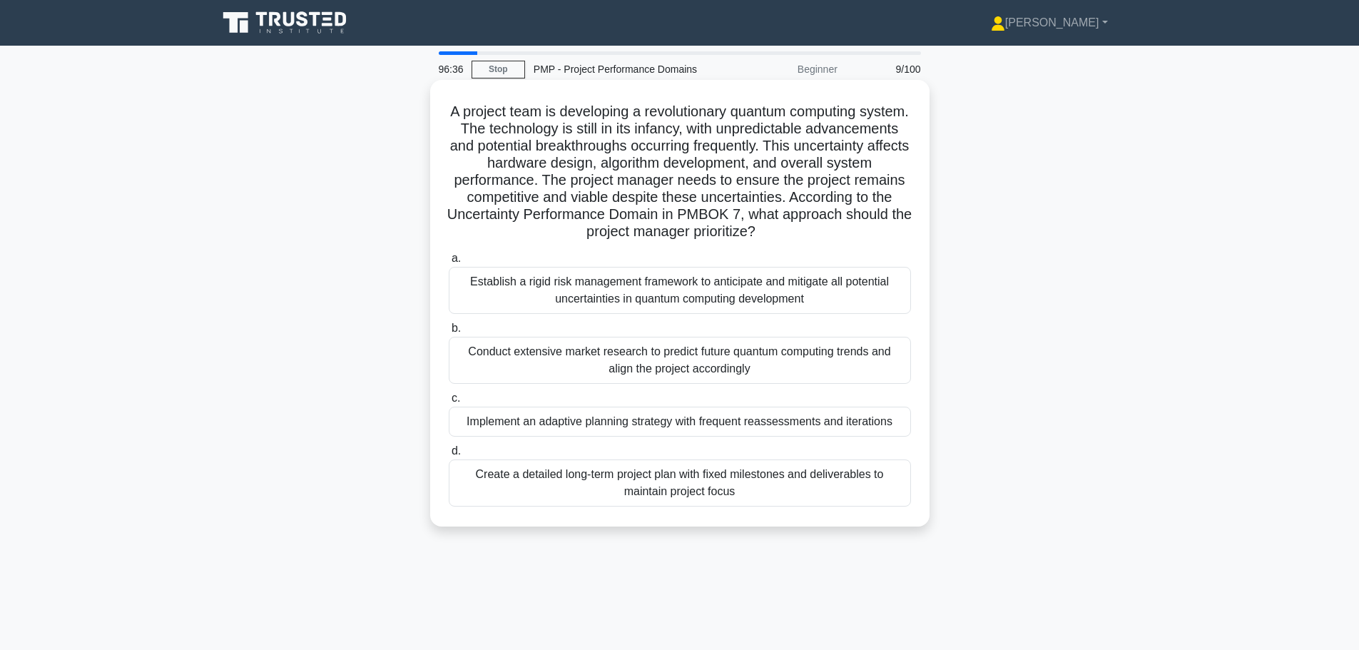
click at [595, 422] on div "Implement an adaptive planning strategy with frequent reassessments and iterati…" at bounding box center [680, 422] width 462 height 30
click at [449, 403] on input "c. Implement an adaptive planning strategy with frequent reassessments and iter…" at bounding box center [449, 398] width 0 height 9
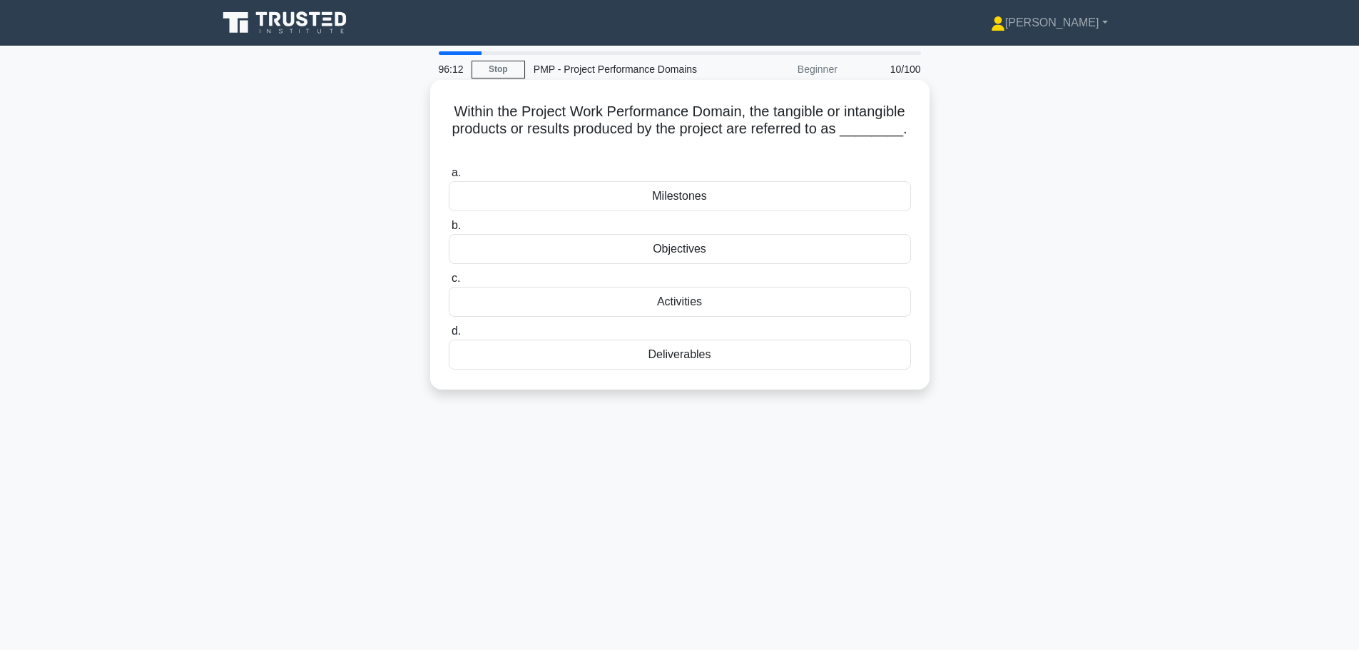
click at [614, 365] on div "Deliverables" at bounding box center [680, 355] width 462 height 30
click at [449, 336] on input "d. Deliverables" at bounding box center [449, 331] width 0 height 9
click at [626, 305] on div "Stakeholder Analysis" at bounding box center [680, 302] width 462 height 30
click at [449, 283] on input "c. Stakeholder Analysis" at bounding box center [449, 278] width 0 height 9
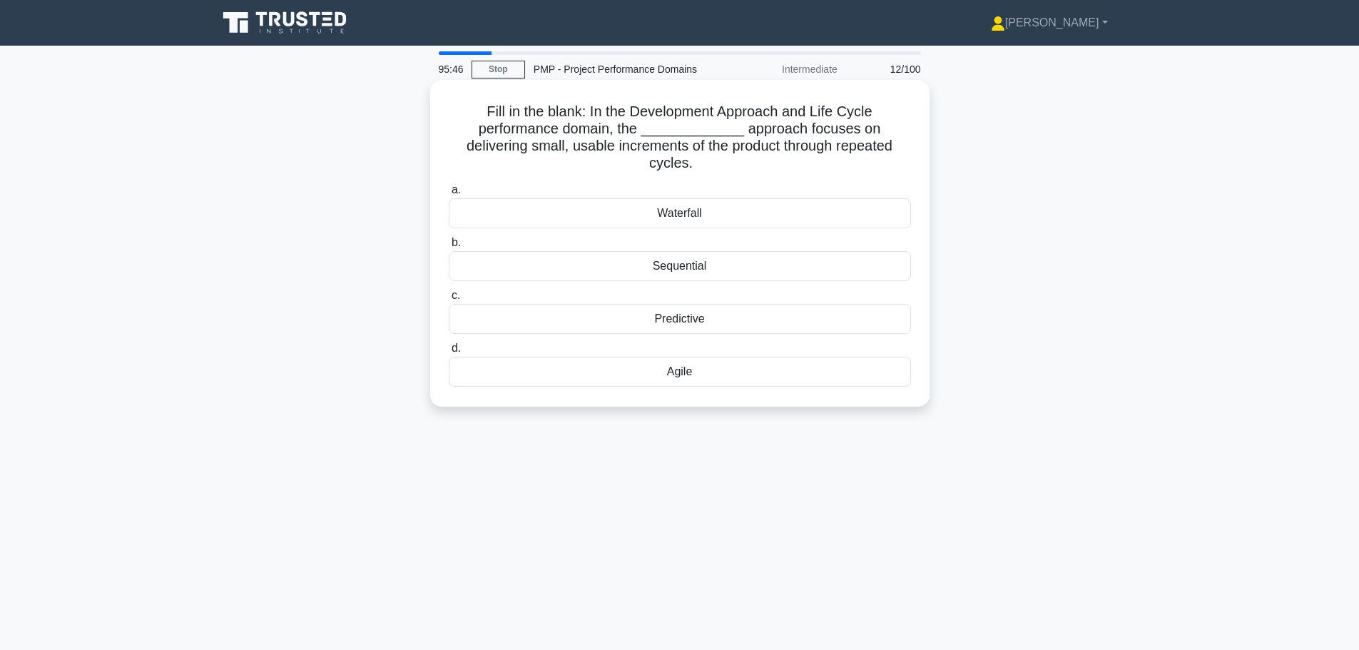
click at [634, 357] on div "Agile" at bounding box center [680, 372] width 462 height 30
click at [449, 353] on input "d. [GEOGRAPHIC_DATA]" at bounding box center [449, 348] width 0 height 9
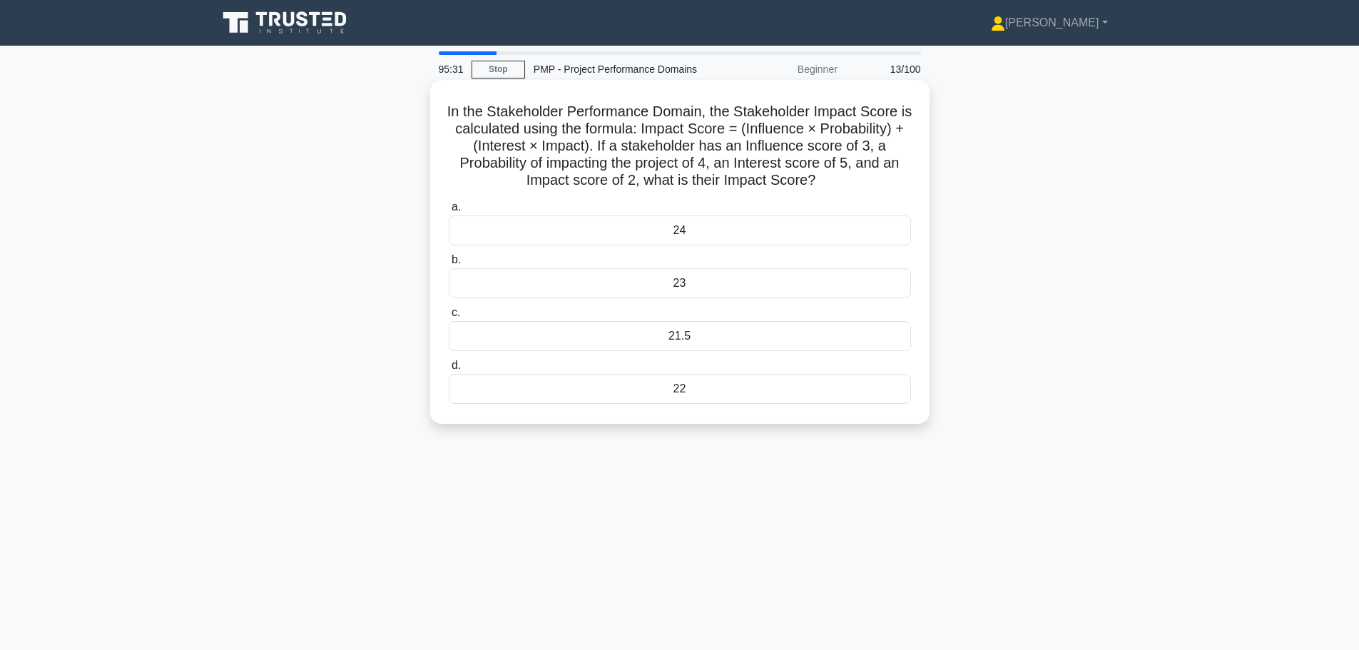
click at [602, 392] on div "22" at bounding box center [680, 389] width 462 height 30
click at [449, 370] on input "d. 22" at bounding box center [449, 365] width 0 height 9
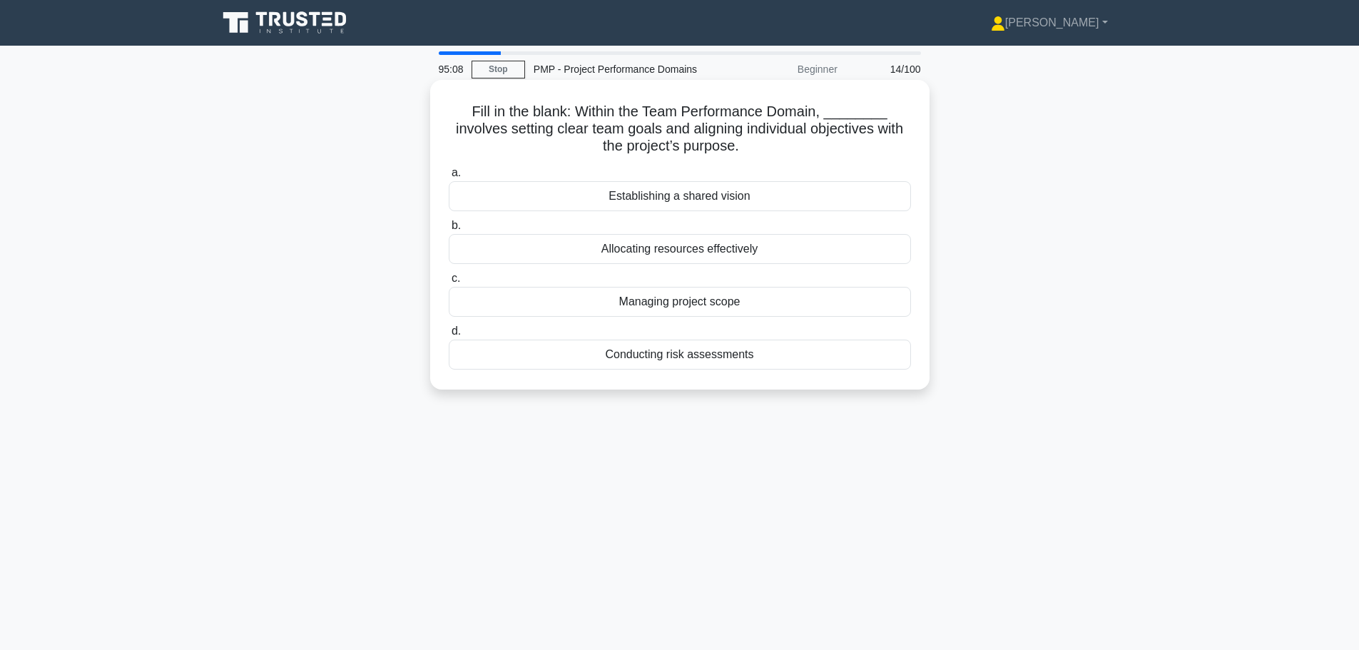
click at [661, 198] on div "Establishing a shared vision" at bounding box center [680, 196] width 462 height 30
click at [449, 178] on input "a. Establishing a shared vision" at bounding box center [449, 172] width 0 height 9
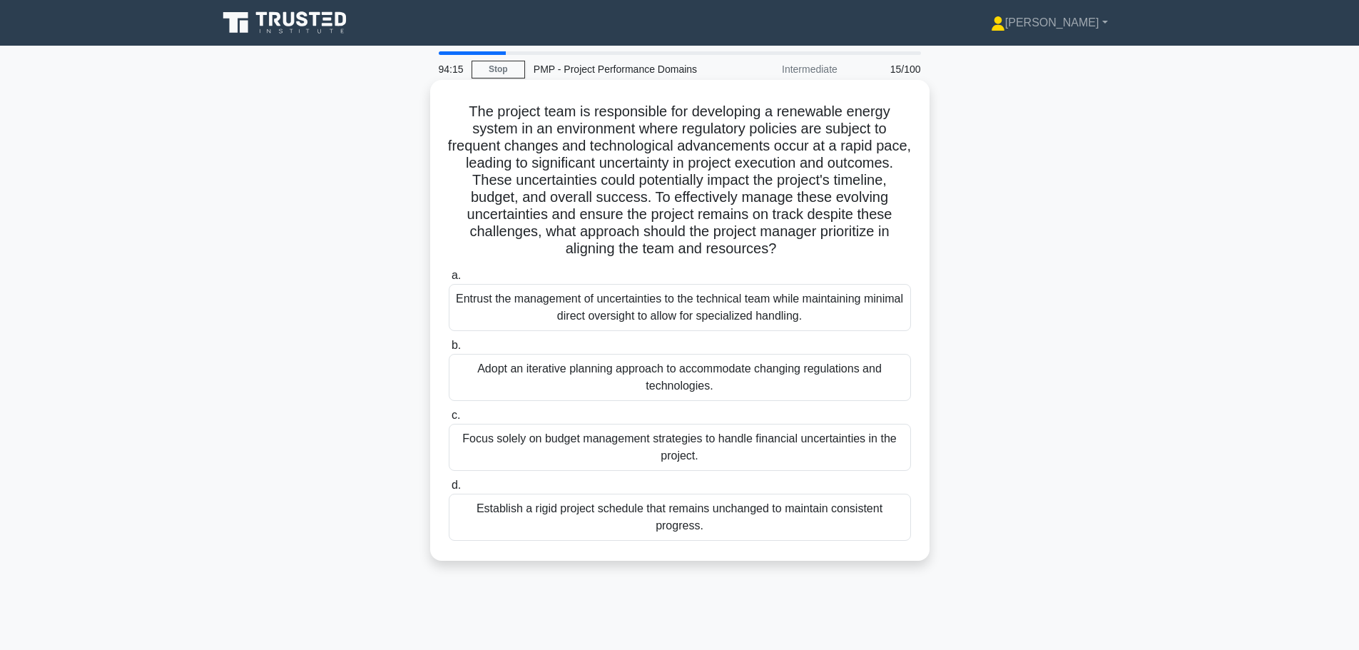
click at [624, 370] on div "Adopt an iterative planning approach to accommodate changing regulations and te…" at bounding box center [680, 377] width 462 height 47
click at [449, 350] on input "b. Adopt an iterative planning approach to accommodate changing regulations and…" at bounding box center [449, 345] width 0 height 9
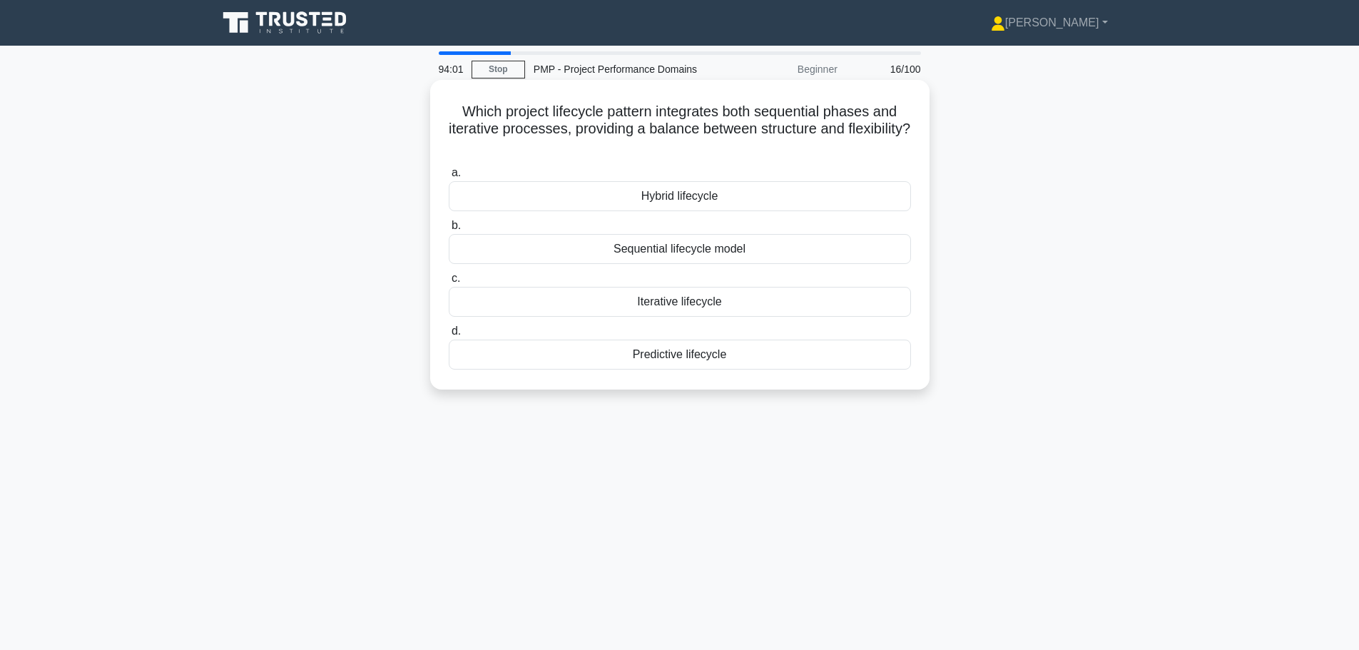
click at [644, 198] on div "Hybrid lifecycle" at bounding box center [680, 196] width 462 height 30
click at [449, 178] on input "a. Hybrid lifecycle" at bounding box center [449, 172] width 0 height 9
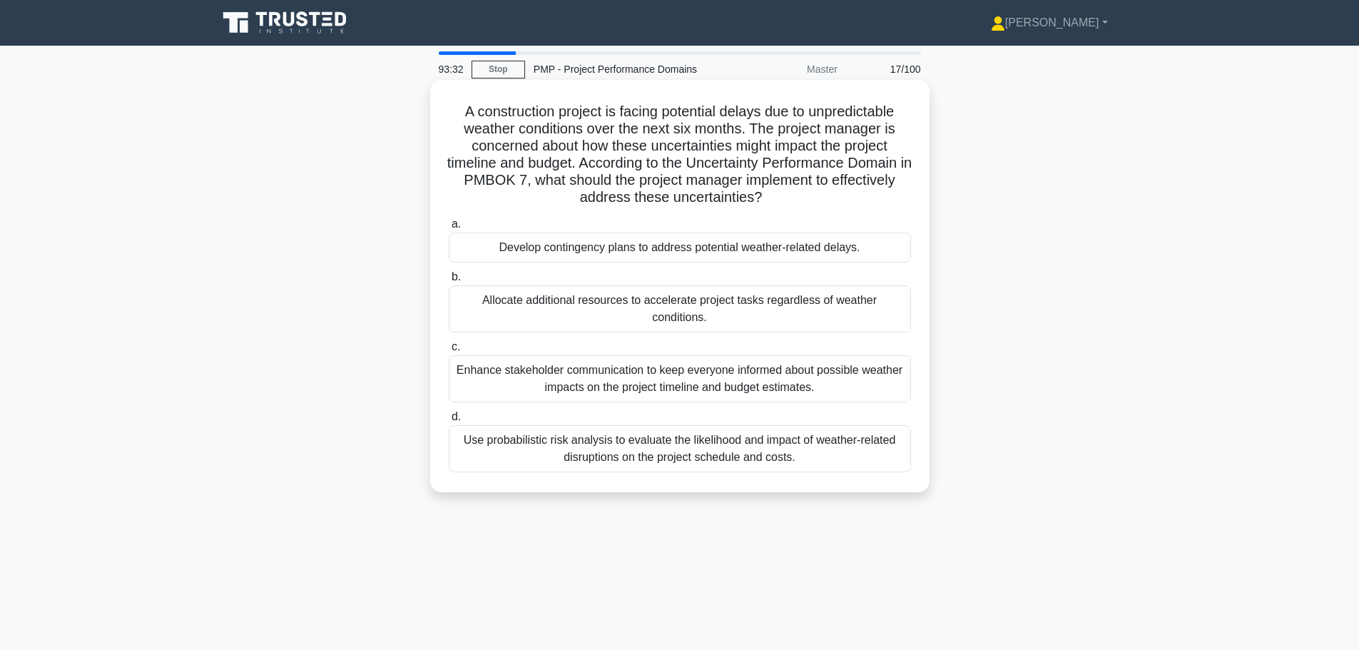
click at [645, 243] on div "Develop contingency plans to address potential weather-related delays." at bounding box center [680, 248] width 462 height 30
click at [449, 229] on input "a. Develop contingency plans to address potential weather-related delays." at bounding box center [449, 224] width 0 height 9
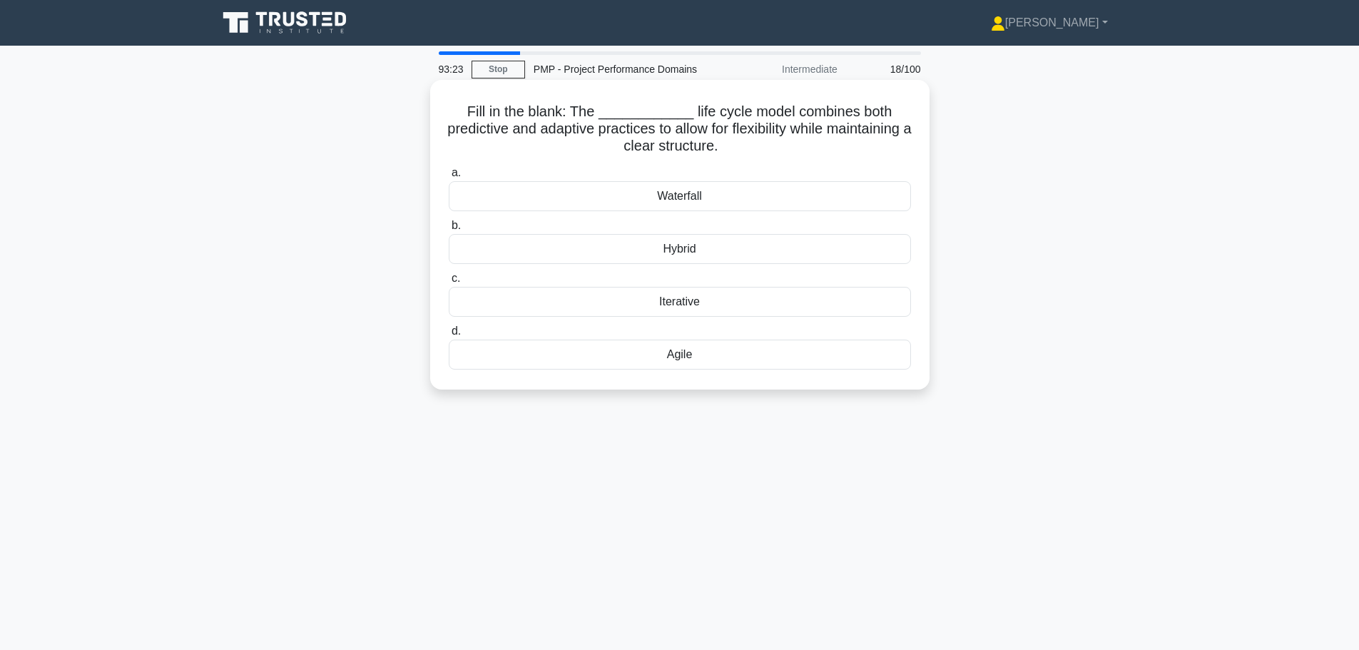
click at [669, 357] on div "Agile" at bounding box center [680, 355] width 462 height 30
click at [449, 336] on input "d. [GEOGRAPHIC_DATA]" at bounding box center [449, 331] width 0 height 9
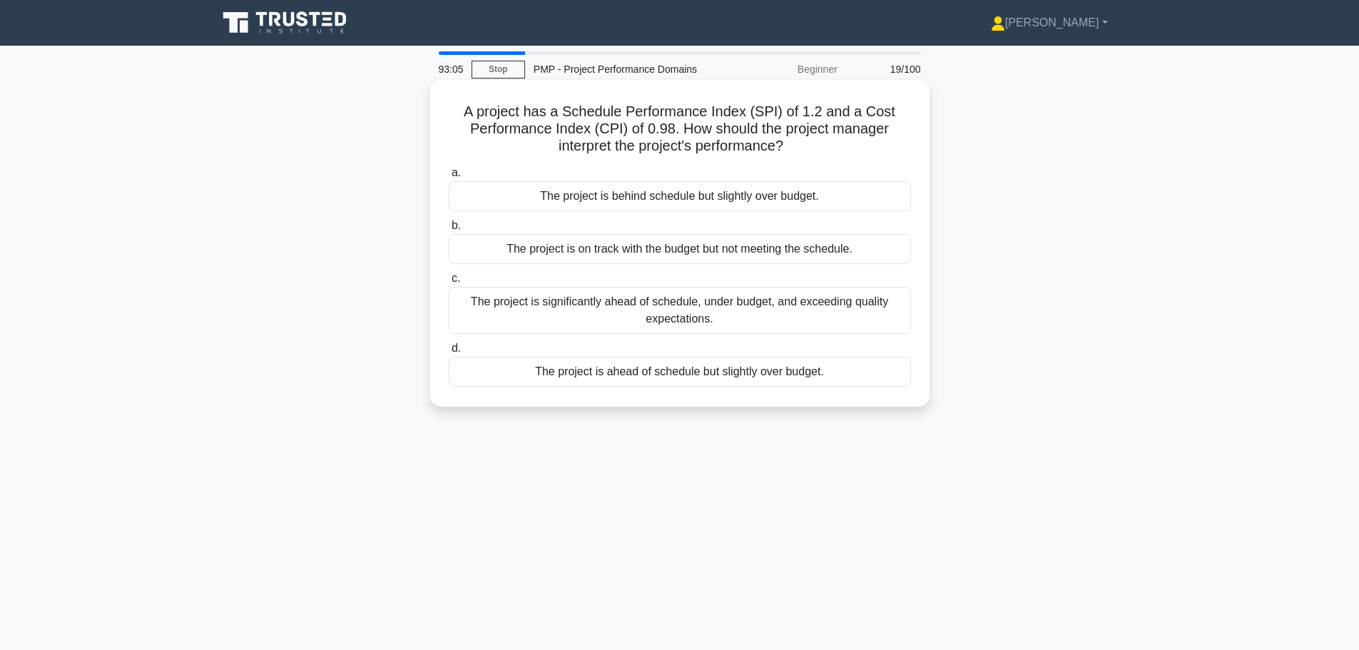
click at [703, 375] on div "The project is ahead of schedule but slightly over budget." at bounding box center [680, 372] width 462 height 30
click at [449, 353] on input "d. The project is ahead of schedule but slightly over budget." at bounding box center [449, 348] width 0 height 9
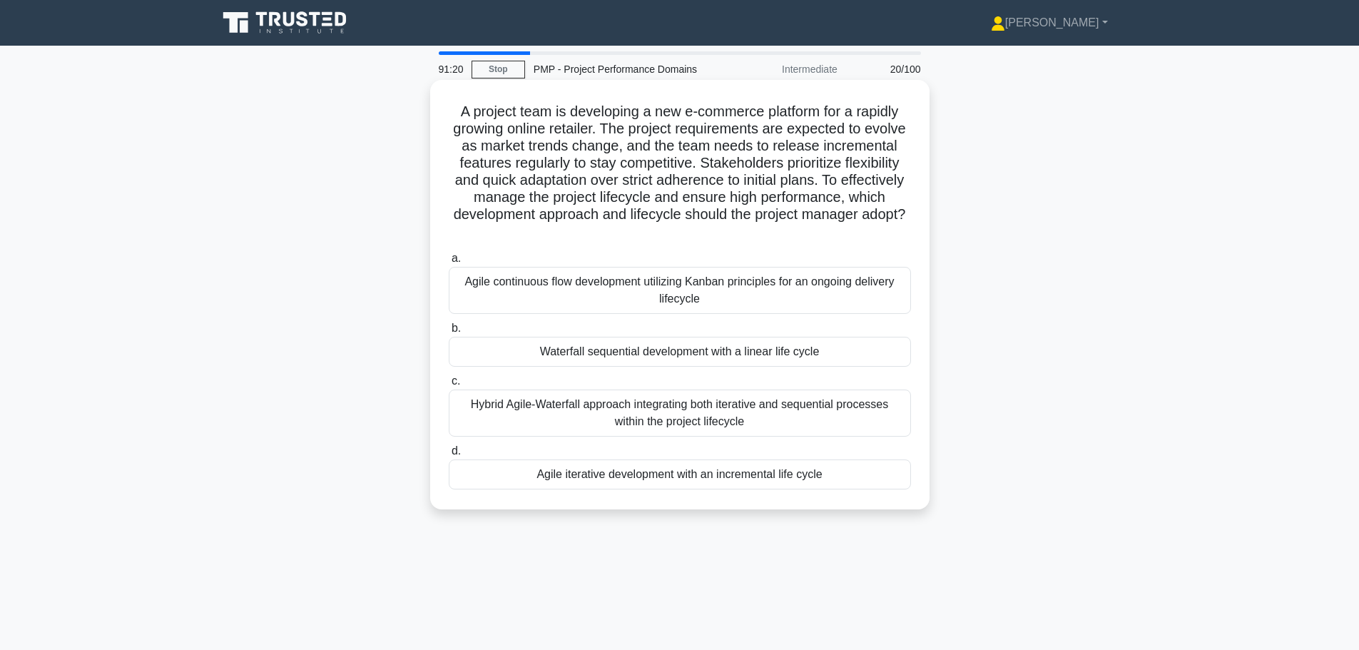
click at [597, 475] on div "Agile iterative development with an incremental life cycle" at bounding box center [680, 475] width 462 height 30
click at [449, 456] on input "d. Agile iterative development with an incremental life cycle" at bounding box center [449, 451] width 0 height 9
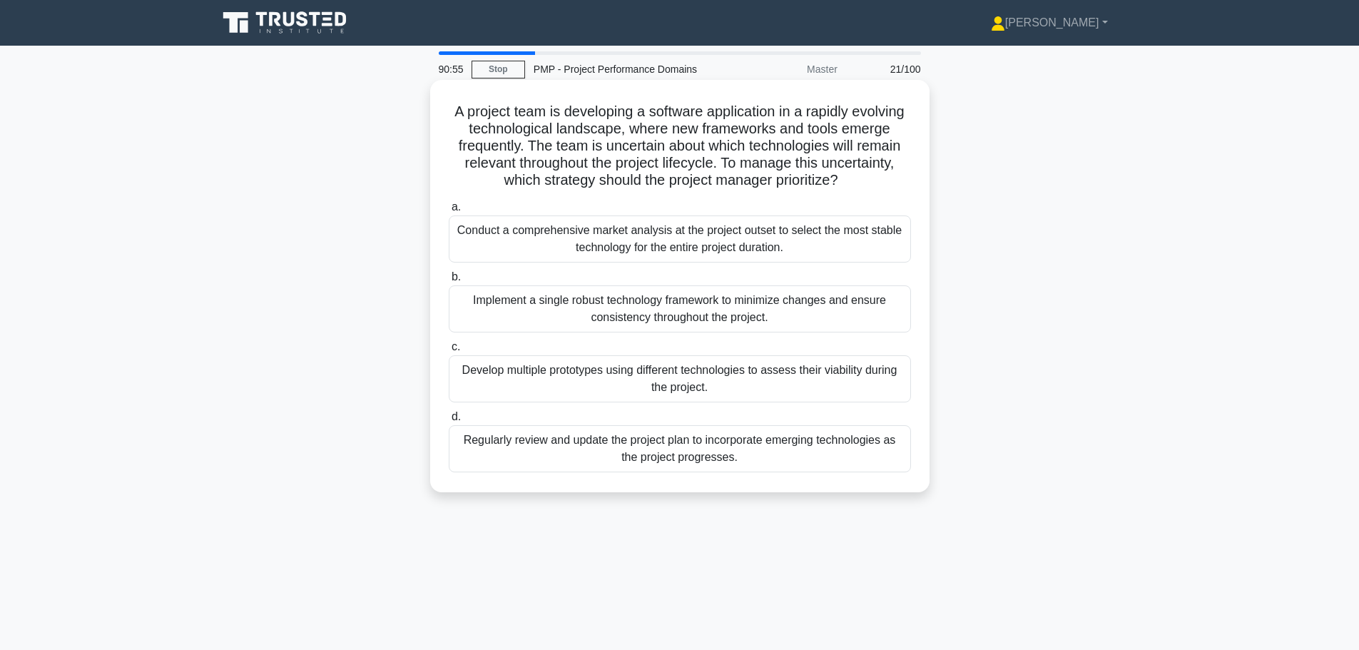
click at [592, 458] on div "Regularly review and update the project plan to incorporate emerging technologi…" at bounding box center [680, 448] width 462 height 47
click at [449, 422] on input "d. Regularly review and update the project plan to incorporate emerging technol…" at bounding box center [449, 416] width 0 height 9
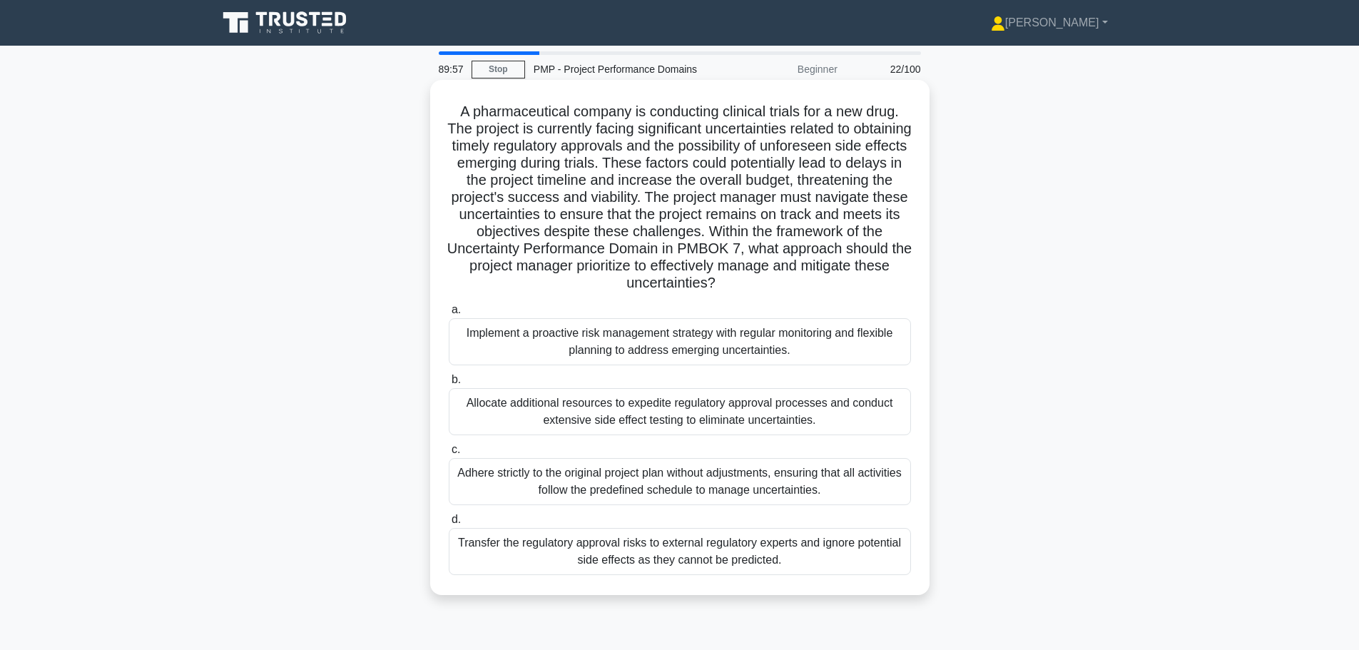
click at [585, 337] on div "Implement a proactive risk management strategy with regular monitoring and flex…" at bounding box center [680, 341] width 462 height 47
click at [449, 315] on input "a. Implement a proactive risk management strategy with regular monitoring and f…" at bounding box center [449, 309] width 0 height 9
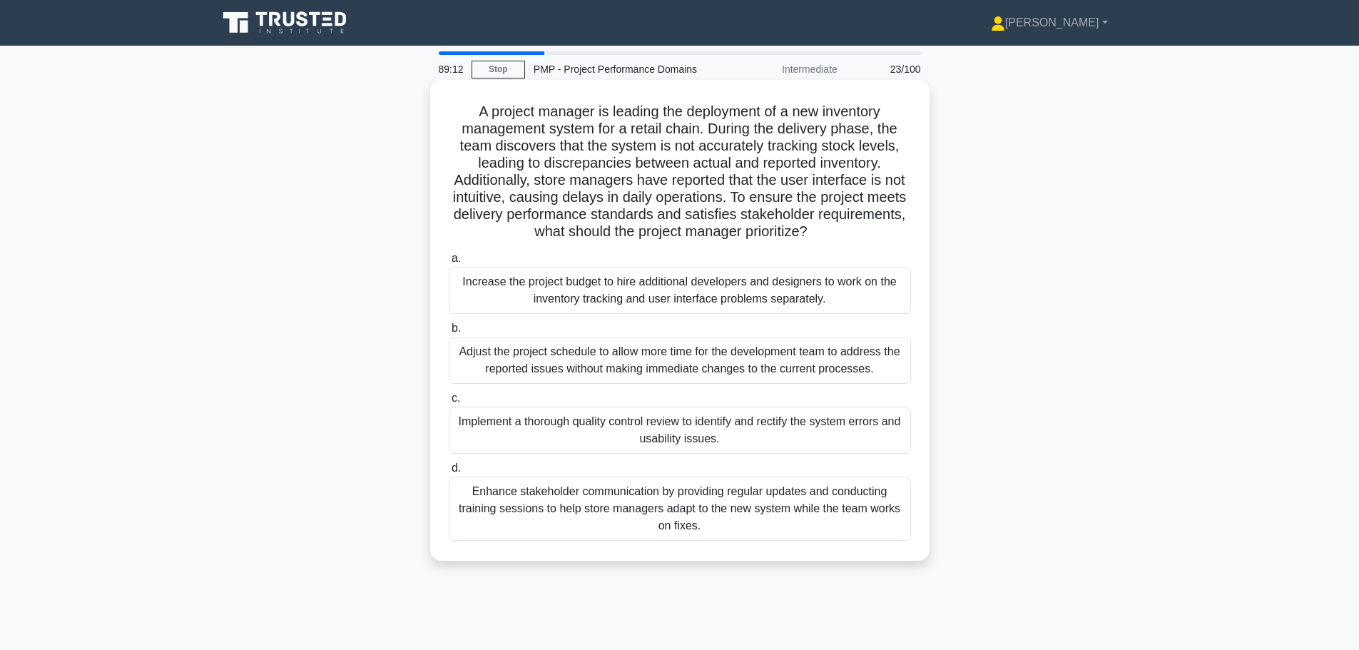
click at [598, 425] on div "Implement a thorough quality control review to identify and rectify the system …" at bounding box center [680, 430] width 462 height 47
click at [449, 403] on input "c. Implement a thorough quality control review to identify and rectify the syst…" at bounding box center [449, 398] width 0 height 9
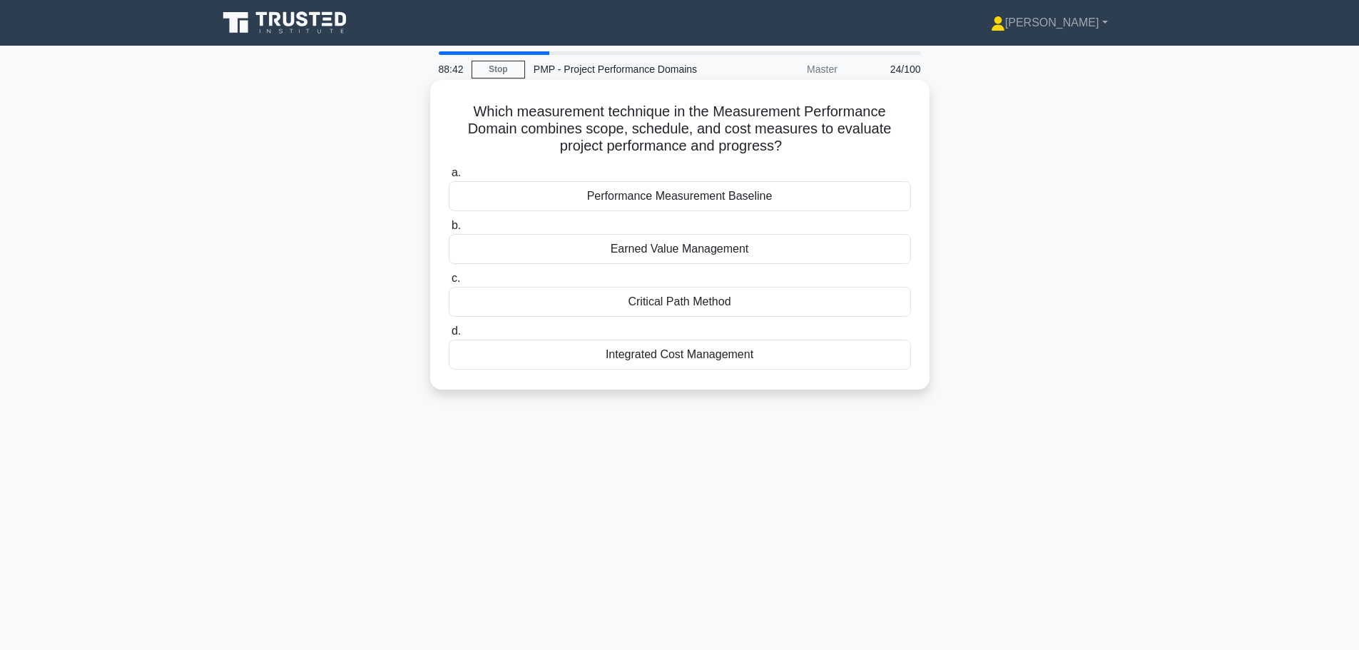
click at [741, 197] on div "Performance Measurement Baseline" at bounding box center [680, 196] width 462 height 30
click at [449, 178] on input "a. Performance Measurement Baseline" at bounding box center [449, 172] width 0 height 9
click at [719, 299] on div "Power/Interest Grid" at bounding box center [680, 302] width 462 height 30
click at [449, 283] on input "c. Power/Interest Grid" at bounding box center [449, 278] width 0 height 9
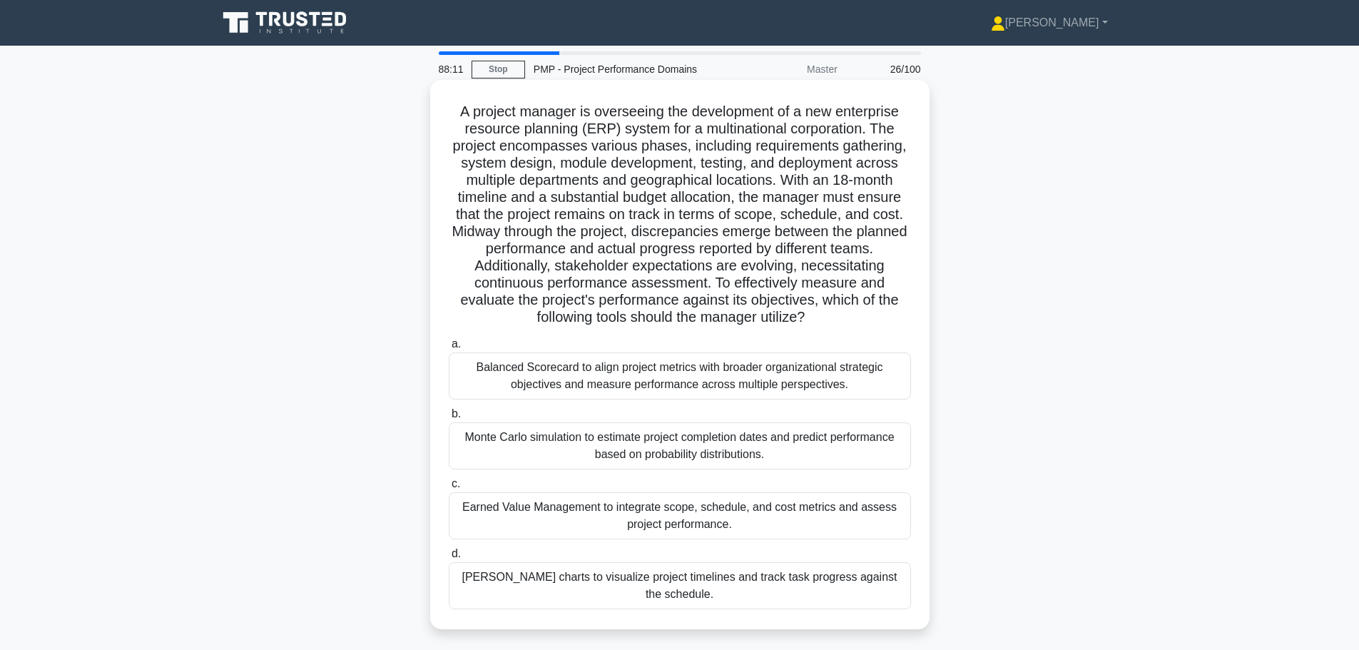
click at [620, 512] on div "Earned Value Management to integrate scope, schedule, and cost metrics and asse…" at bounding box center [680, 515] width 462 height 47
click at [449, 489] on input "c. Earned Value Management to integrate scope, schedule, and cost metrics and a…" at bounding box center [449, 483] width 0 height 9
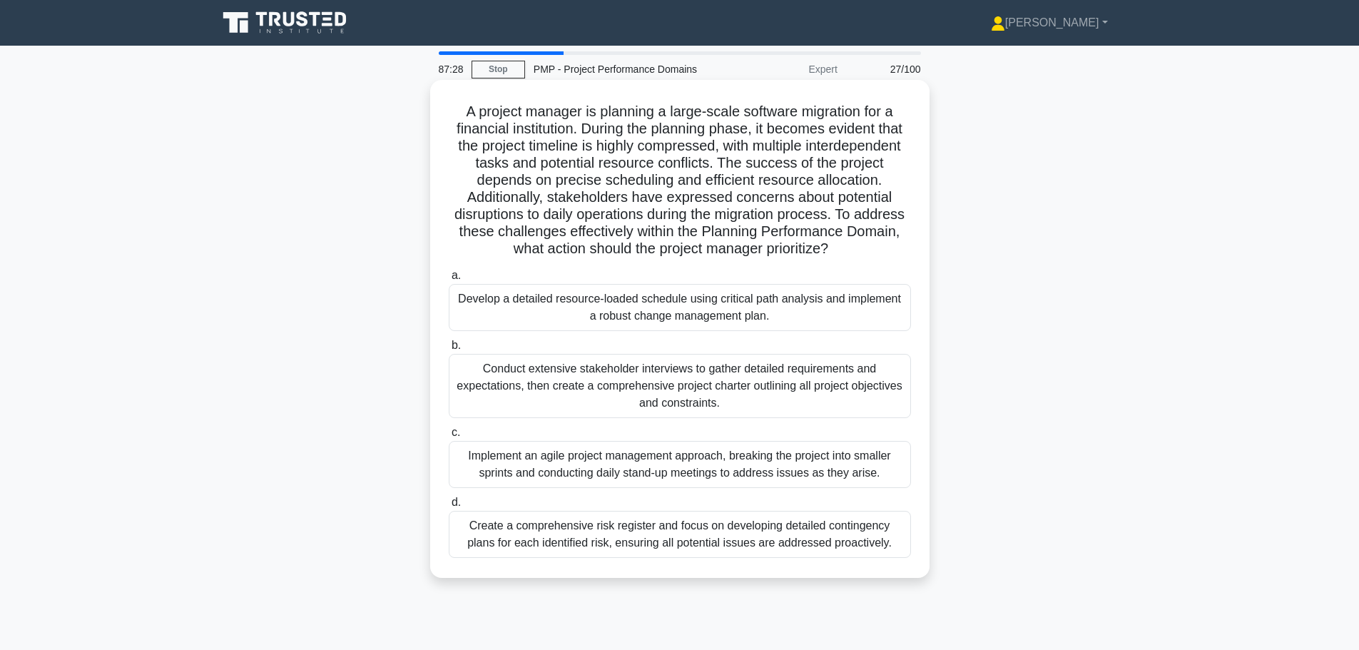
click at [580, 454] on div "Implement an agile project management approach, breaking the project into small…" at bounding box center [680, 464] width 462 height 47
click at [449, 437] on input "c. Implement an agile project management approach, breaking the project into sm…" at bounding box center [449, 432] width 0 height 9
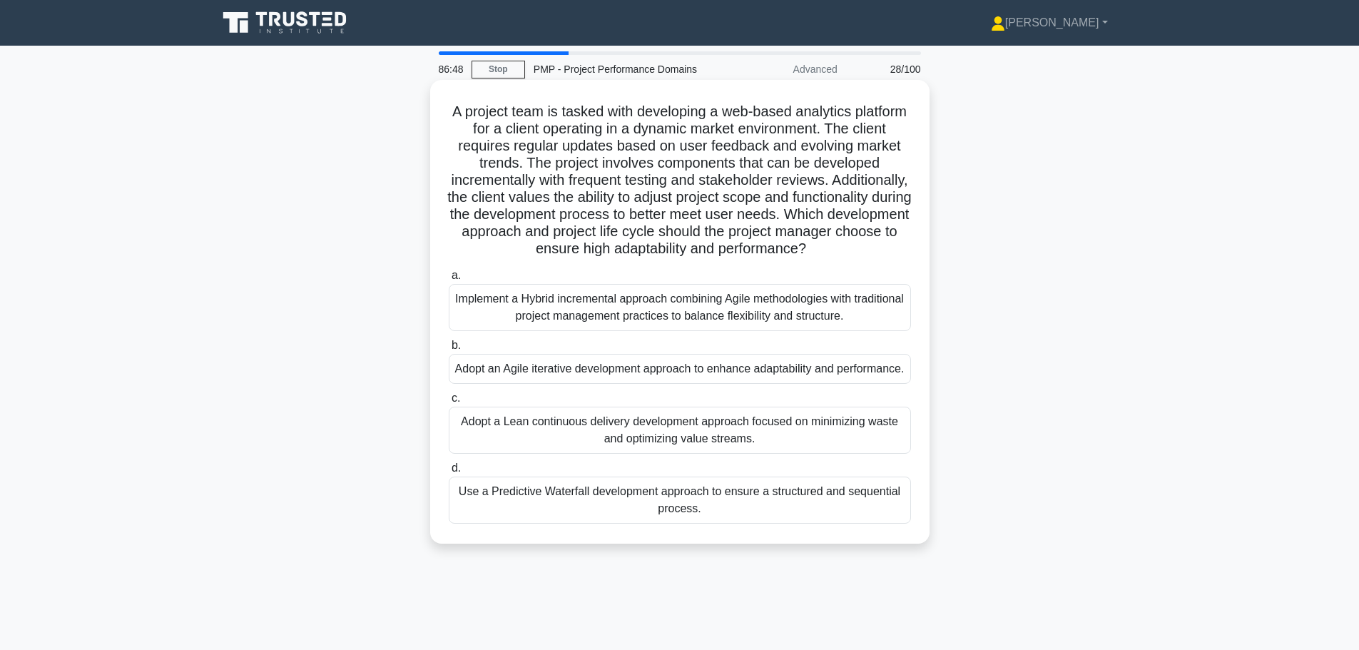
click at [543, 384] on div "Adopt an Agile iterative development approach to enhance adaptability and perfo…" at bounding box center [680, 369] width 462 height 30
click at [449, 350] on input "b. Adopt an Agile iterative development approach to enhance adaptability and pe…" at bounding box center [449, 345] width 0 height 9
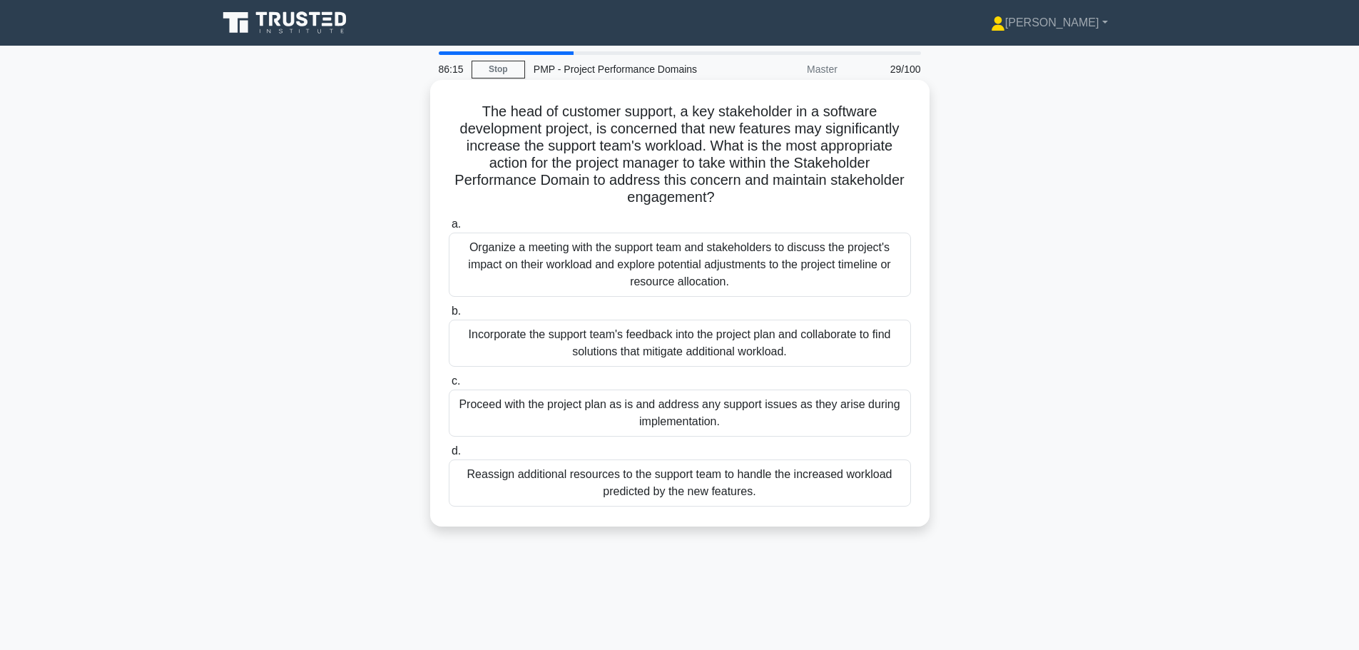
click at [545, 347] on div "Incorporate the support team's feedback into the project plan and collaborate t…" at bounding box center [680, 343] width 462 height 47
click at [449, 316] on input "b. Incorporate the support team's feedback into the project plan and collaborat…" at bounding box center [449, 311] width 0 height 9
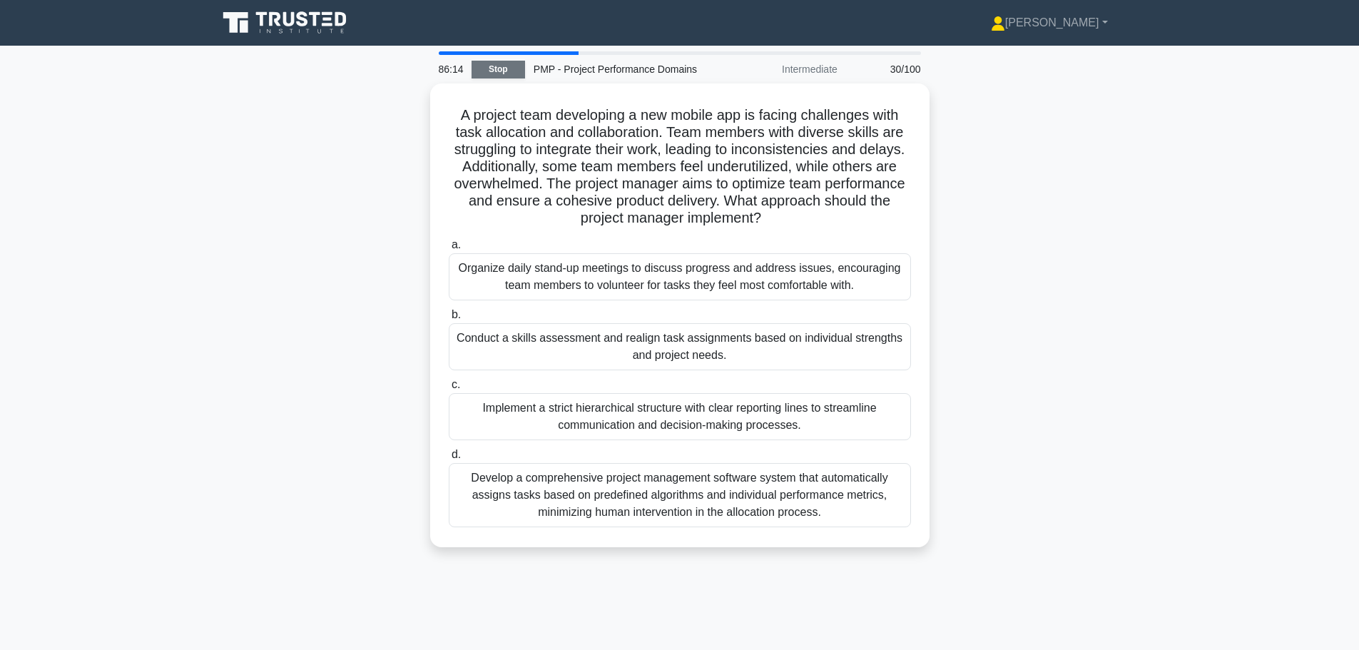
click at [490, 65] on link "Stop" at bounding box center [499, 70] width 54 height 18
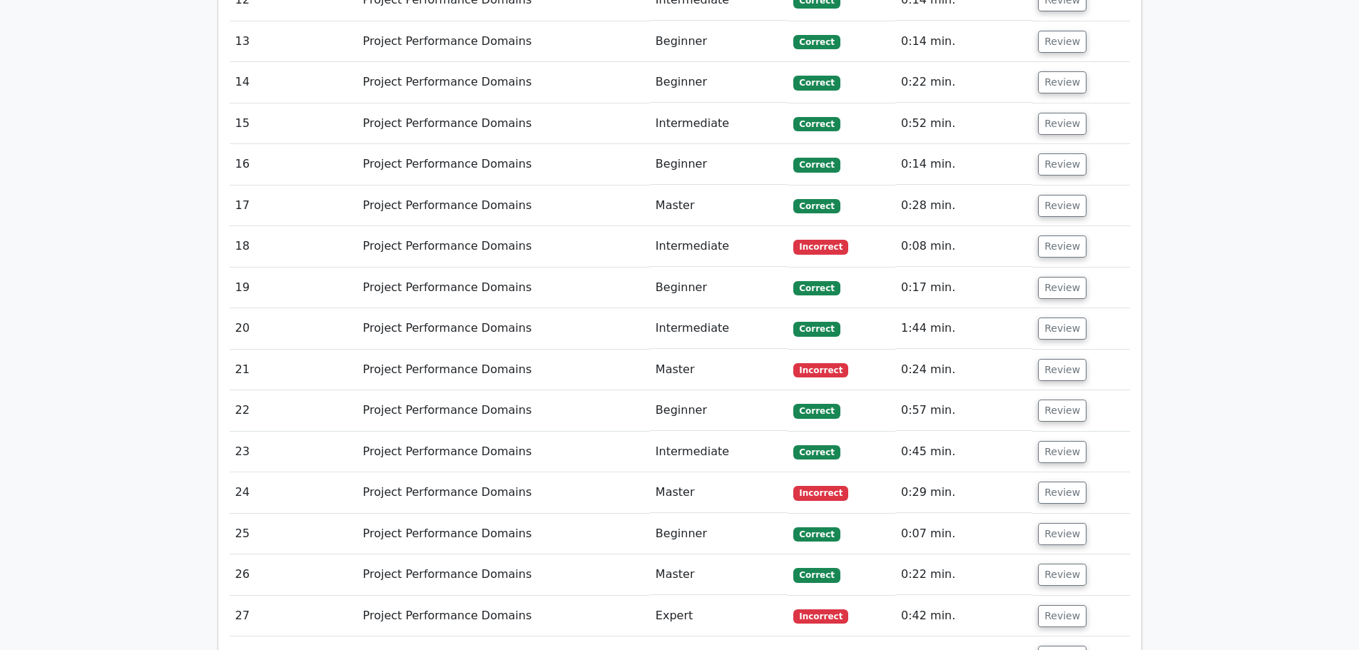
scroll to position [1998, 0]
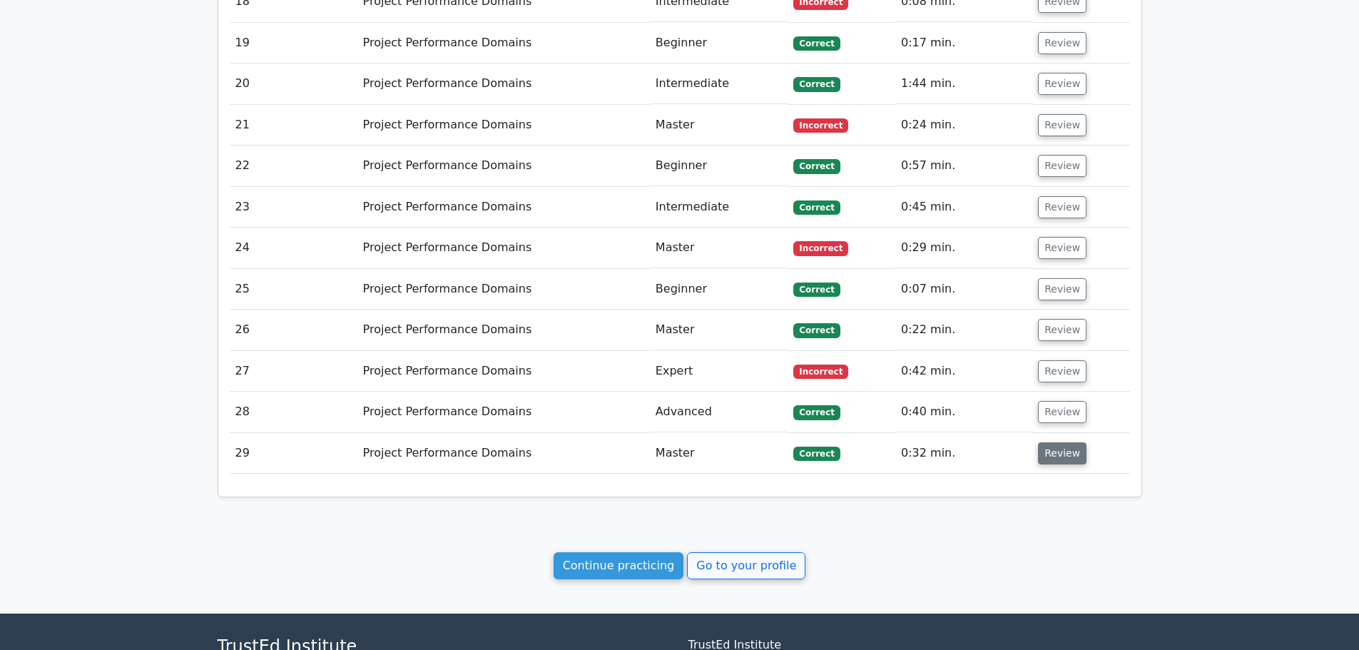
click at [1042, 442] on button "Review" at bounding box center [1062, 453] width 49 height 22
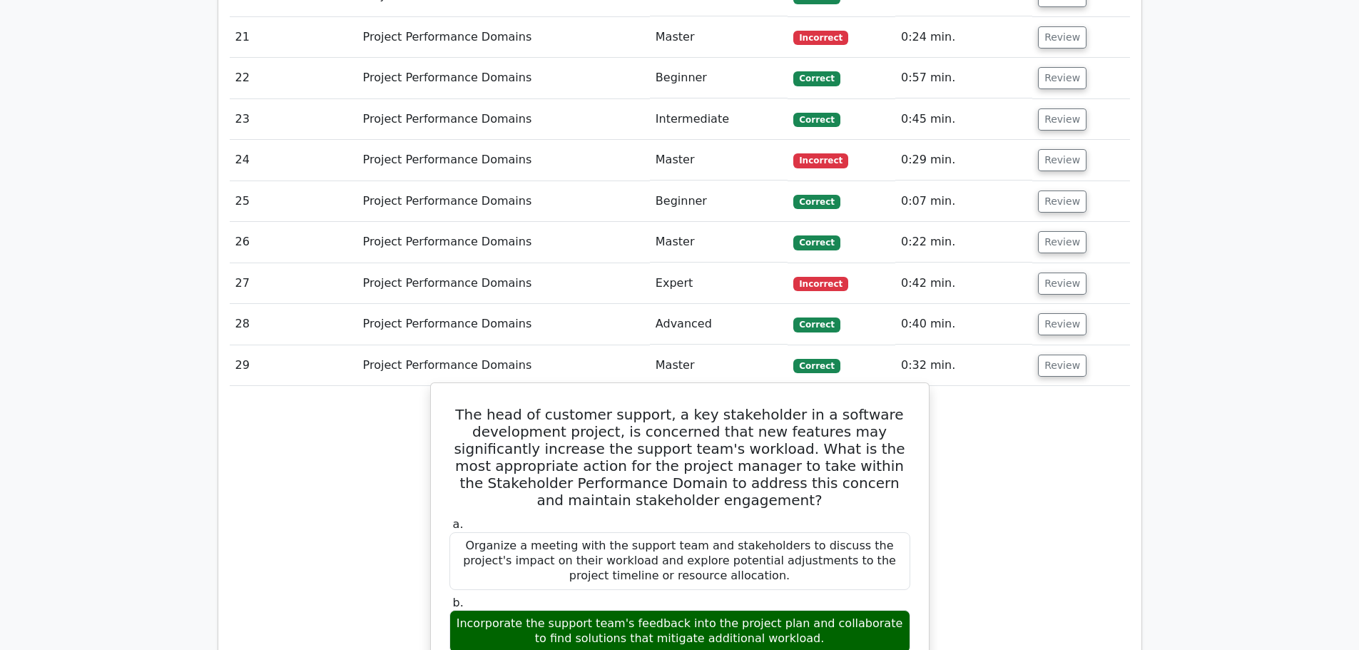
scroll to position [2212, 0]
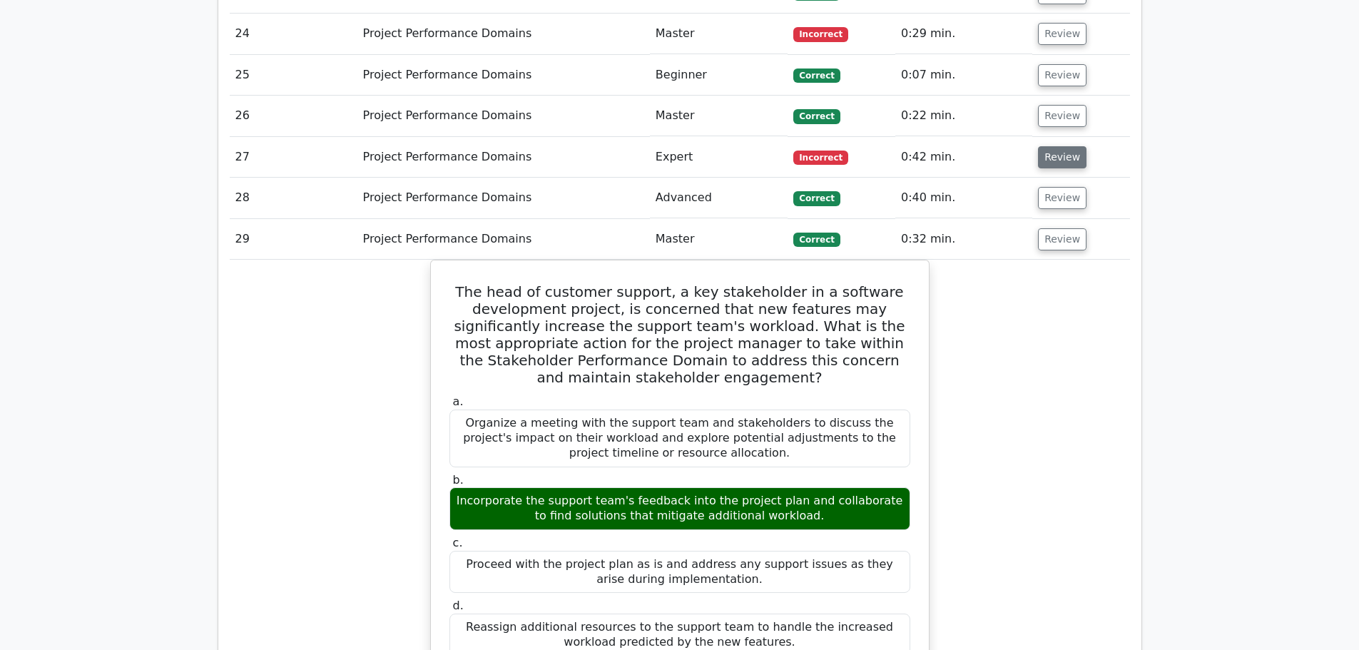
click at [1054, 148] on button "Review" at bounding box center [1062, 157] width 49 height 22
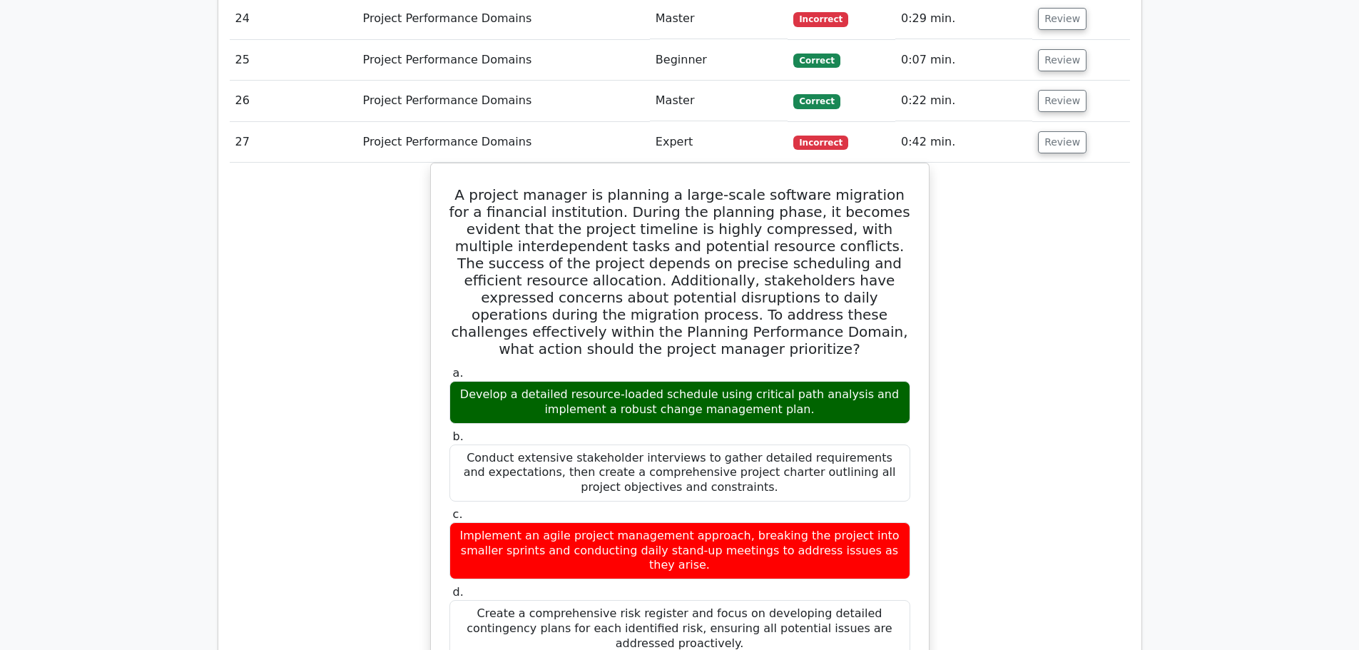
scroll to position [1998, 0]
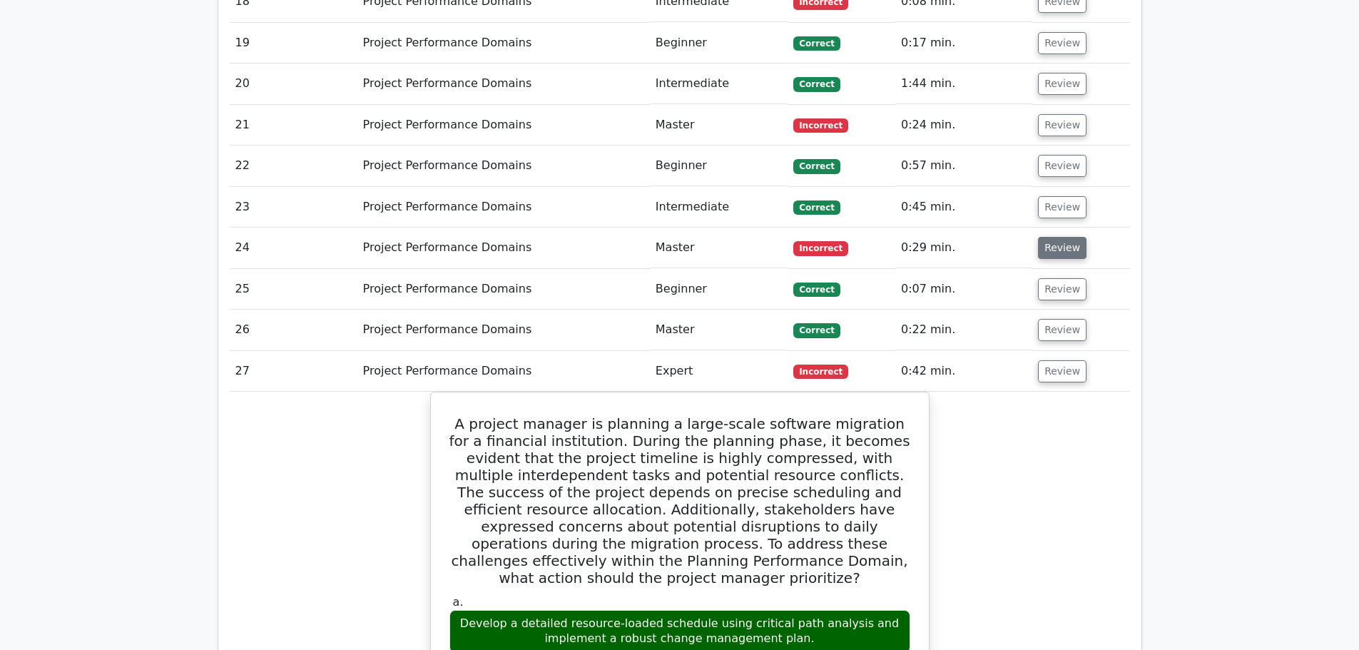
click at [1049, 237] on button "Review" at bounding box center [1062, 248] width 49 height 22
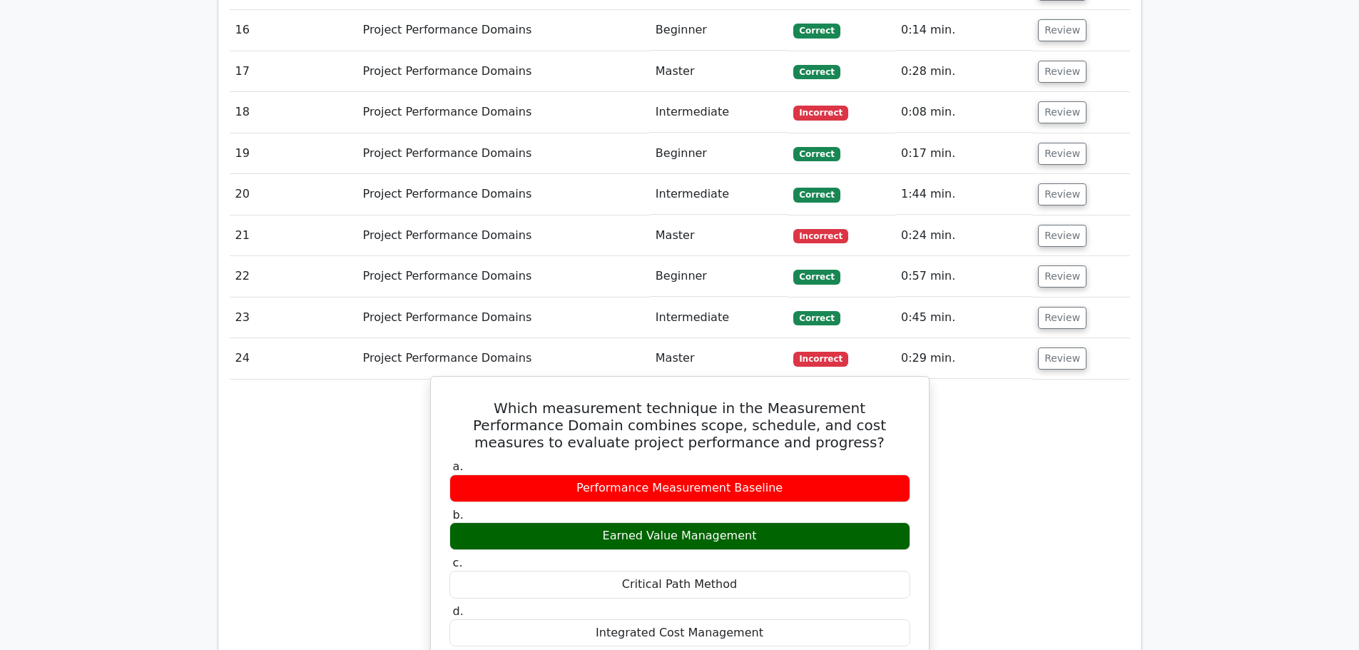
scroll to position [1855, 0]
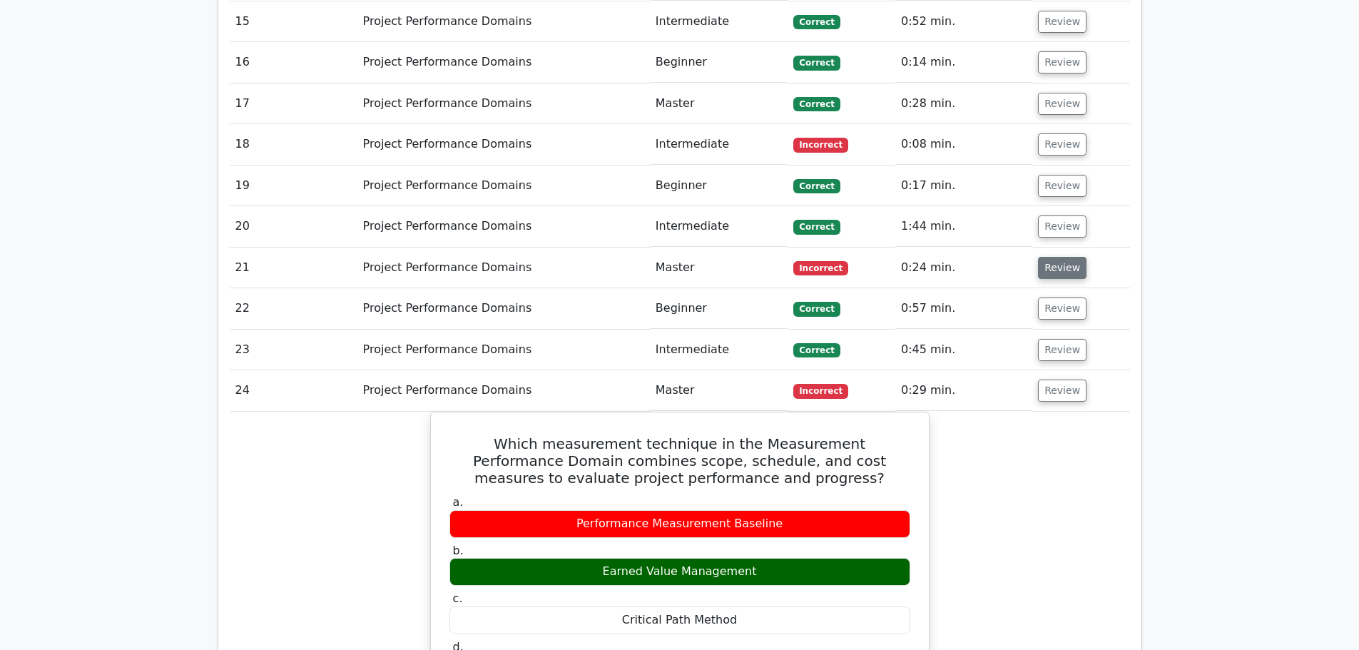
click at [1062, 263] on button "Review" at bounding box center [1062, 268] width 49 height 22
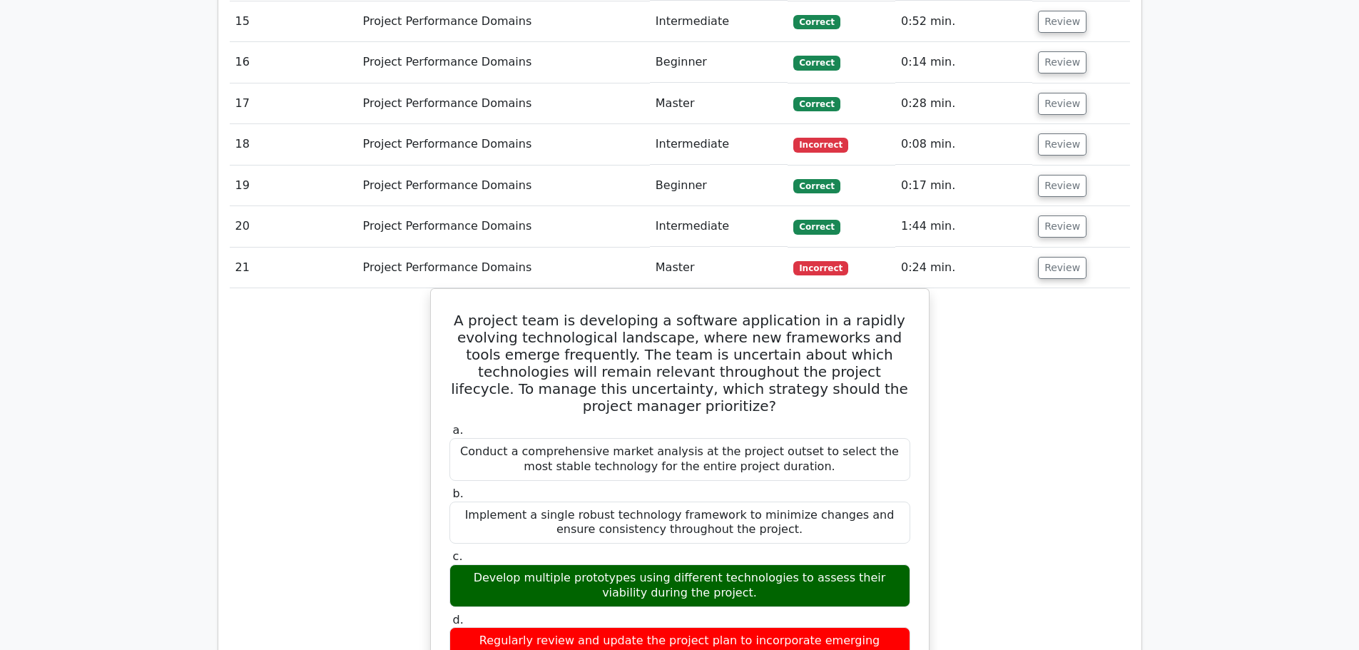
click at [1052, 124] on td "Review" at bounding box center [1080, 144] width 97 height 41
click at [1052, 133] on button "Review" at bounding box center [1062, 144] width 49 height 22
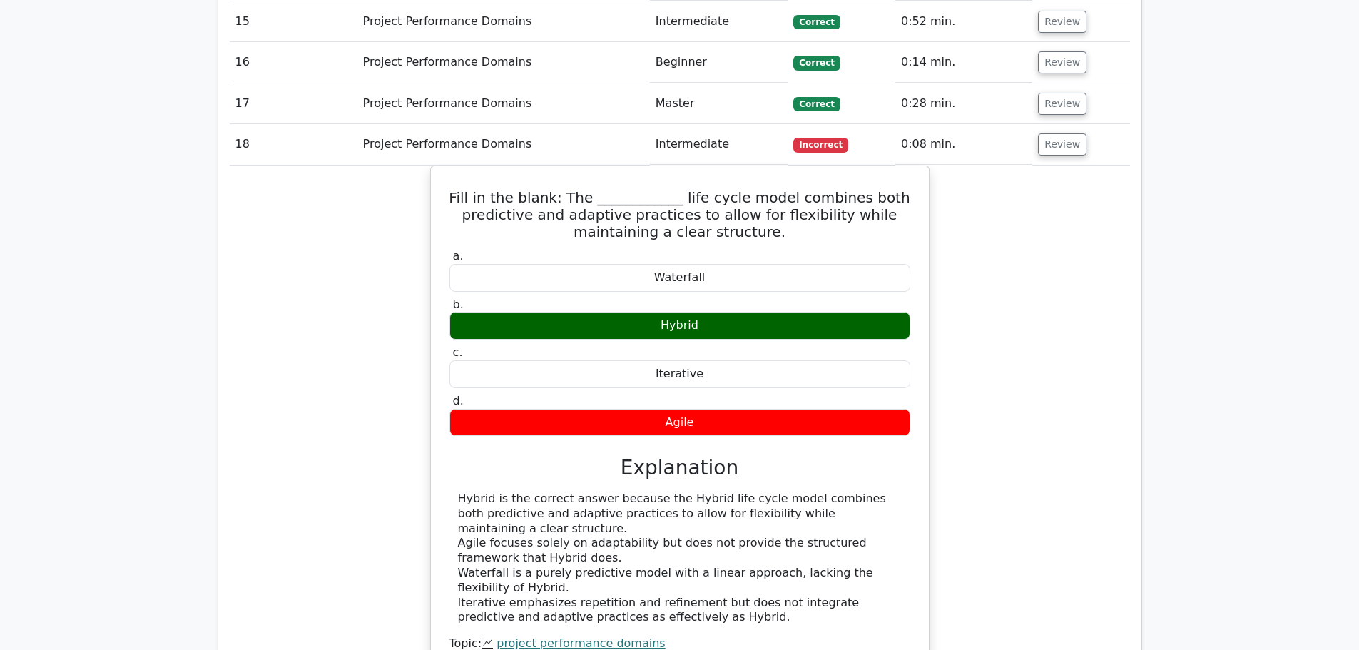
click at [1038, 133] on button "Review" at bounding box center [1062, 144] width 49 height 22
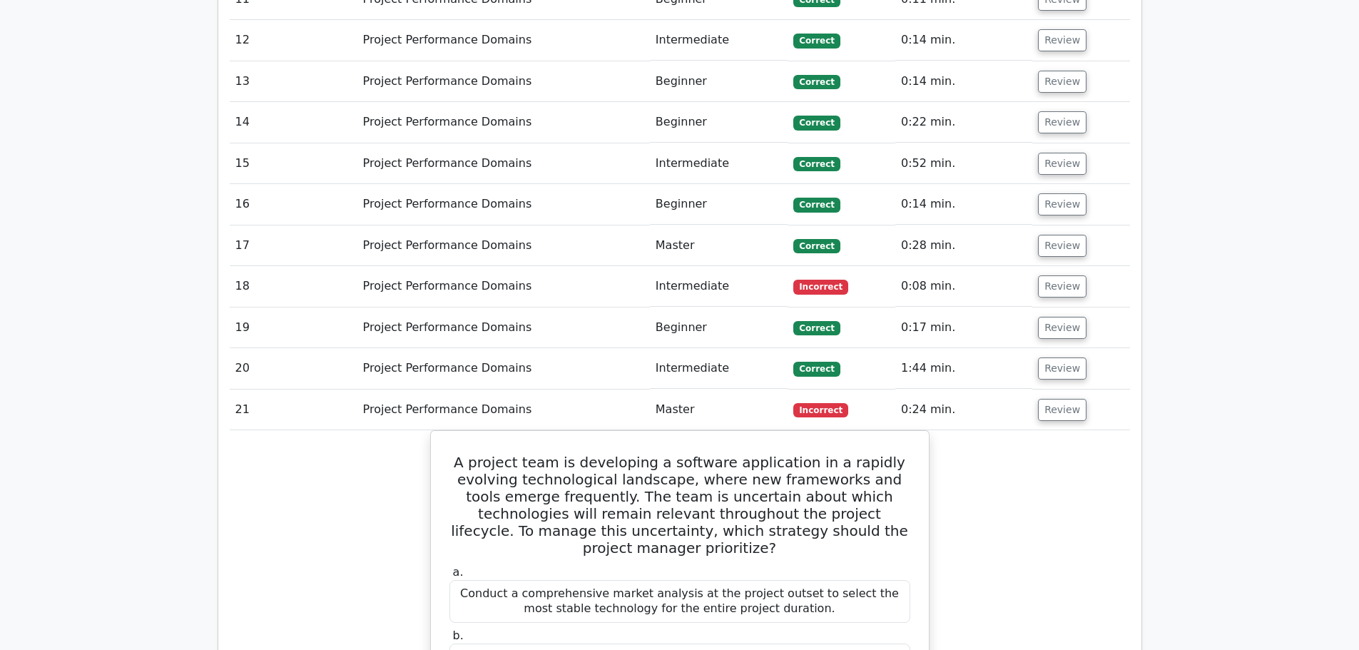
scroll to position [1712, 0]
click at [1054, 276] on button "Review" at bounding box center [1062, 287] width 49 height 22
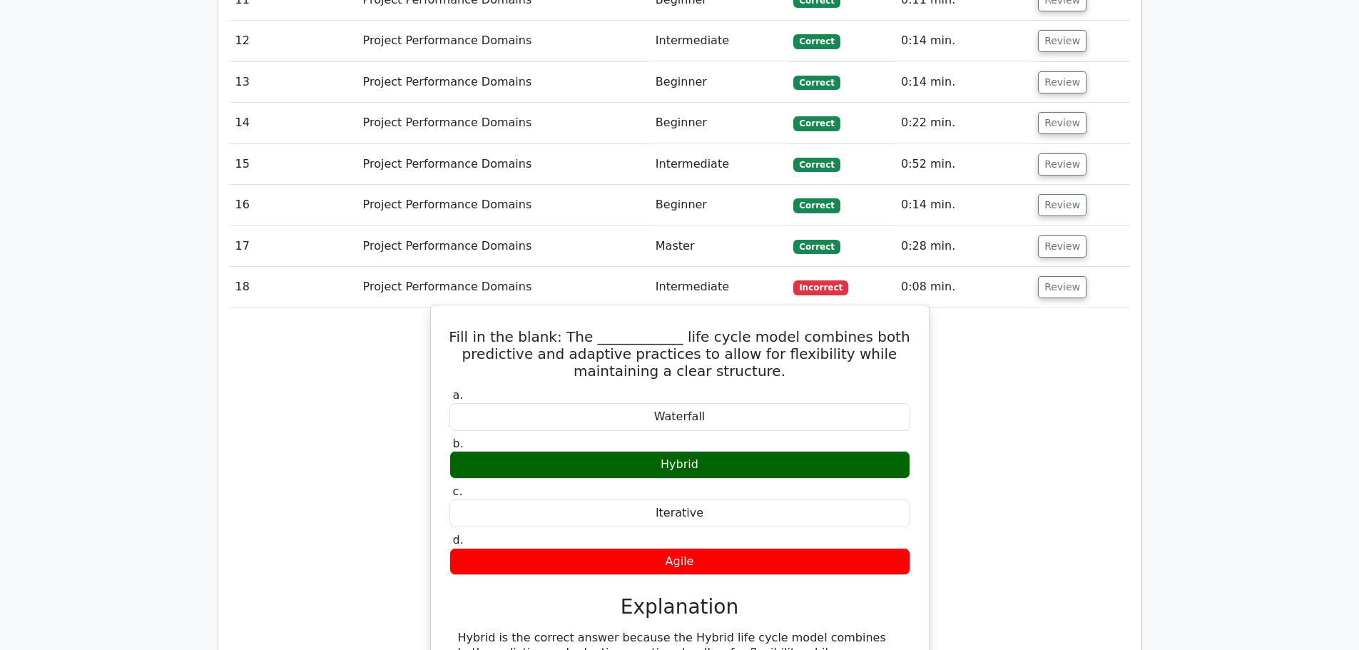
scroll to position [1427, 0]
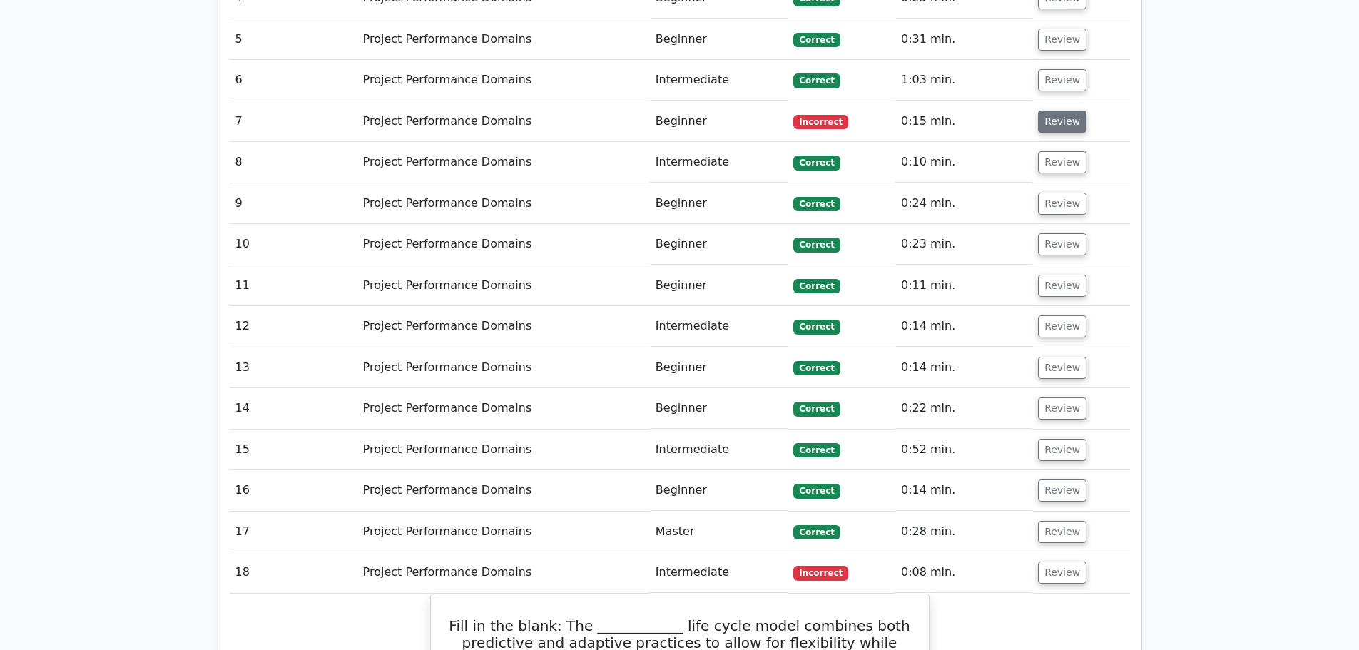
click at [1060, 111] on button "Review" at bounding box center [1062, 122] width 49 height 22
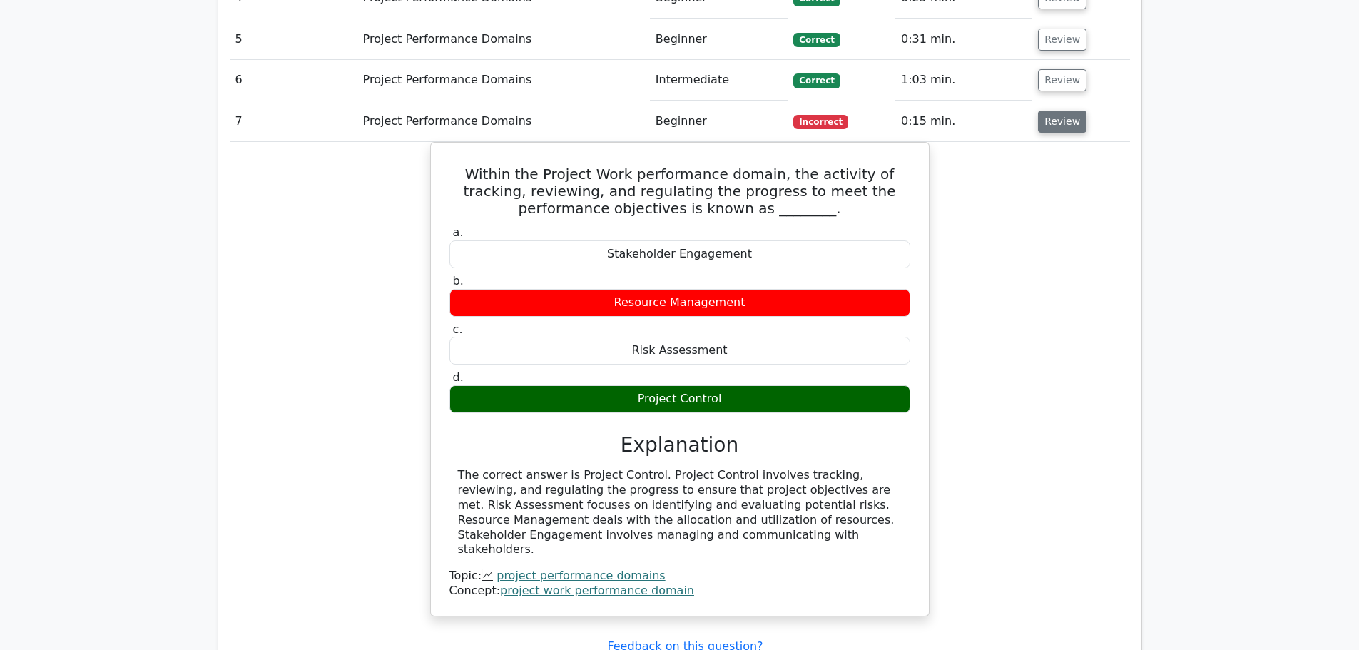
click at [1056, 111] on button "Review" at bounding box center [1062, 122] width 49 height 22
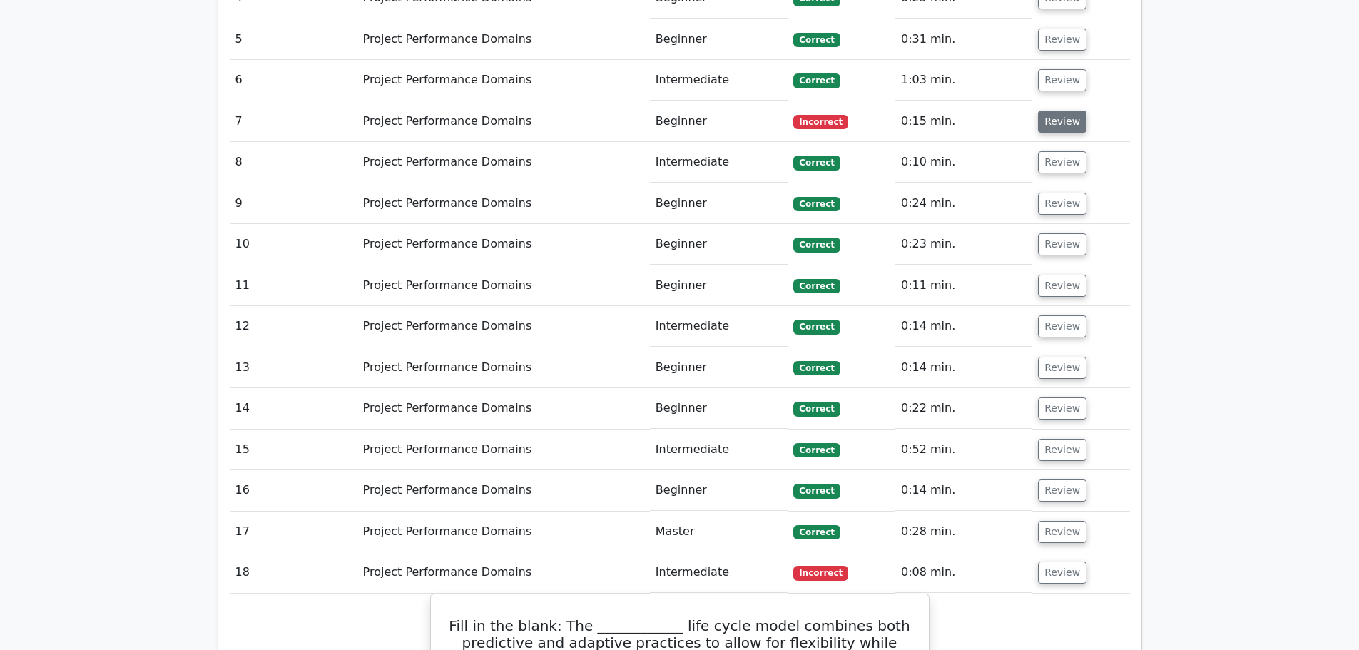
click at [1059, 111] on button "Review" at bounding box center [1062, 122] width 49 height 22
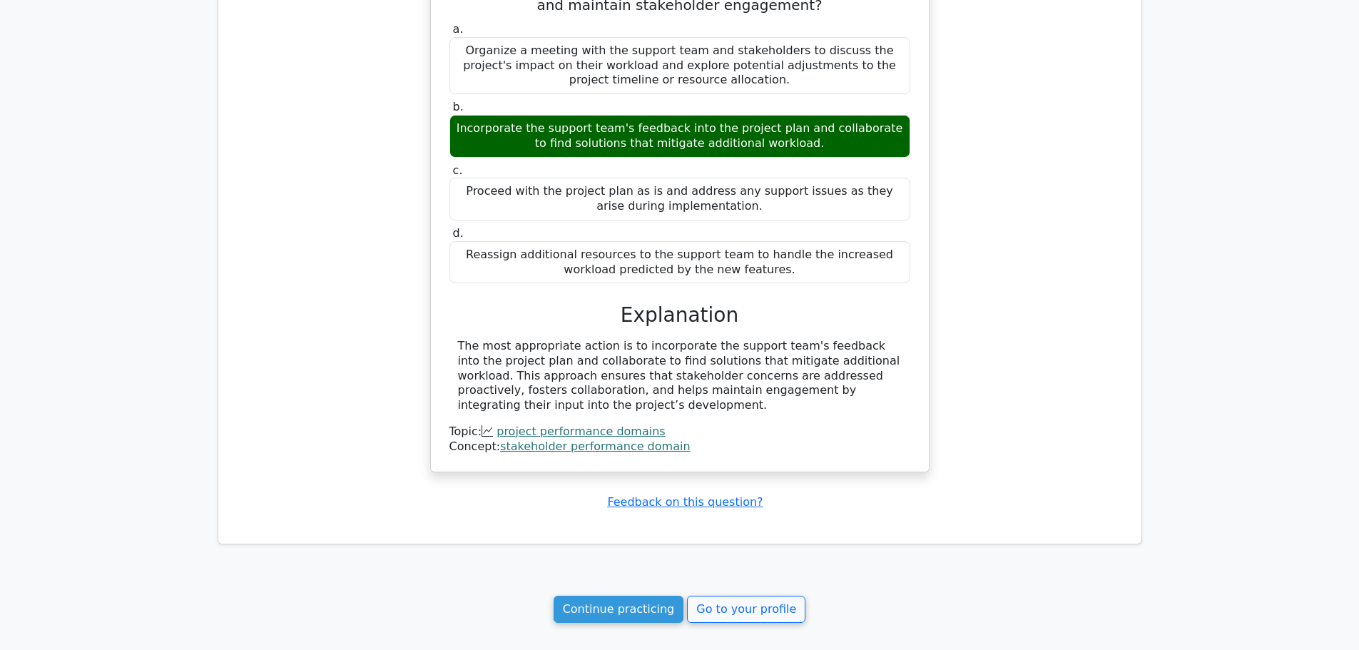
scroll to position [6183, 0]
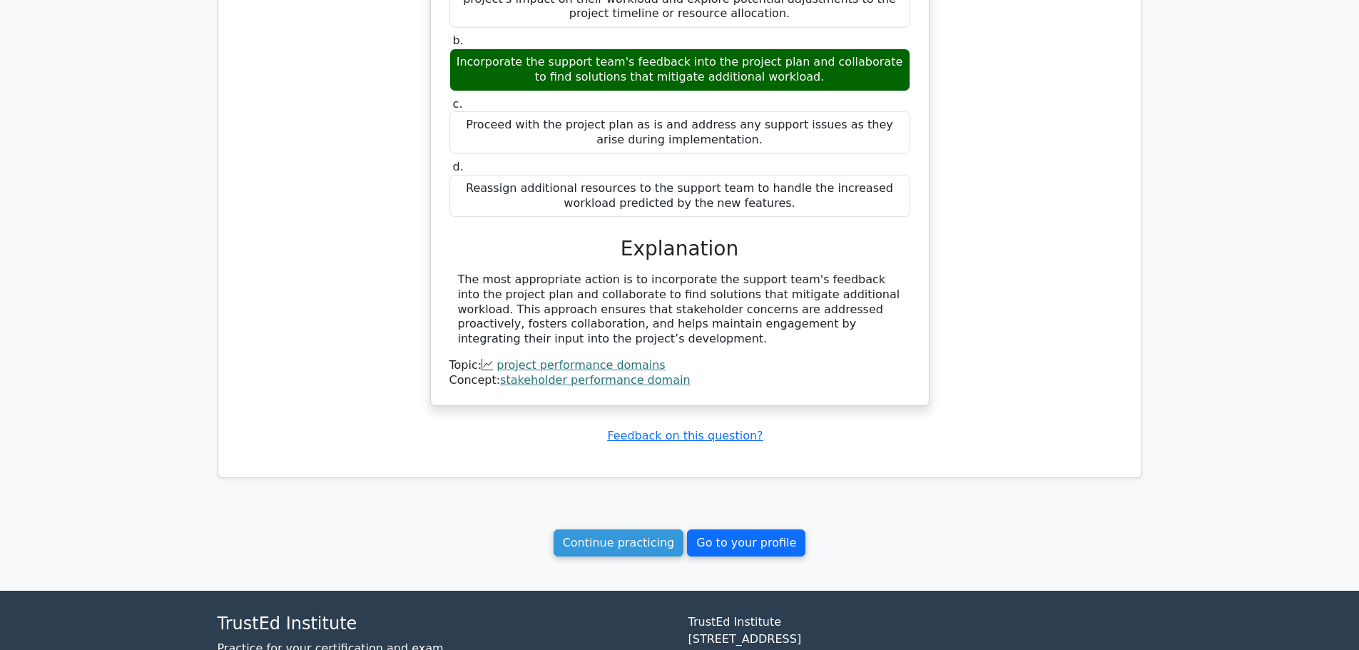
click at [729, 529] on link "Go to your profile" at bounding box center [746, 542] width 118 height 27
